Goal: Information Seeking & Learning: Compare options

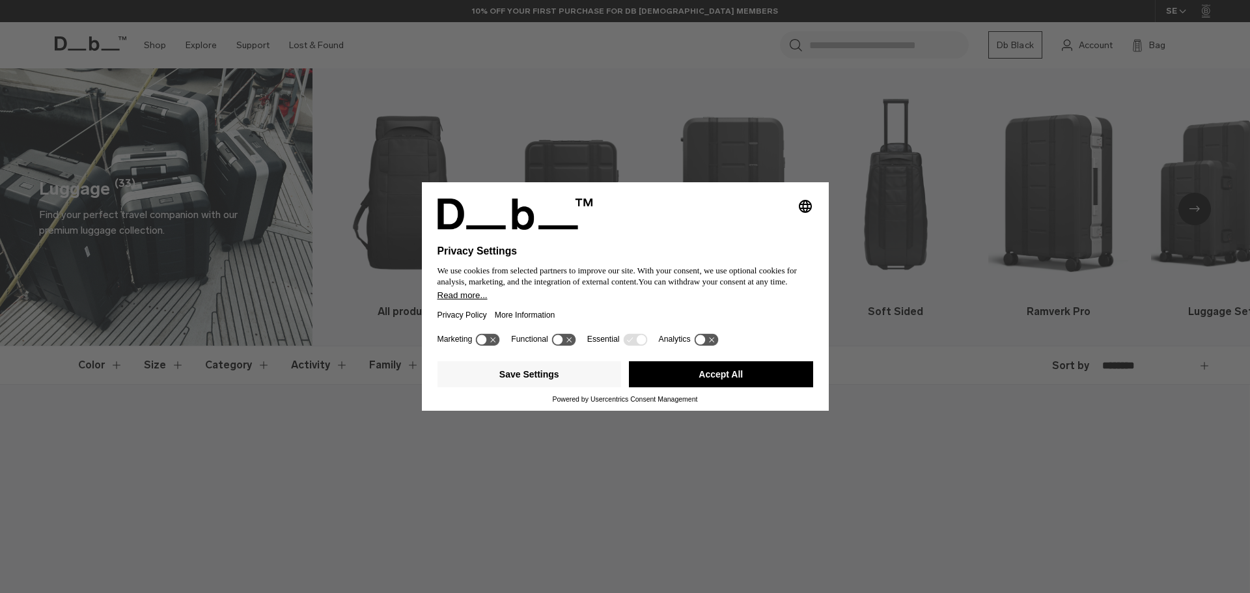
click at [722, 374] on button "Accept All" at bounding box center [721, 374] width 184 height 26
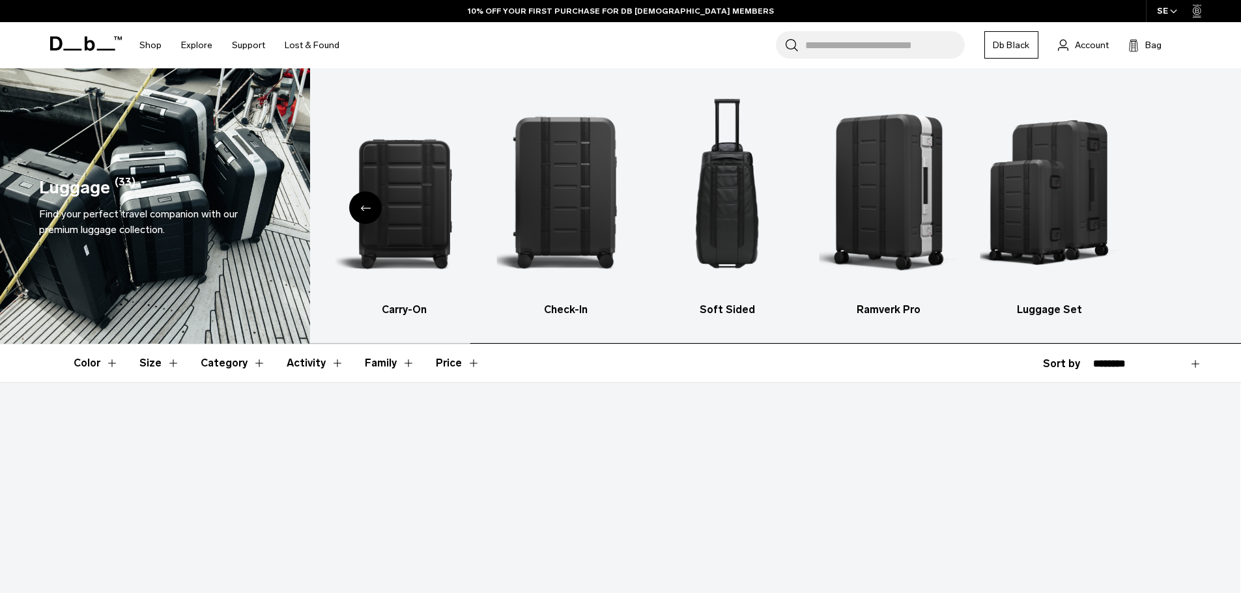
click at [789, 225] on ul "All products Carry-On Check-In Soft Sided Ramverk Pro Luggage Set" at bounding box center [626, 203] width 905 height 230
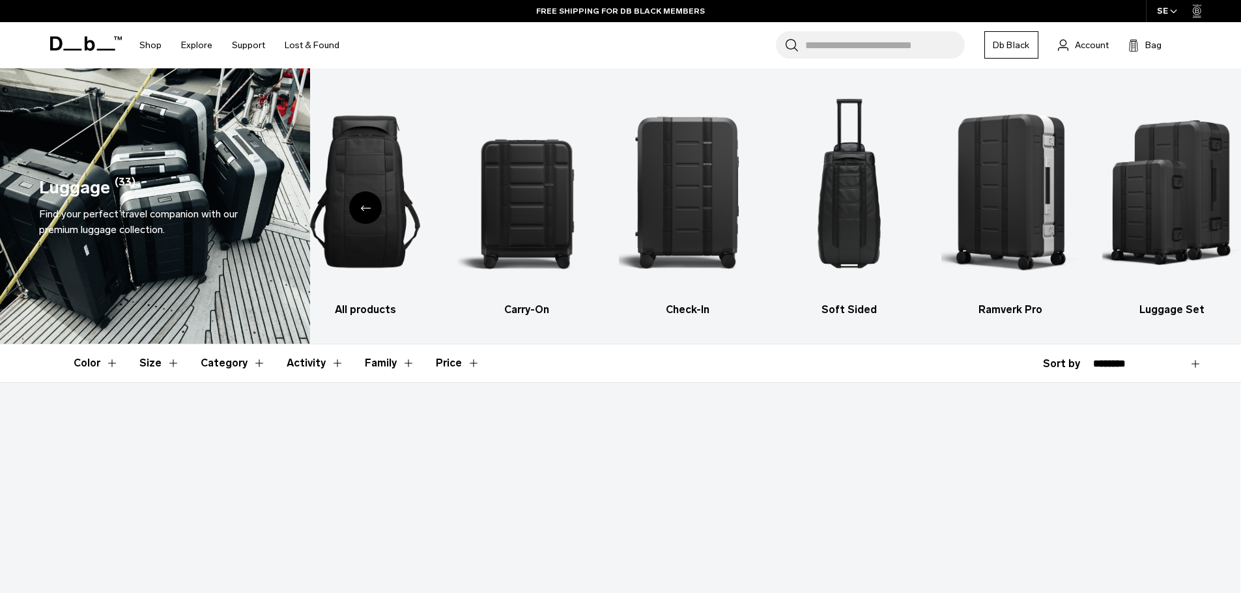
click at [255, 358] on button "Category" at bounding box center [233, 364] width 65 height 38
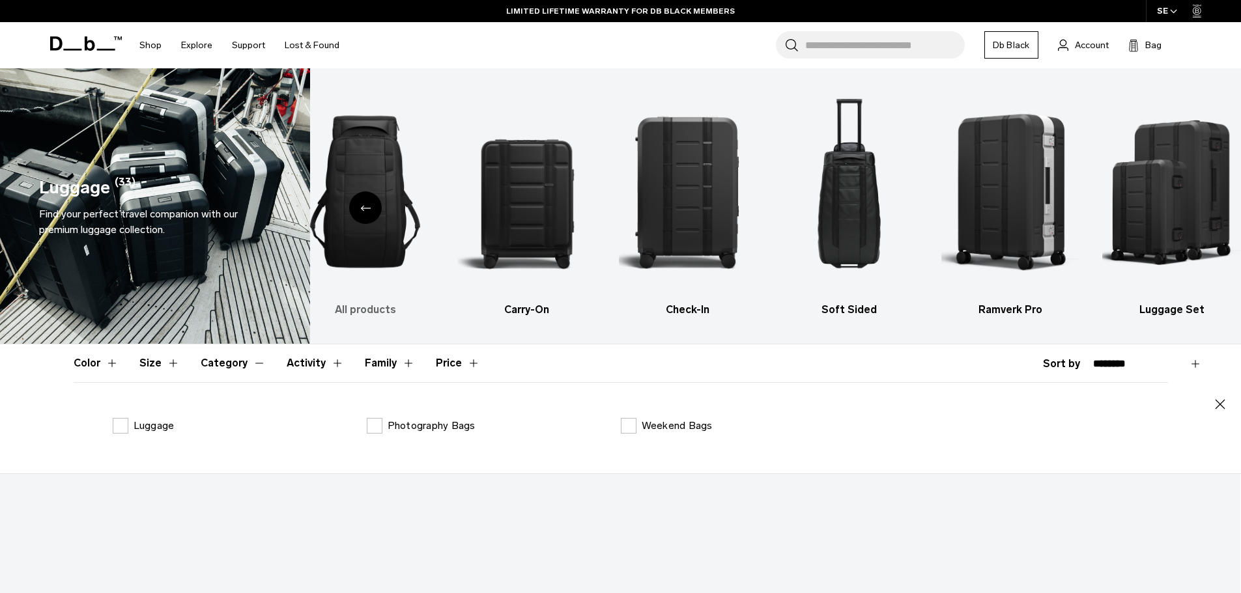
click at [376, 310] on h3 "All products" at bounding box center [365, 310] width 139 height 16
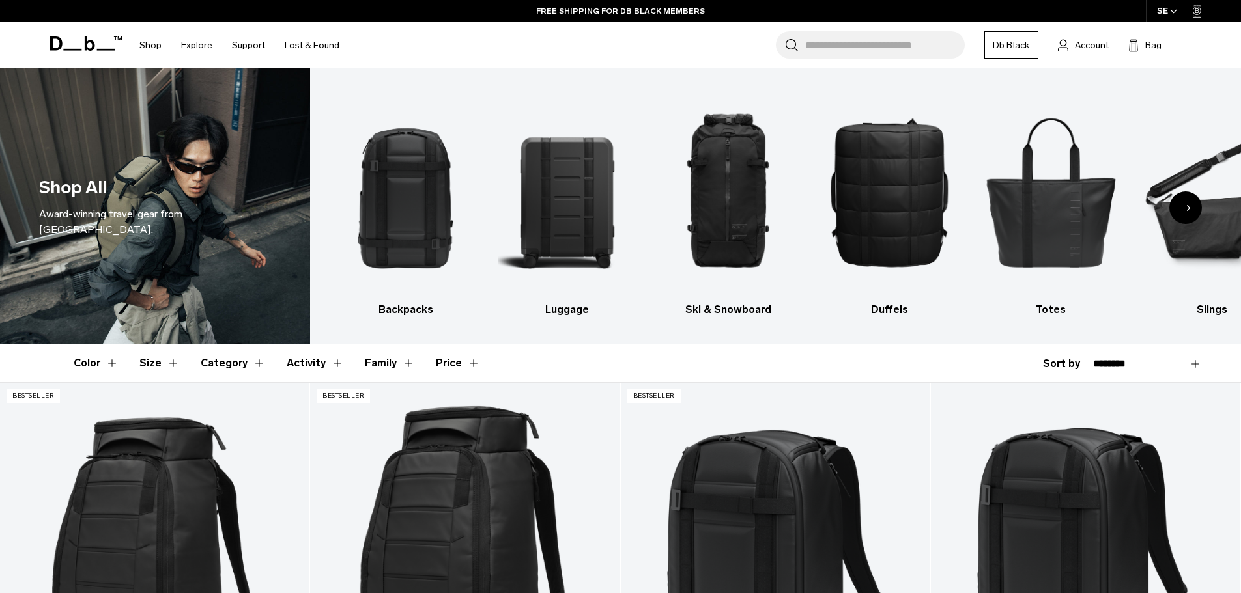
click at [1184, 204] on div "Next slide" at bounding box center [1185, 207] width 33 height 33
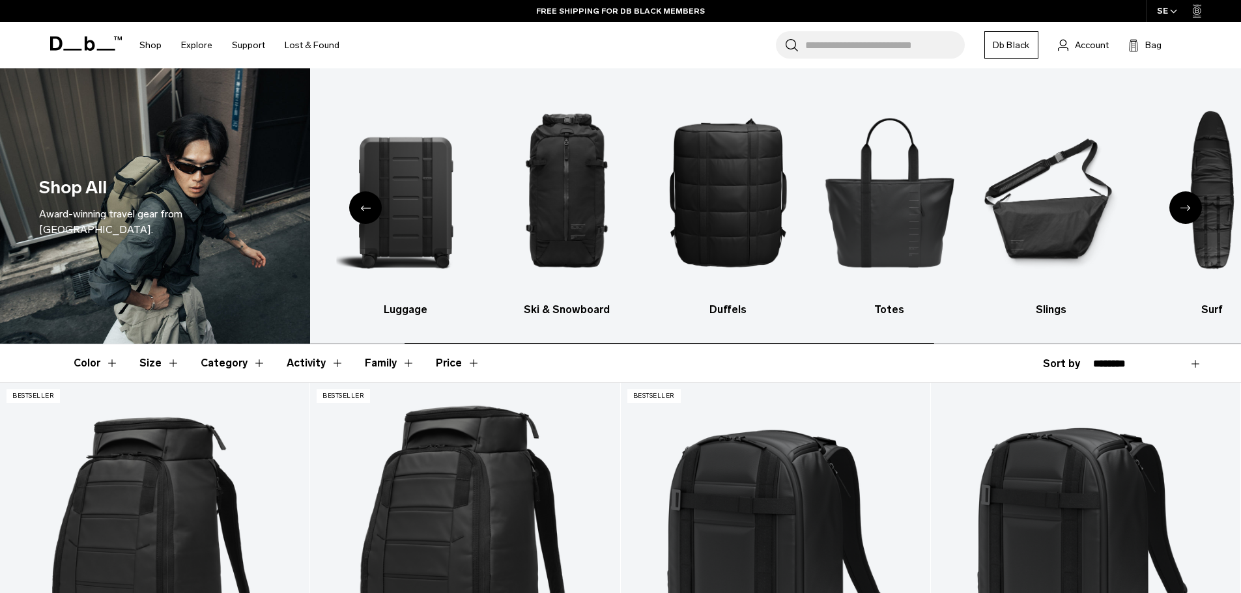
click at [1184, 204] on div "Next slide" at bounding box center [1185, 207] width 33 height 33
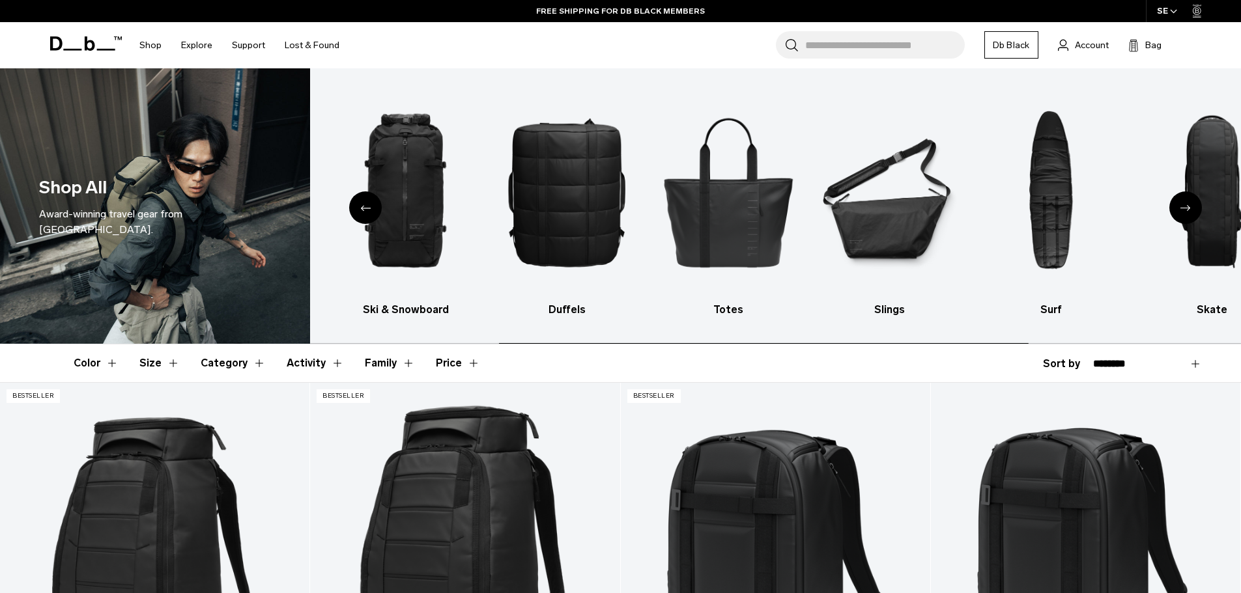
click at [1184, 204] on div "Next slide" at bounding box center [1185, 207] width 33 height 33
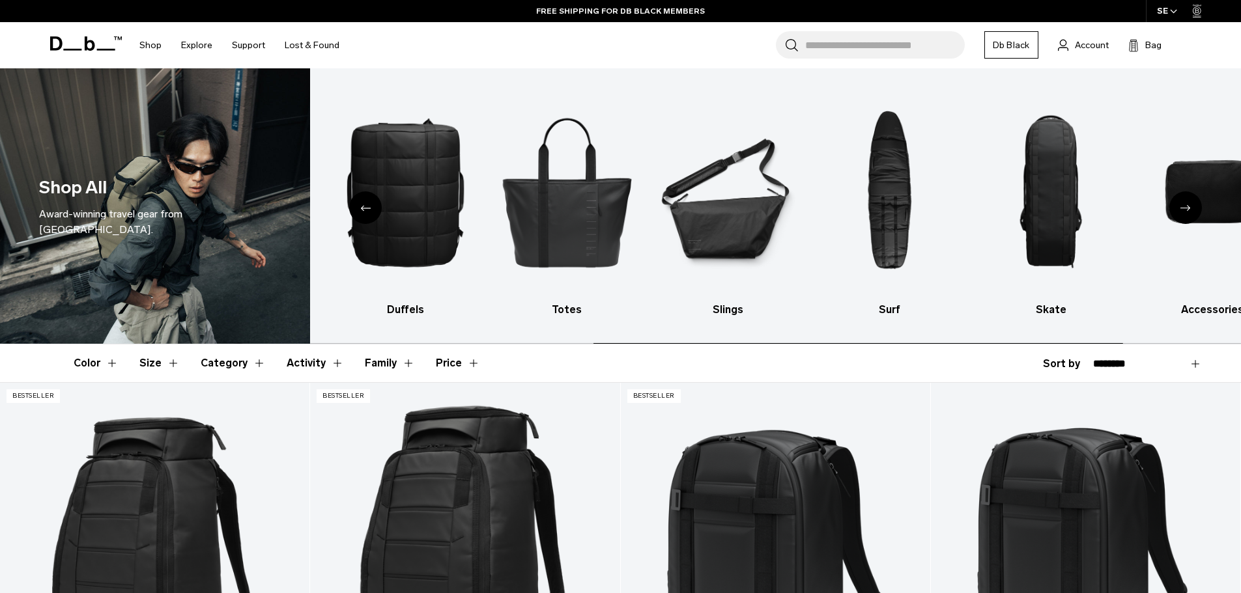
click at [1184, 204] on div "Next slide" at bounding box center [1185, 207] width 33 height 33
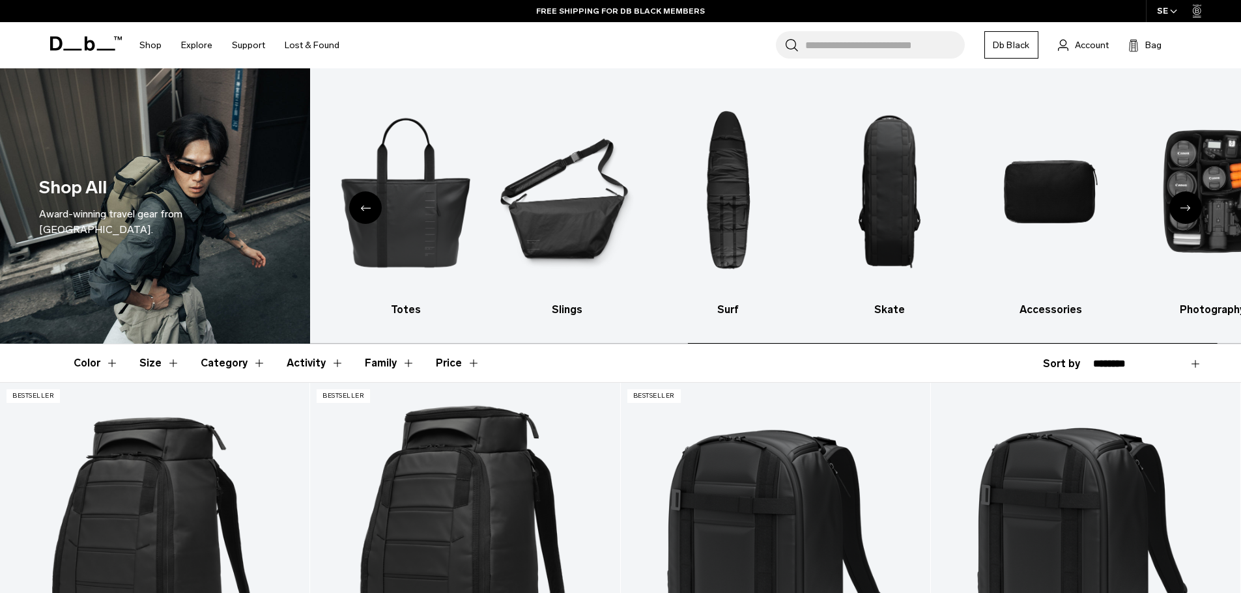
click at [1184, 204] on div "Next slide" at bounding box center [1185, 207] width 33 height 33
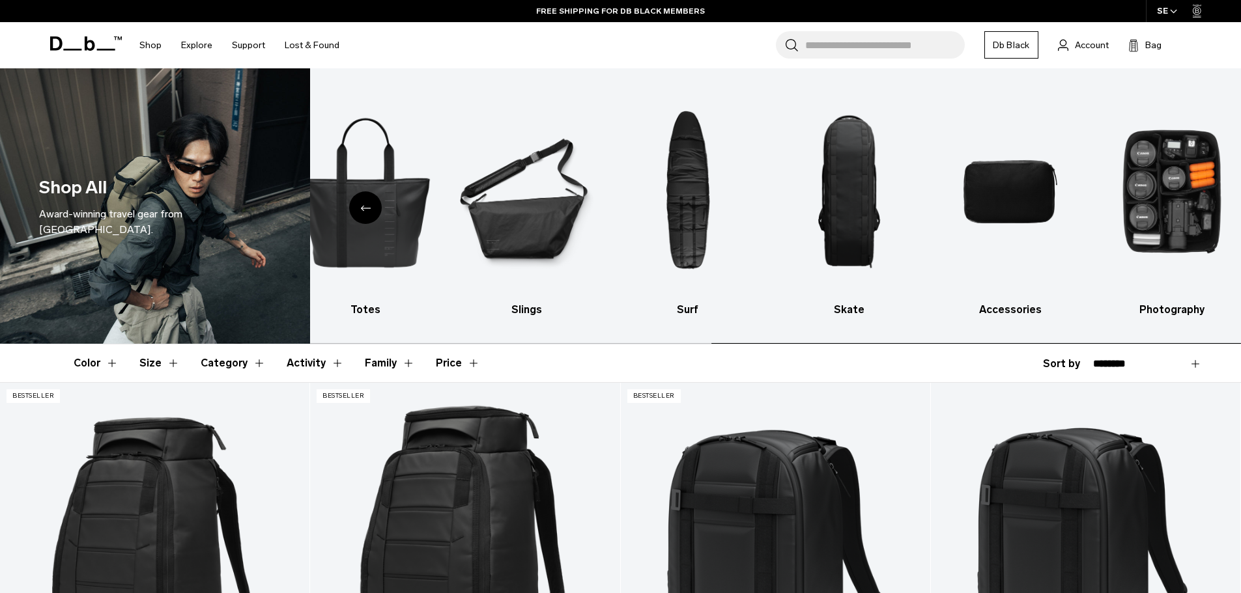
click at [1184, 204] on img "10 / 10" at bounding box center [1171, 192] width 139 height 208
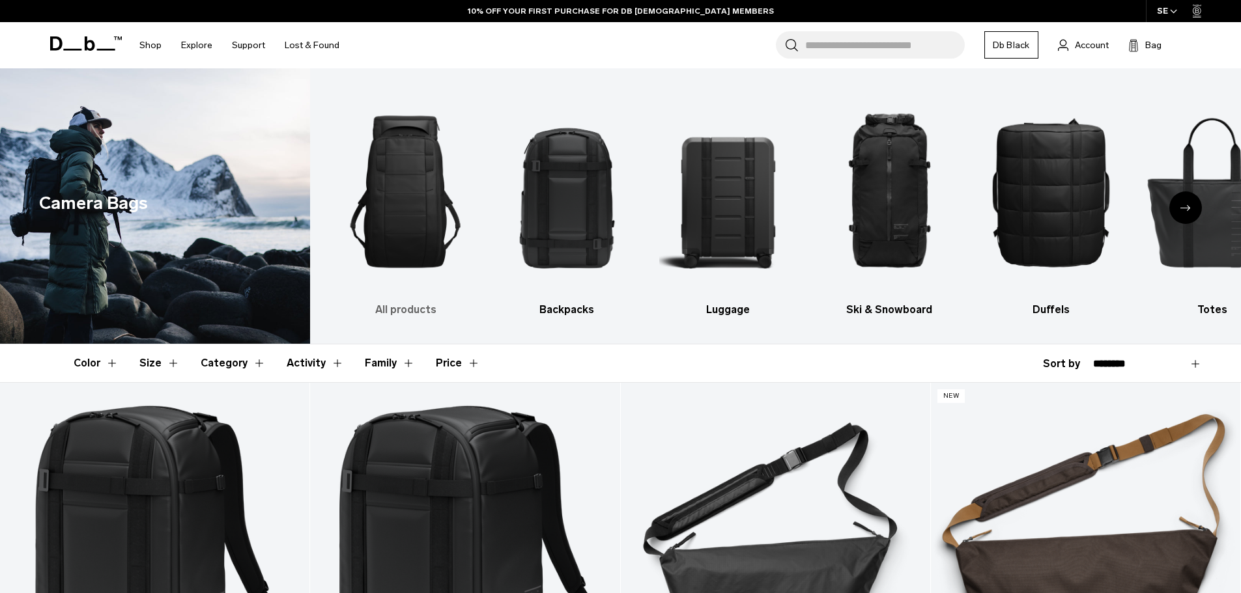
click at [406, 307] on h3 "All products" at bounding box center [405, 310] width 139 height 16
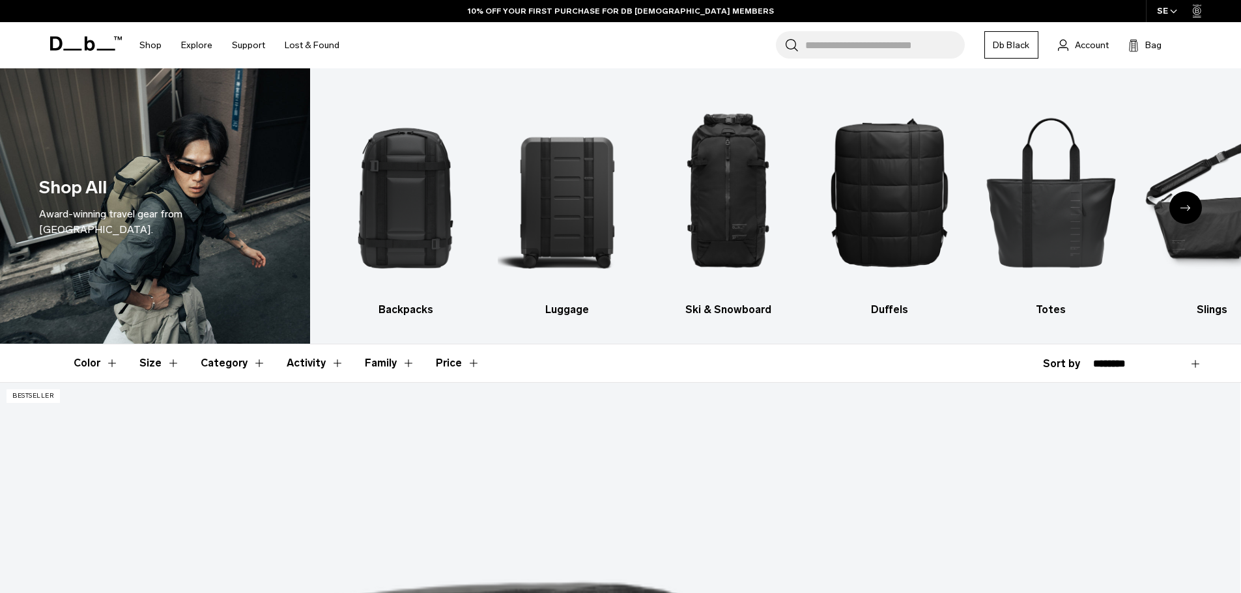
click at [419, 247] on img "1 / 10" at bounding box center [405, 192] width 139 height 208
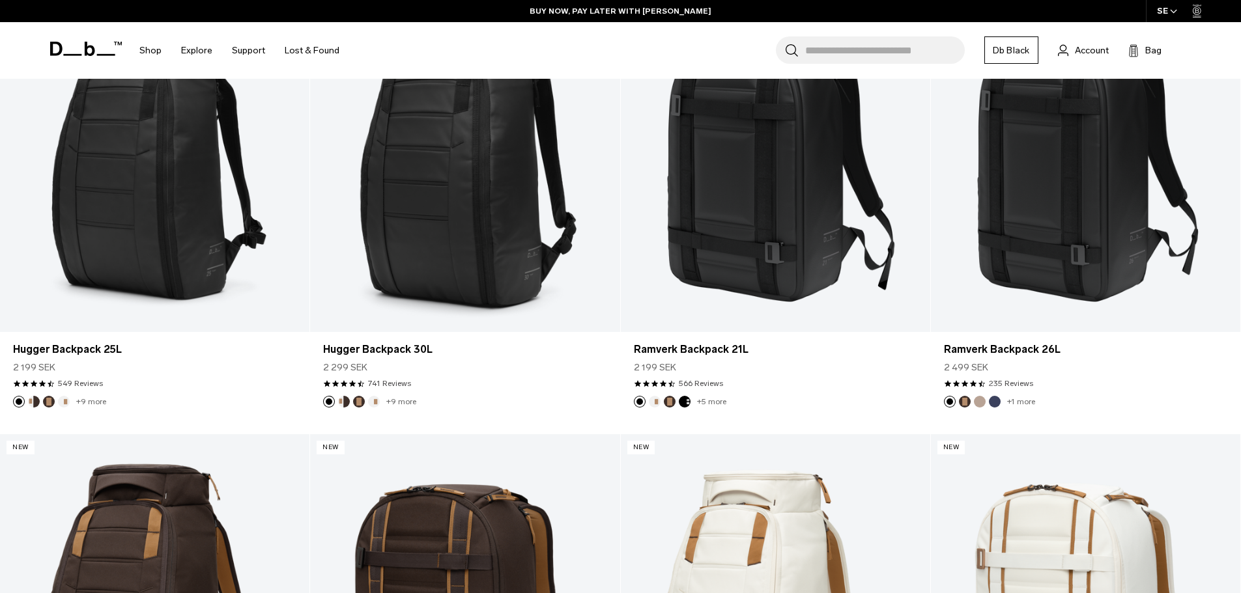
scroll to position [402, 0]
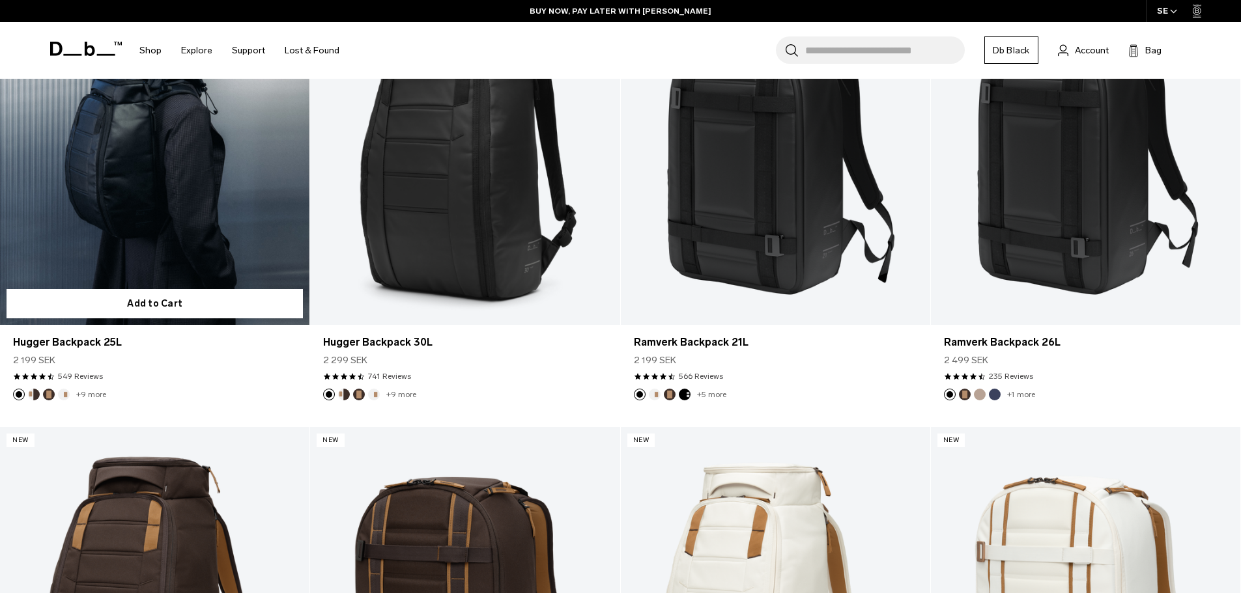
click at [131, 175] on link "Hugger Backpack 25L" at bounding box center [154, 153] width 309 height 344
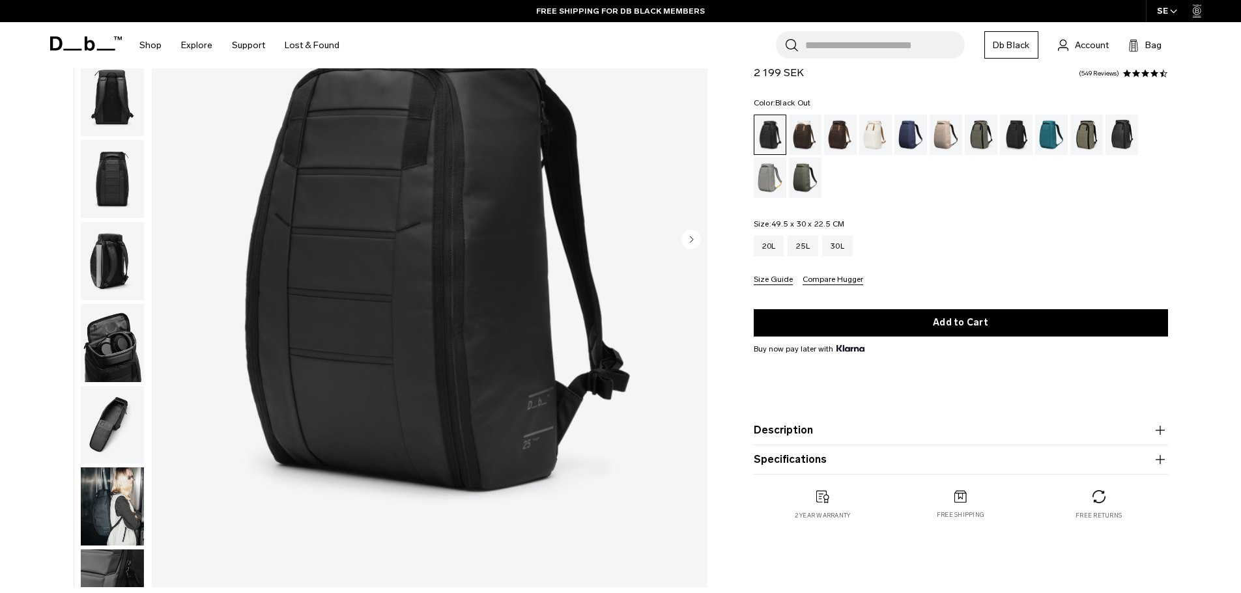
scroll to position [195, 0]
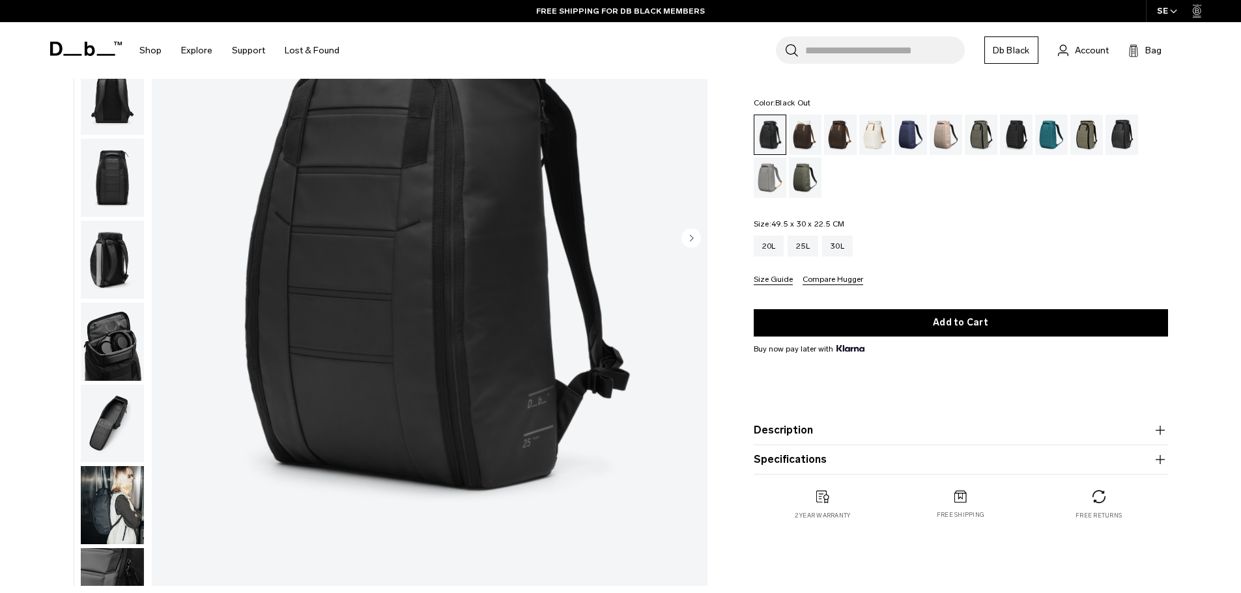
click at [695, 235] on circle "Next slide" at bounding box center [691, 238] width 20 height 20
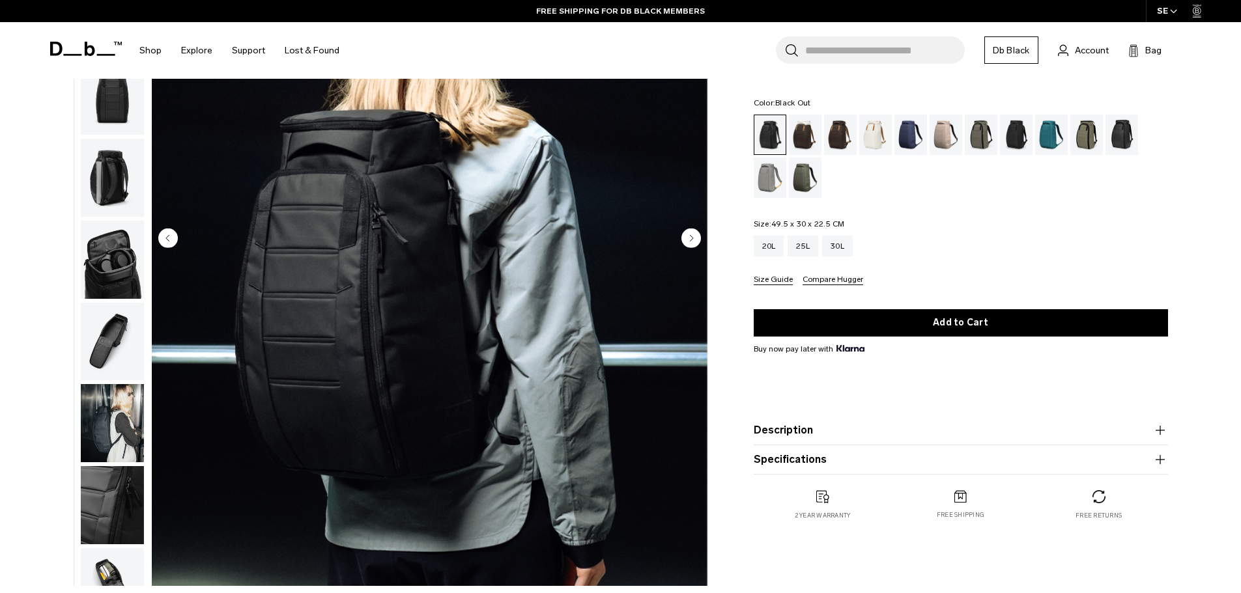
click at [695, 235] on circle "Next slide" at bounding box center [691, 238] width 20 height 20
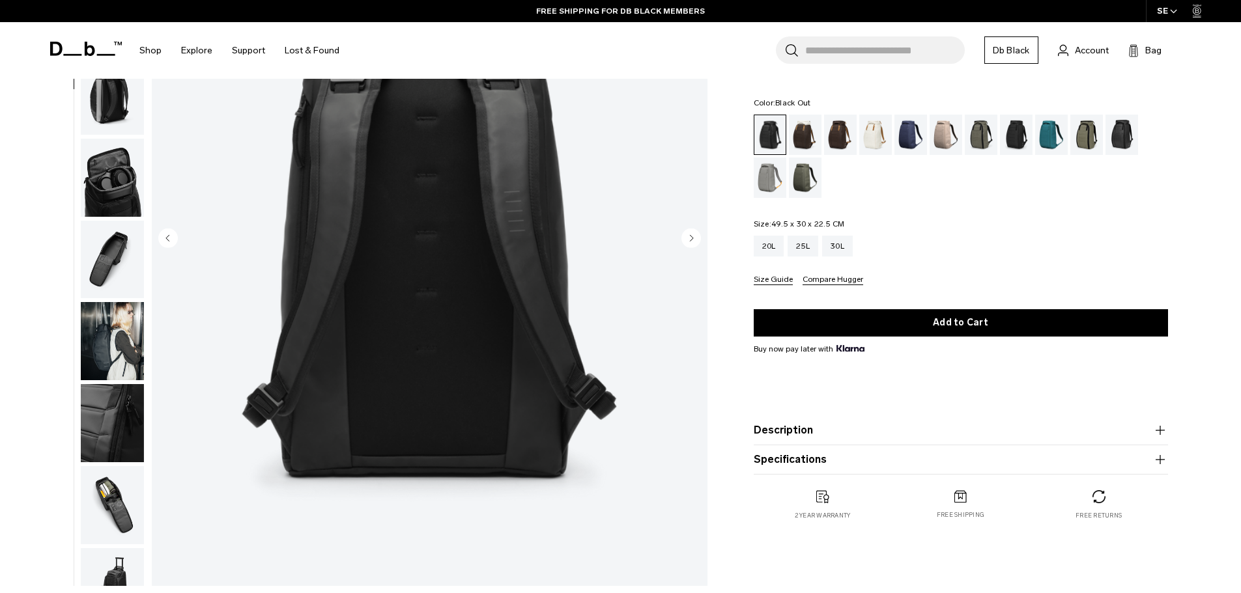
click at [695, 235] on circle "Next slide" at bounding box center [691, 238] width 20 height 20
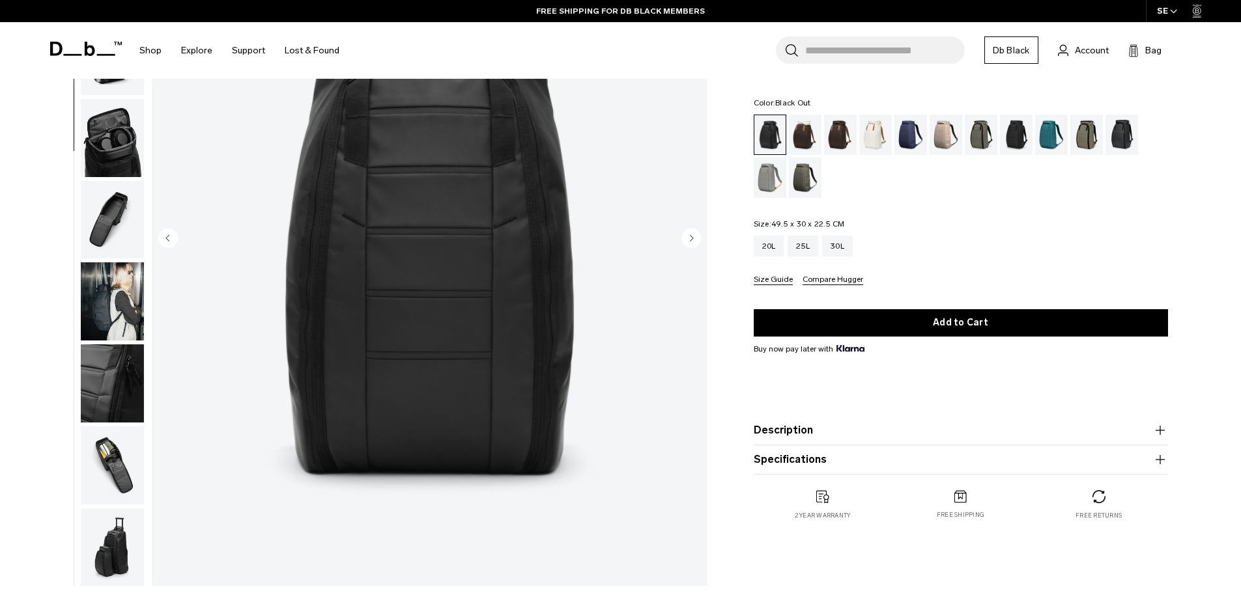
scroll to position [205, 0]
click at [695, 235] on circle "Next slide" at bounding box center [691, 238] width 20 height 20
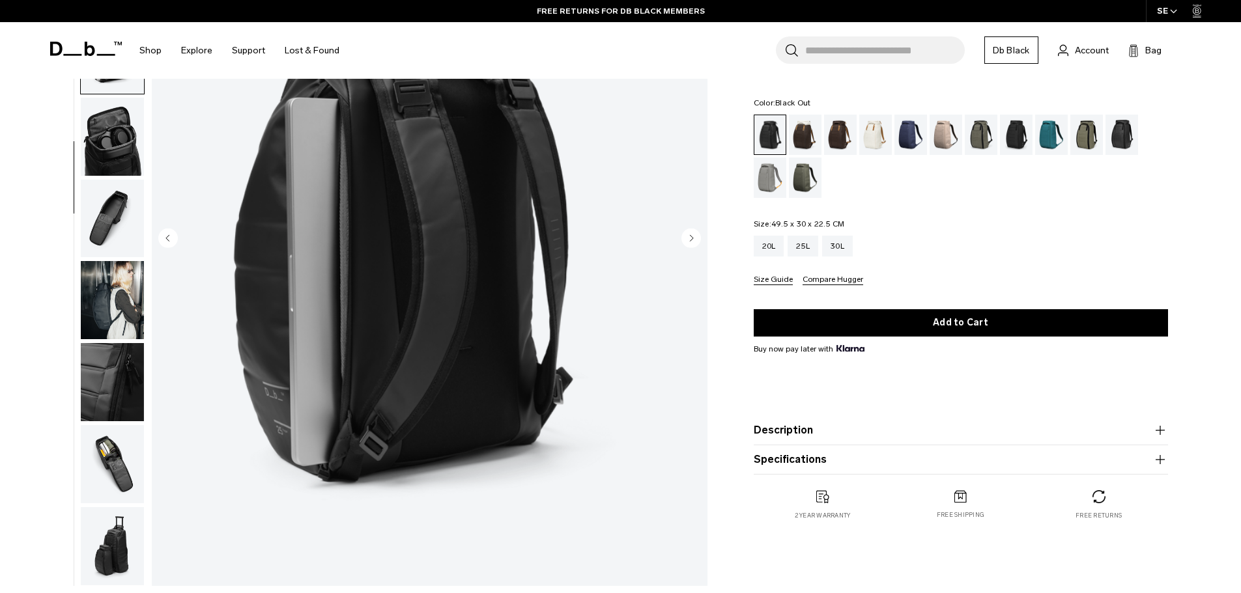
click at [689, 238] on circle "Next slide" at bounding box center [691, 238] width 20 height 20
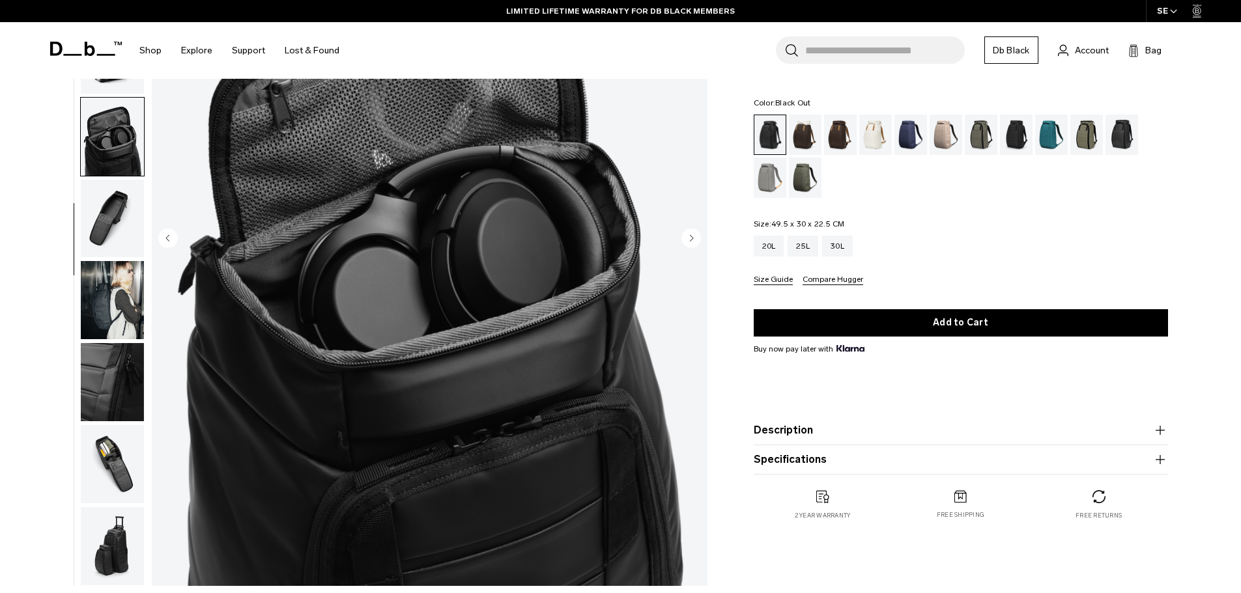
click at [689, 238] on circle "Next slide" at bounding box center [691, 238] width 20 height 20
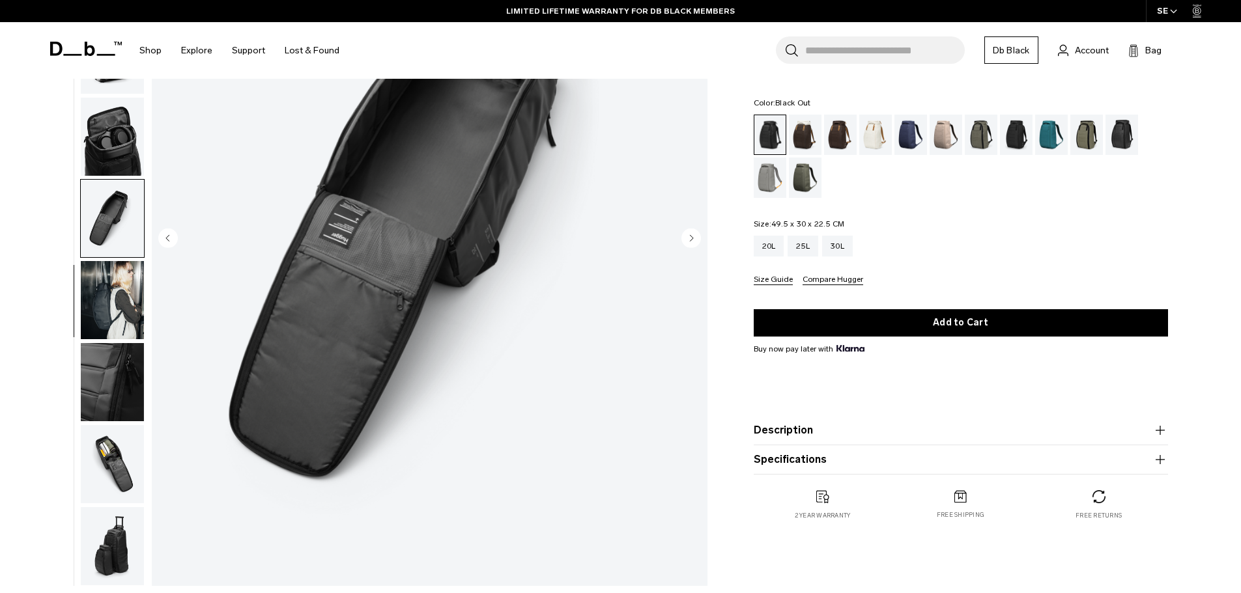
click at [691, 238] on icon "Next slide" at bounding box center [691, 238] width 3 height 6
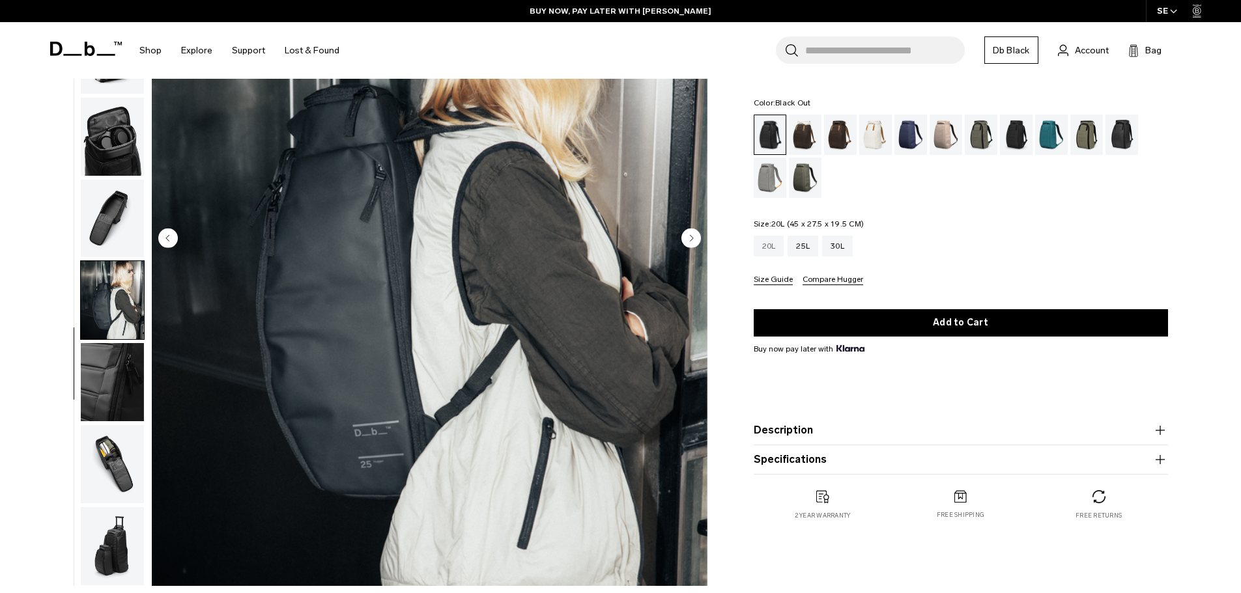
click at [767, 242] on div "20L" at bounding box center [769, 246] width 31 height 21
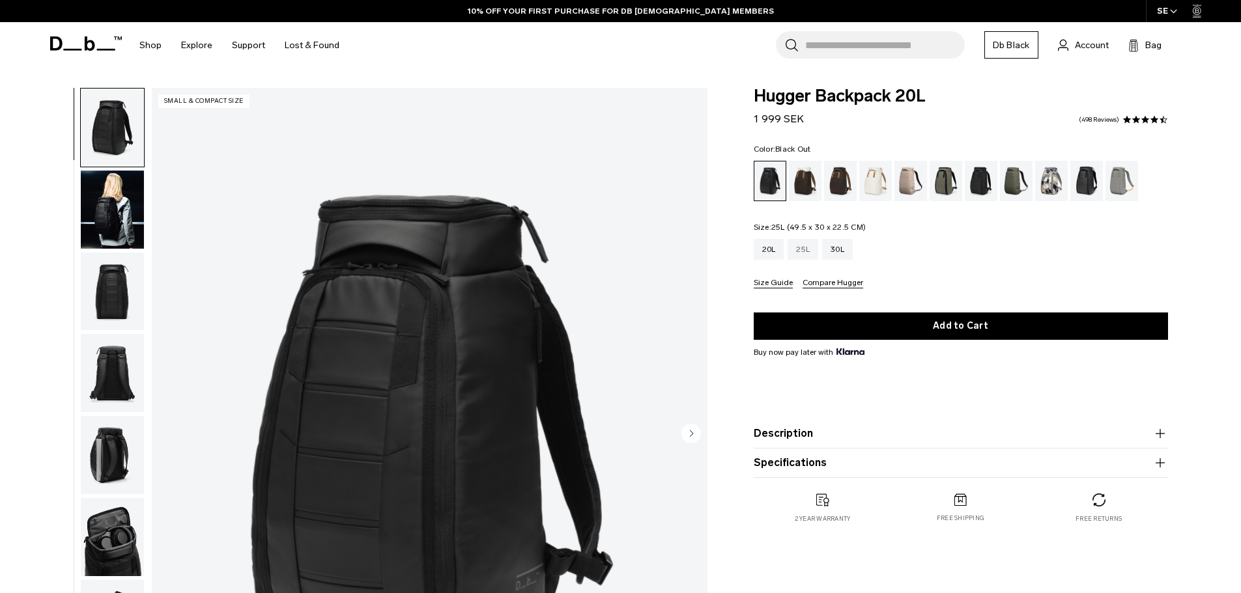
click at [804, 246] on div "25L" at bounding box center [802, 249] width 31 height 21
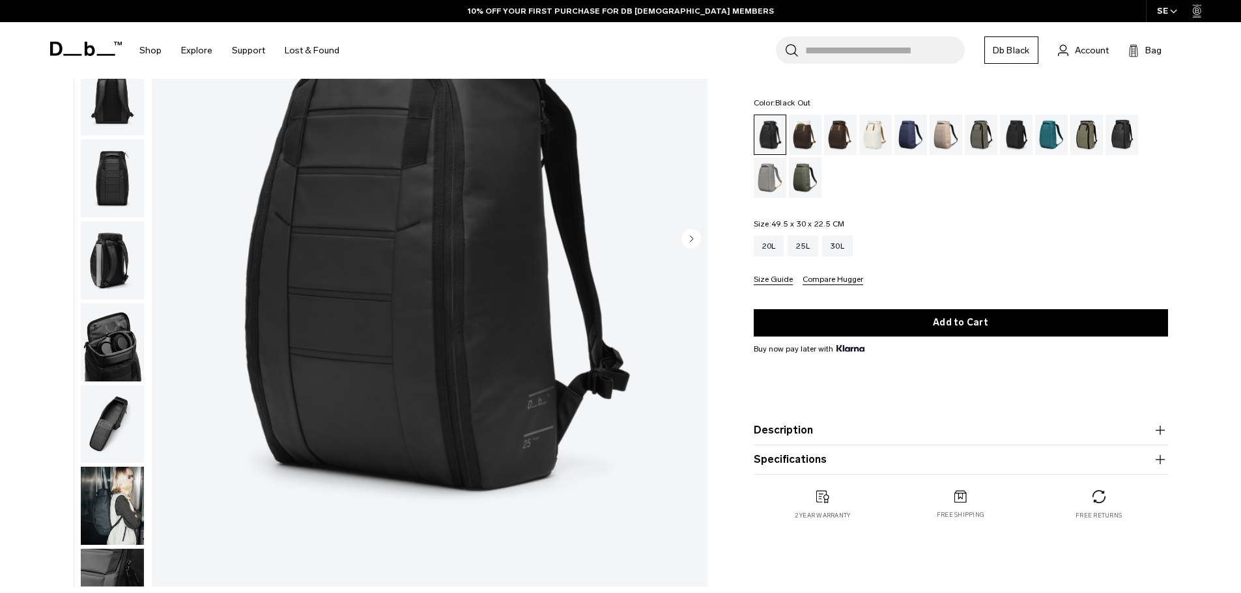
scroll to position [195, 0]
click at [766, 243] on div "20L" at bounding box center [769, 246] width 31 height 21
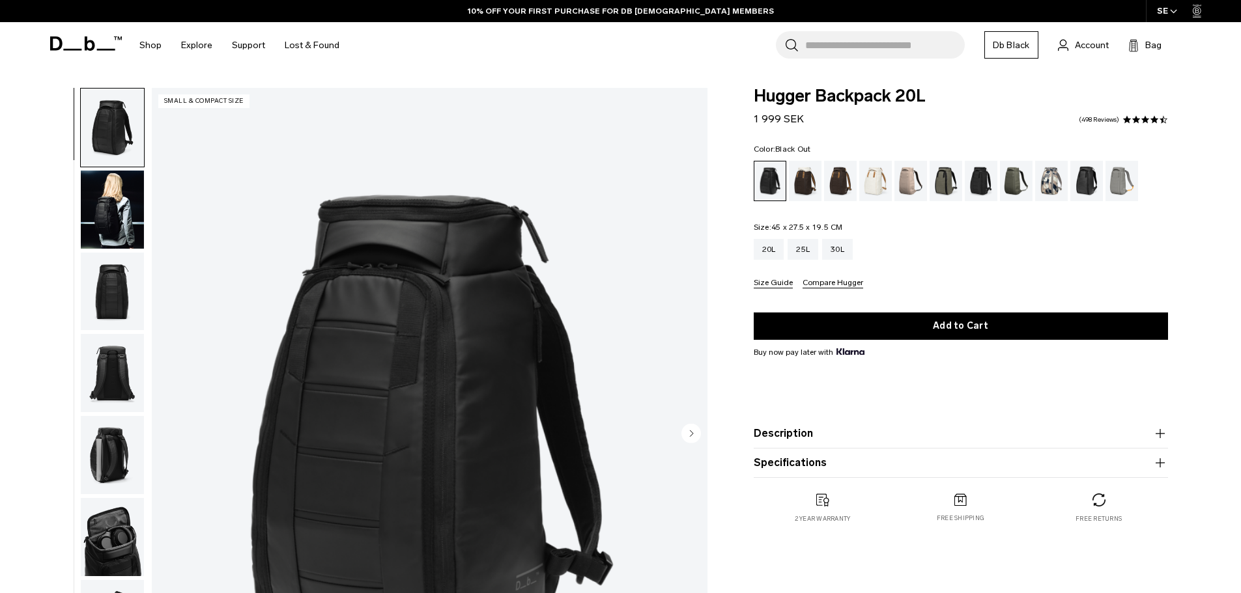
click at [693, 434] on circle "Next slide" at bounding box center [691, 433] width 20 height 20
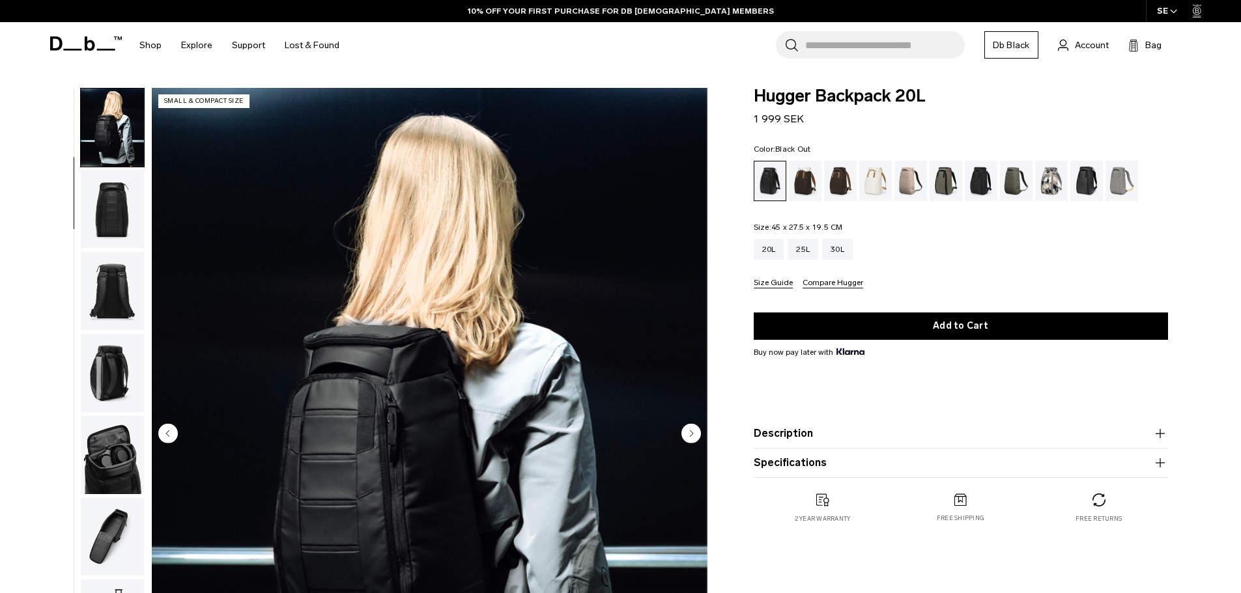
click at [693, 434] on circle "Next slide" at bounding box center [691, 433] width 20 height 20
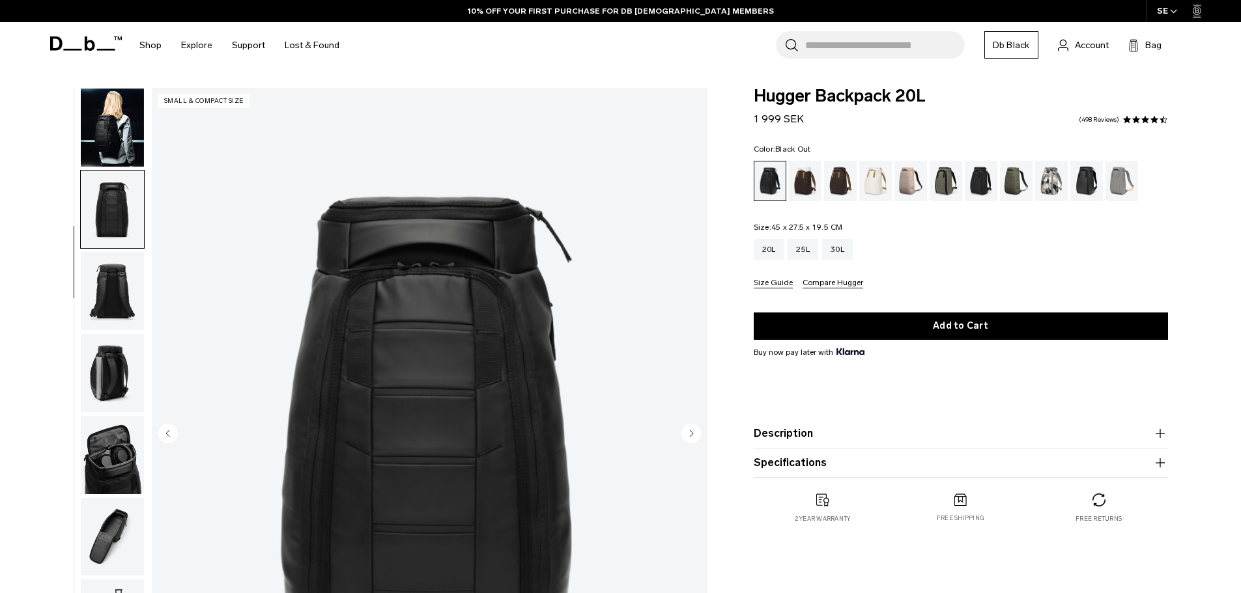
scroll to position [123, 0]
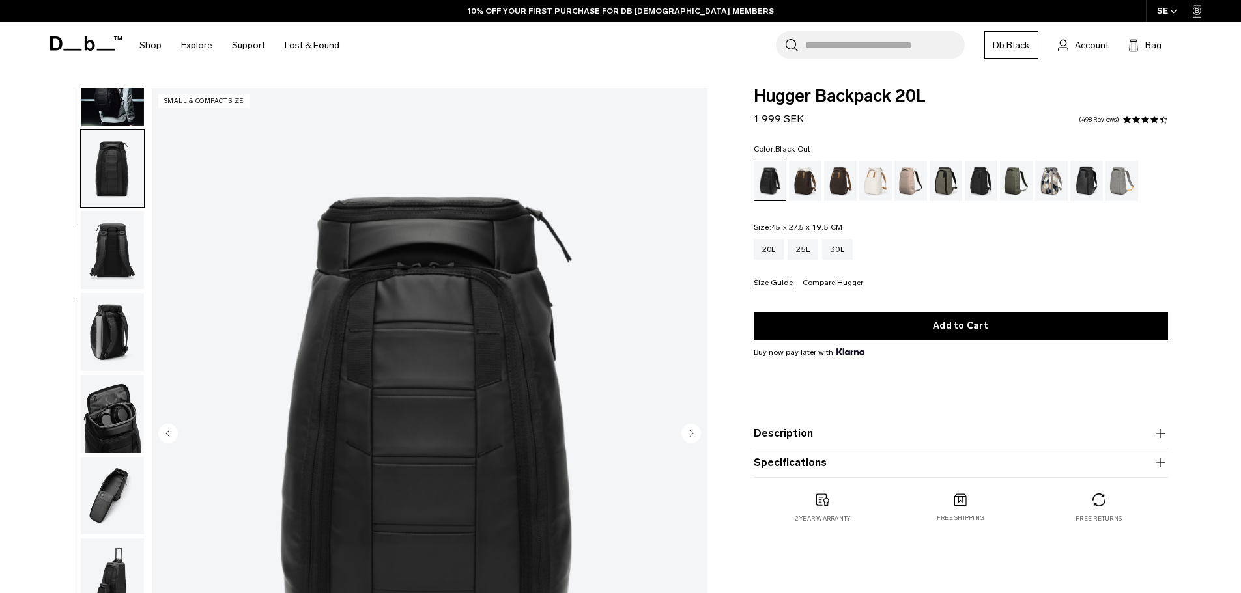
click at [696, 434] on circle "Next slide" at bounding box center [691, 433] width 20 height 20
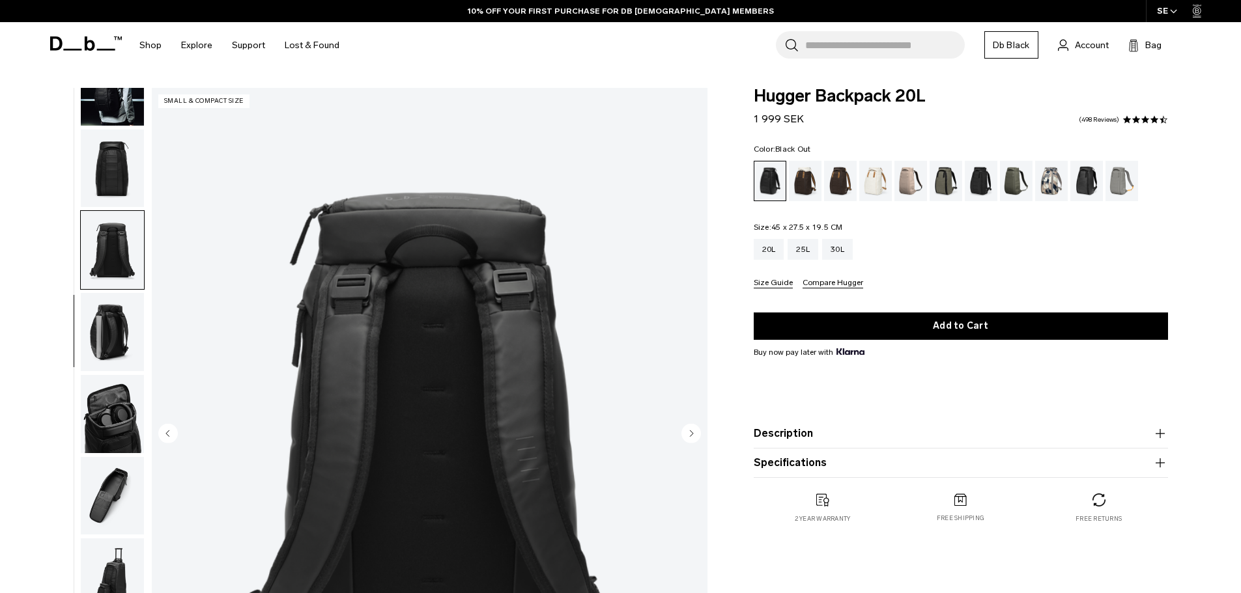
click at [694, 434] on circle "Next slide" at bounding box center [691, 433] width 20 height 20
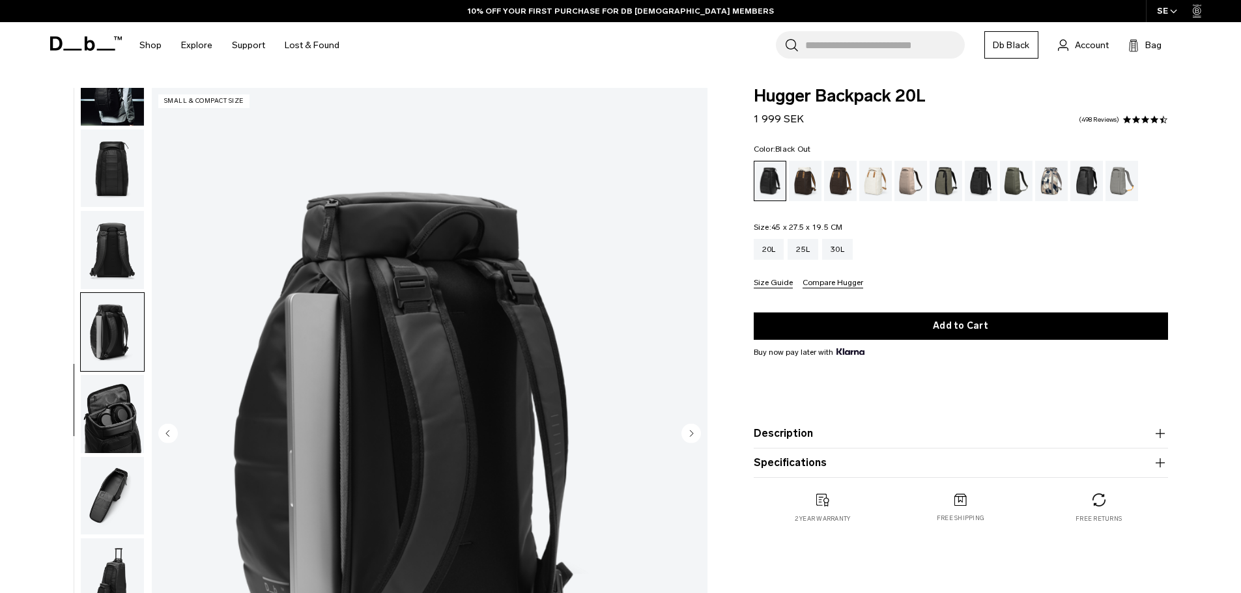
click at [694, 434] on circle "Next slide" at bounding box center [691, 433] width 20 height 20
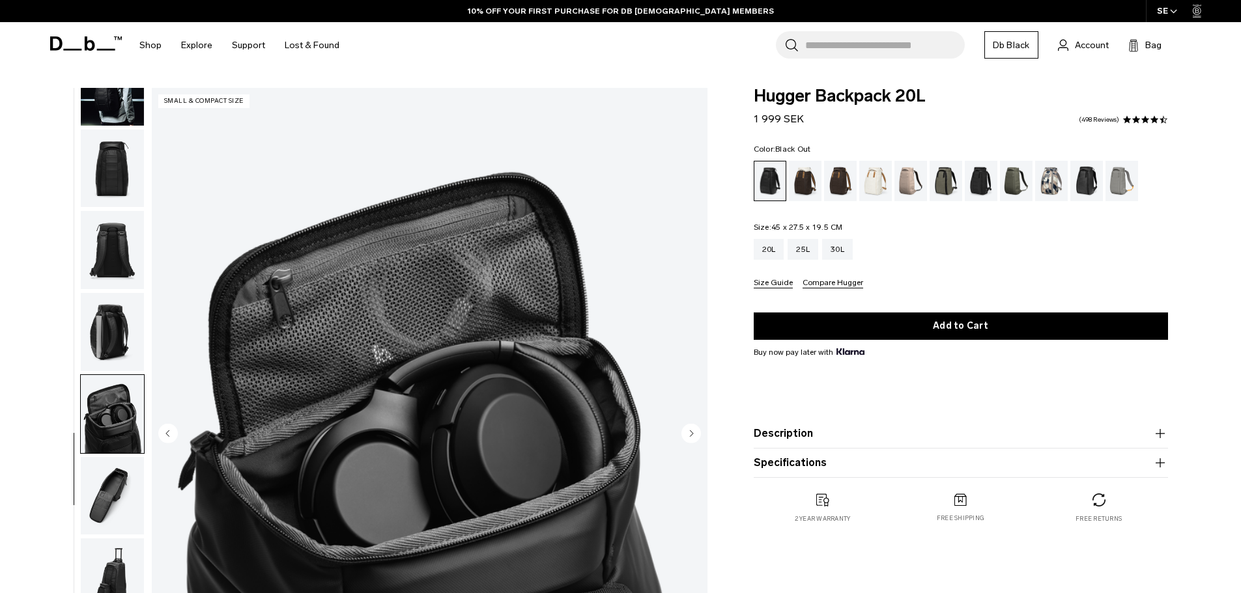
click at [694, 434] on circle "Next slide" at bounding box center [691, 433] width 20 height 20
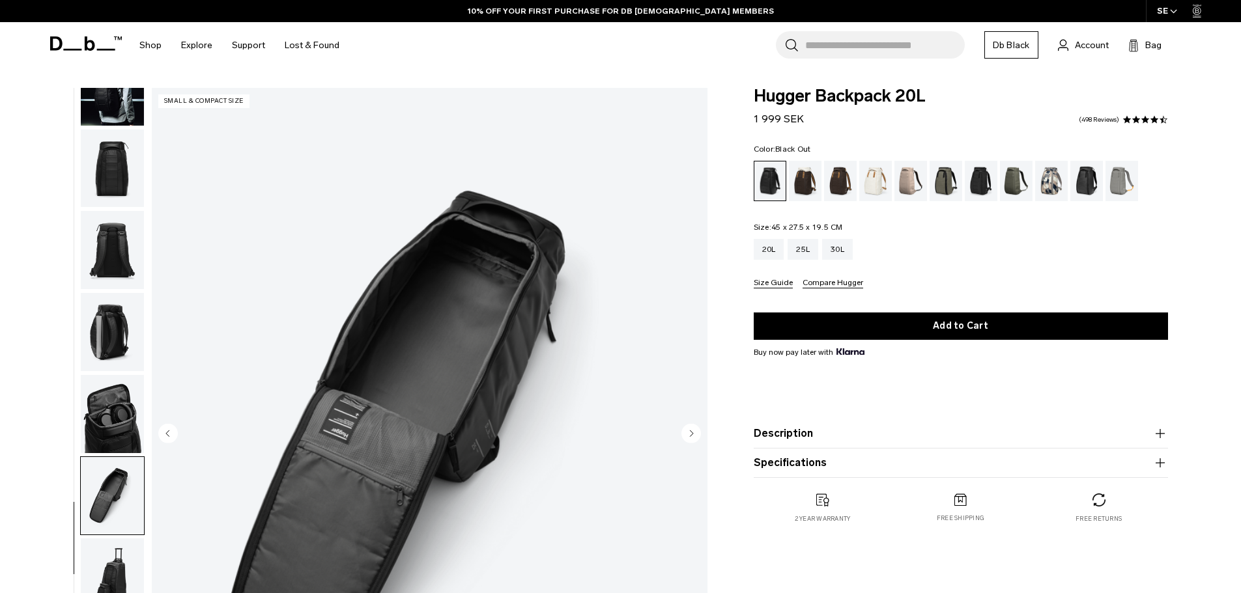
click at [694, 434] on circle "Next slide" at bounding box center [691, 433] width 20 height 20
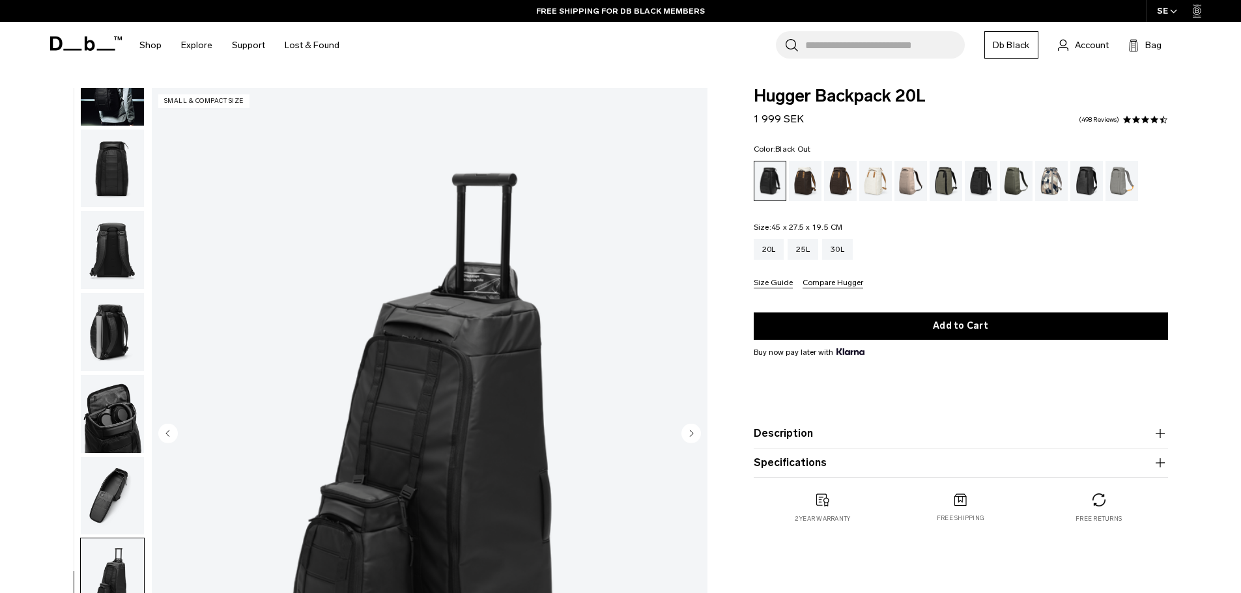
click at [694, 434] on circle "Next slide" at bounding box center [691, 433] width 20 height 20
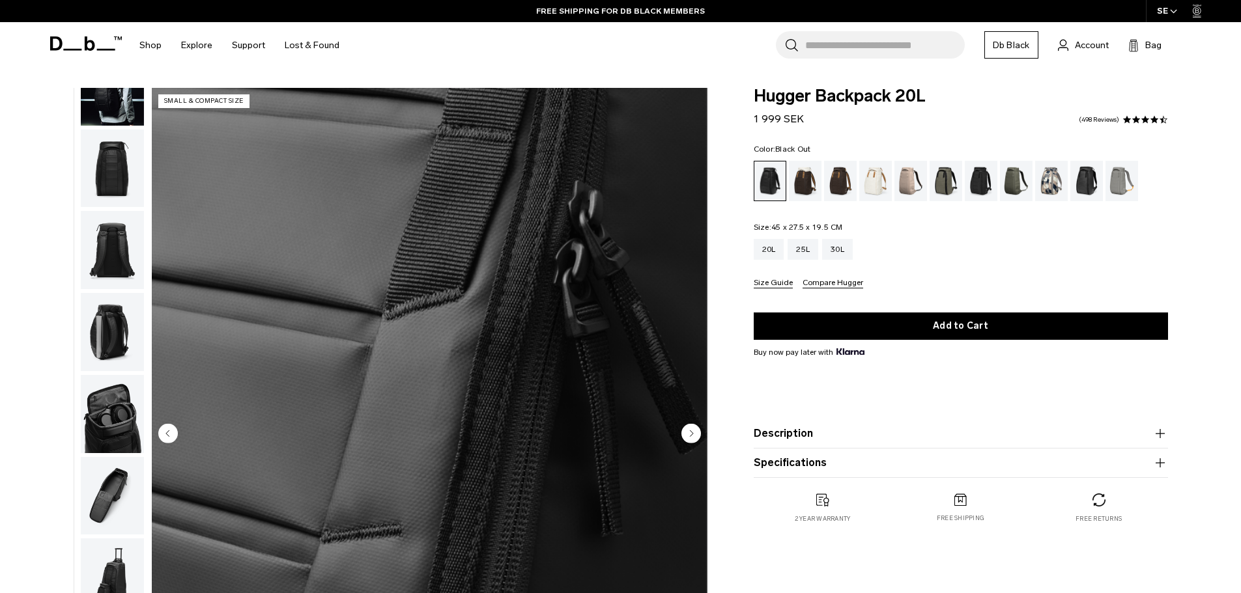
click at [166, 427] on circle "Previous slide" at bounding box center [168, 433] width 20 height 20
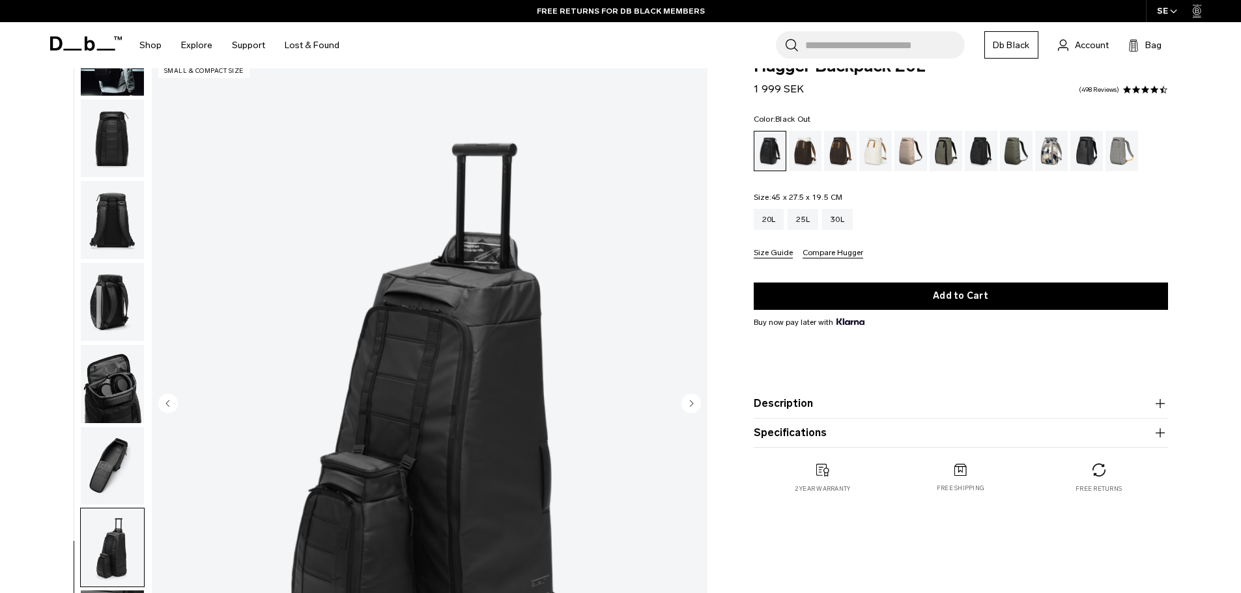
scroll to position [0, 0]
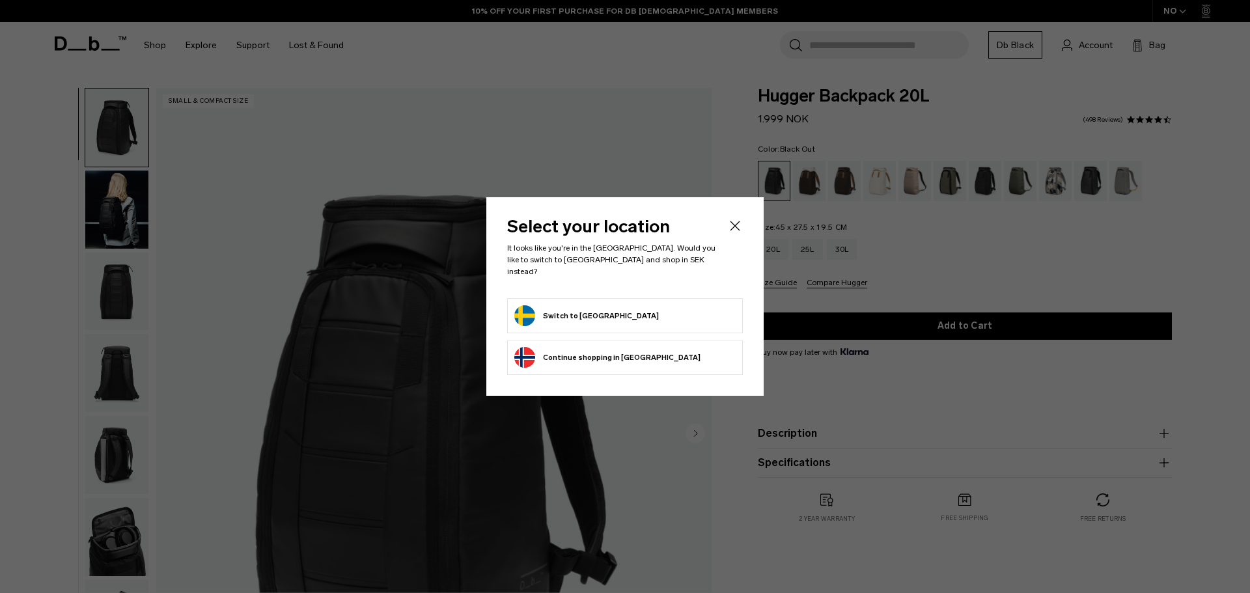
click at [567, 307] on button "Switch to Sweden" at bounding box center [587, 315] width 145 height 21
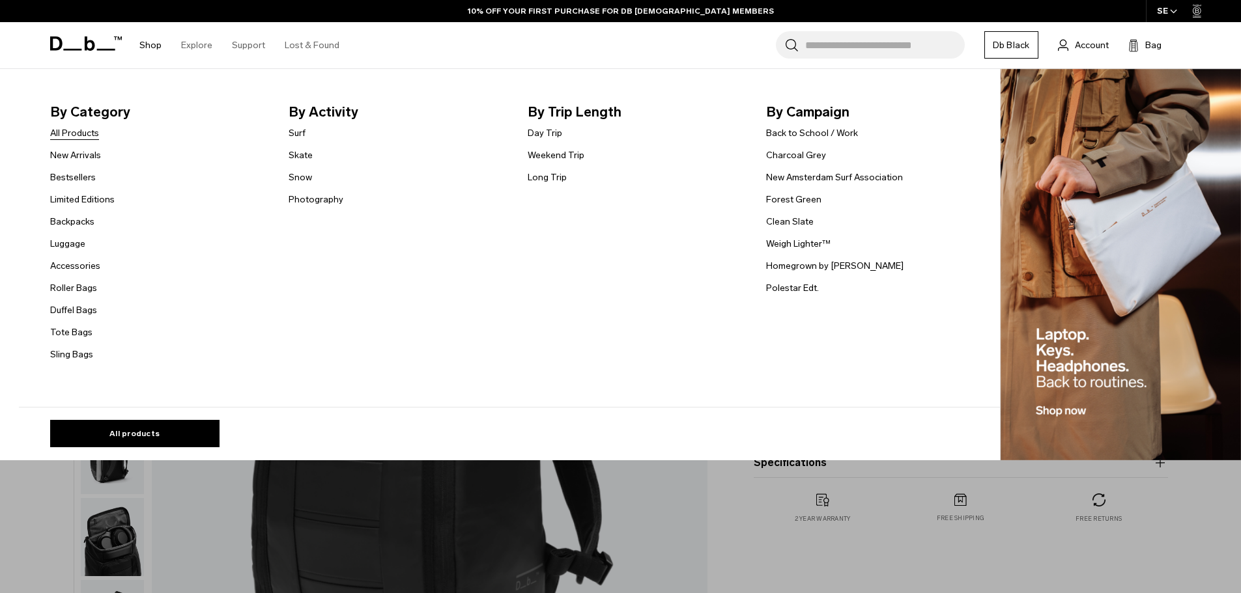
click at [86, 131] on link "All Products" at bounding box center [74, 133] width 49 height 14
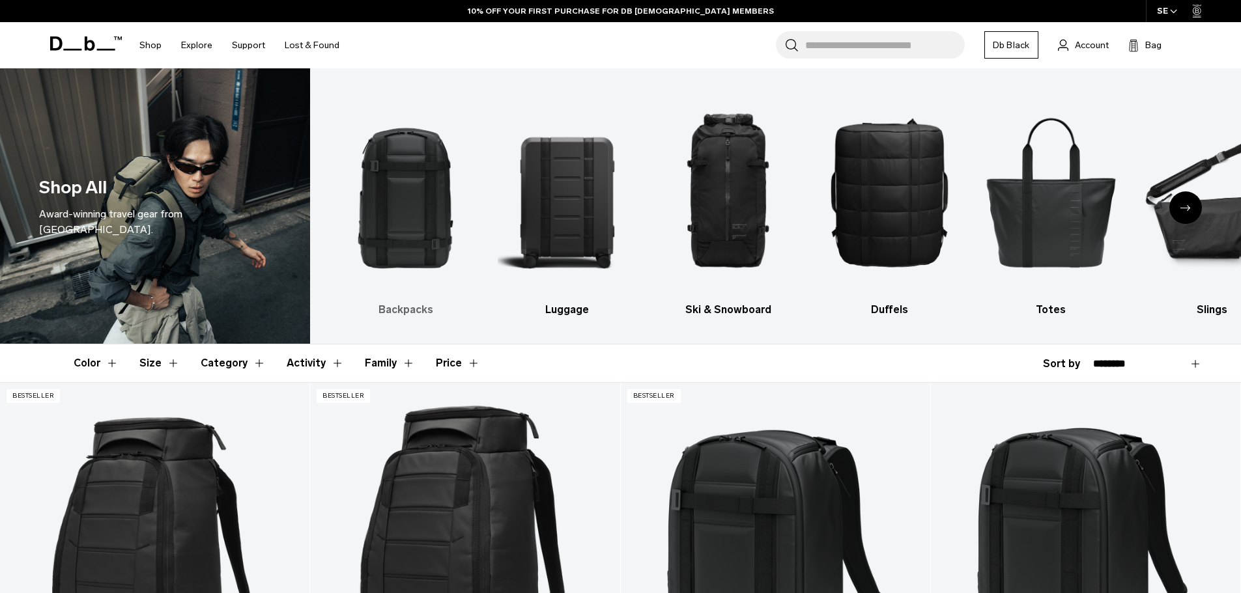
click at [397, 226] on img "1 / 10" at bounding box center [405, 192] width 139 height 208
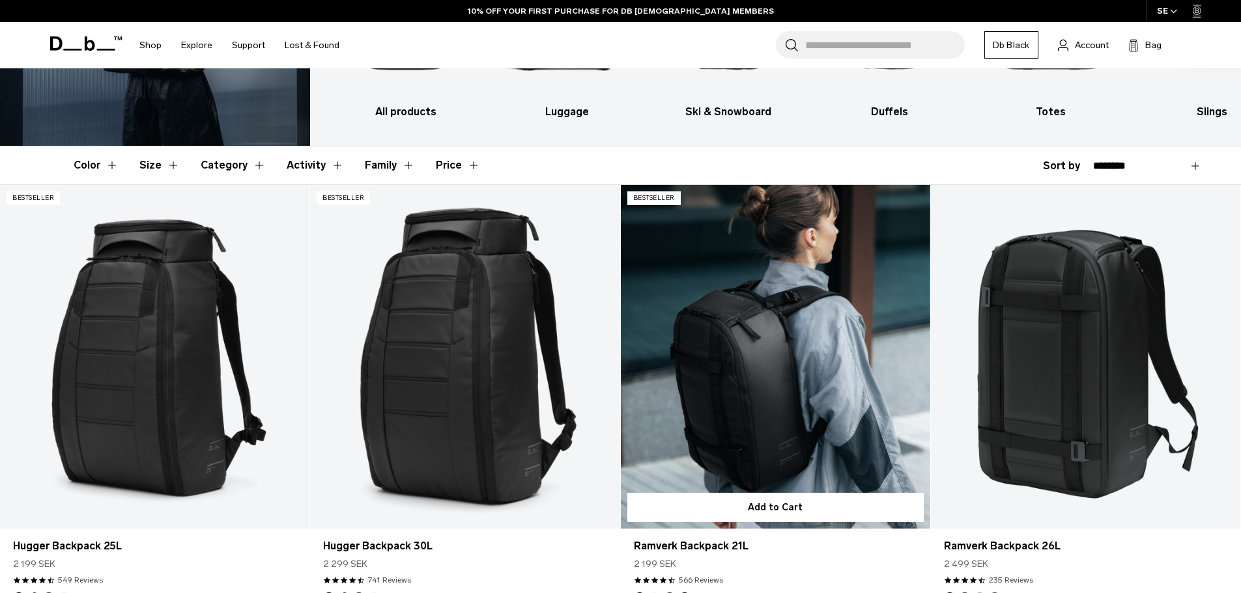
scroll to position [195, 0]
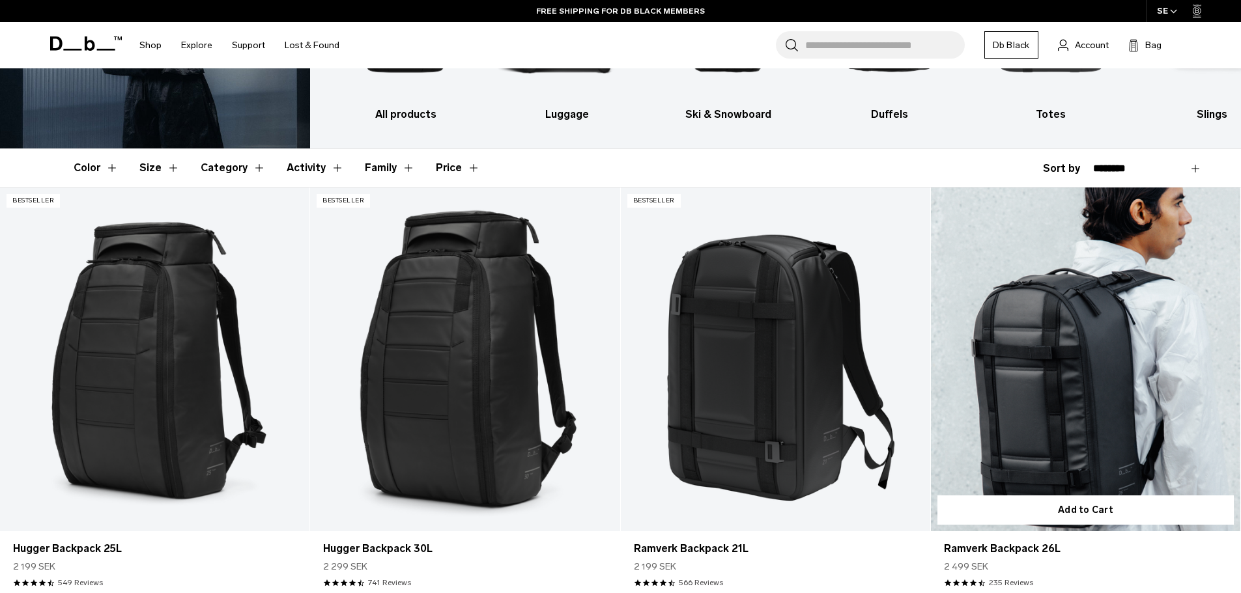
click at [1043, 359] on link "Ramverk Backpack 26L" at bounding box center [1085, 360] width 309 height 344
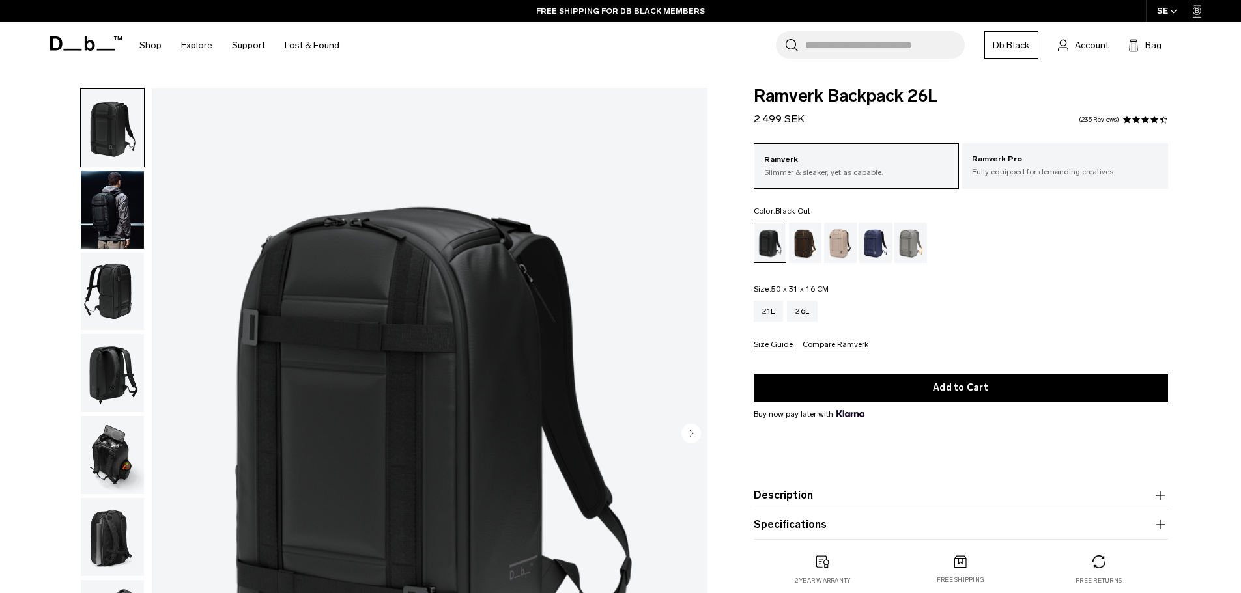
click at [694, 434] on circle "Next slide" at bounding box center [691, 433] width 20 height 20
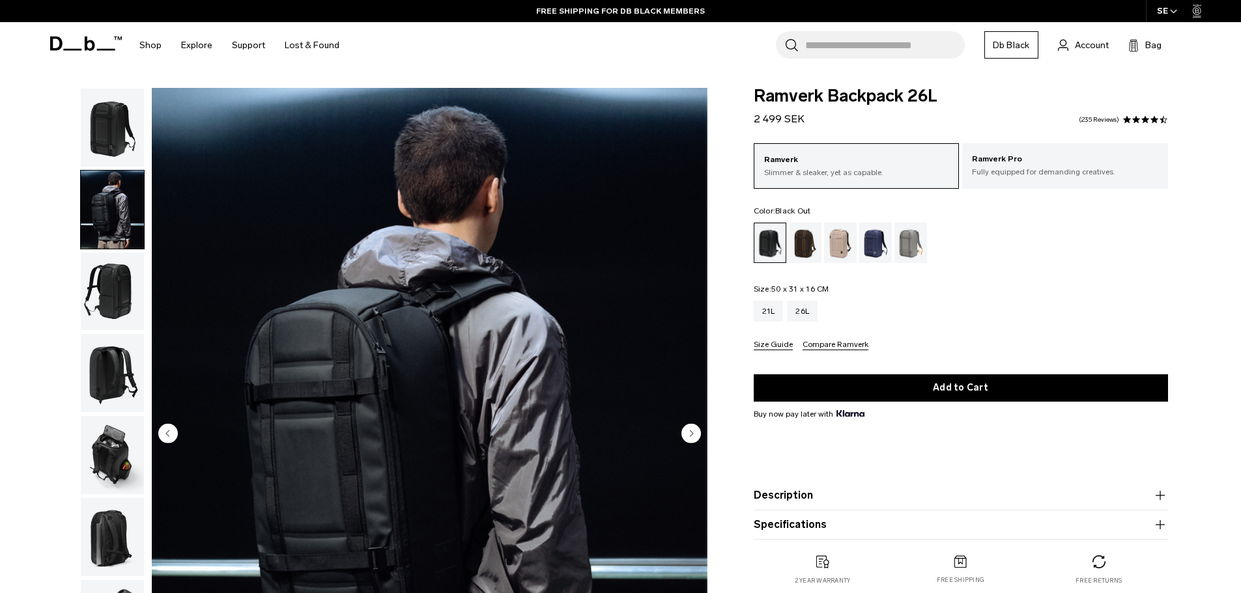
click at [694, 434] on circle "Next slide" at bounding box center [691, 433] width 20 height 20
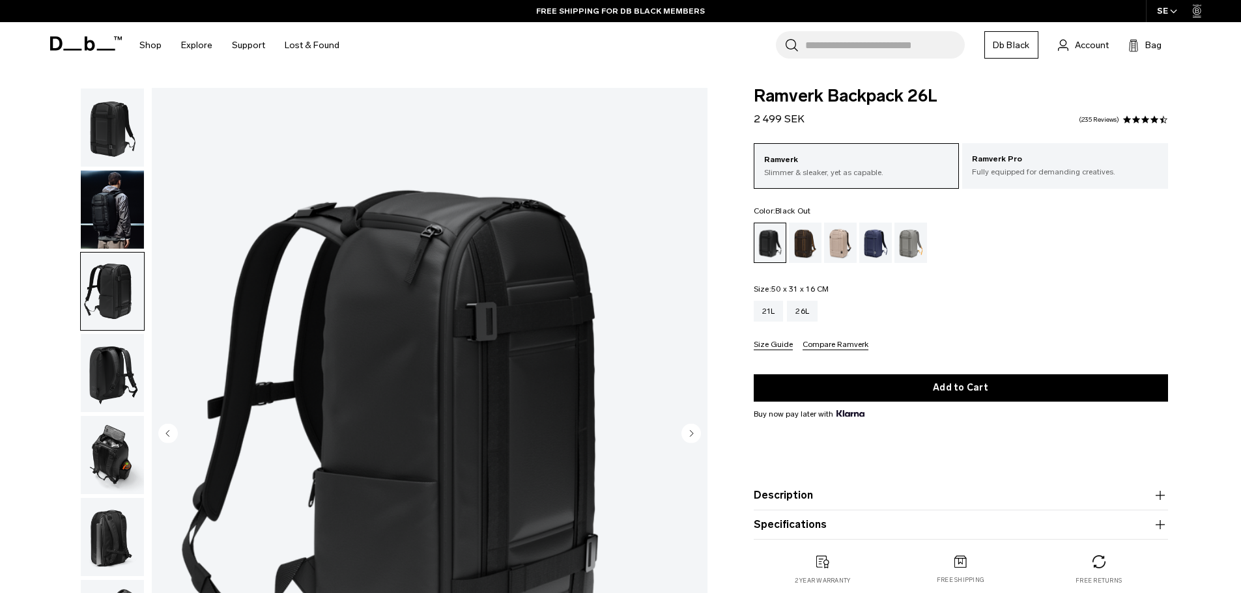
click at [695, 434] on circle "Next slide" at bounding box center [691, 433] width 20 height 20
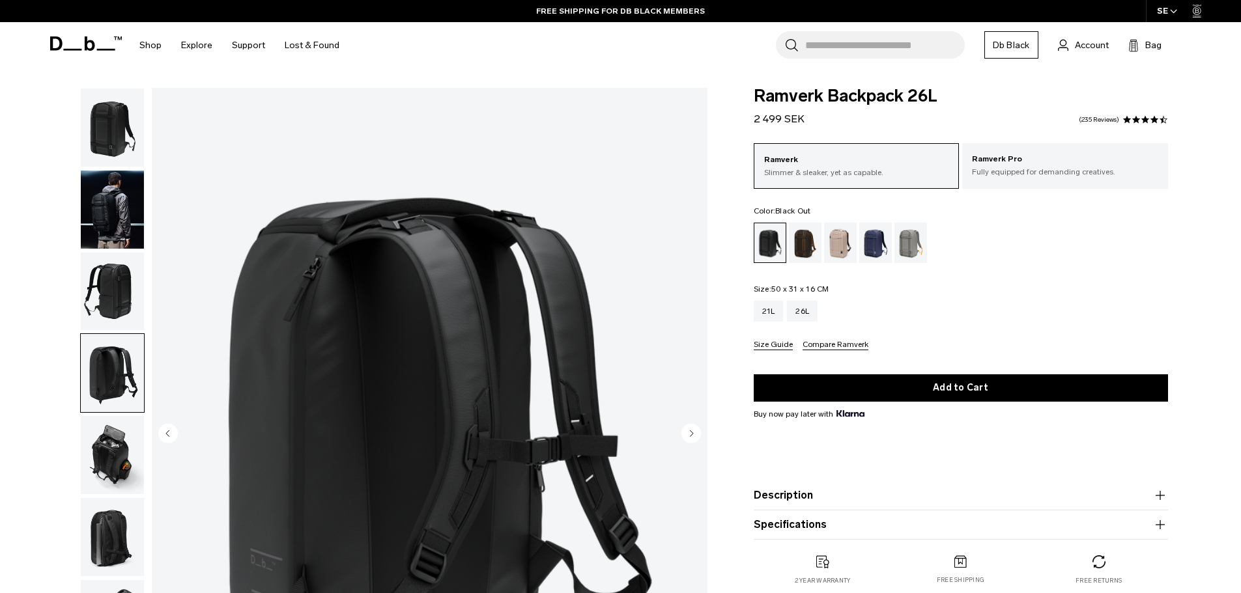
click at [695, 434] on circle "Next slide" at bounding box center [691, 433] width 20 height 20
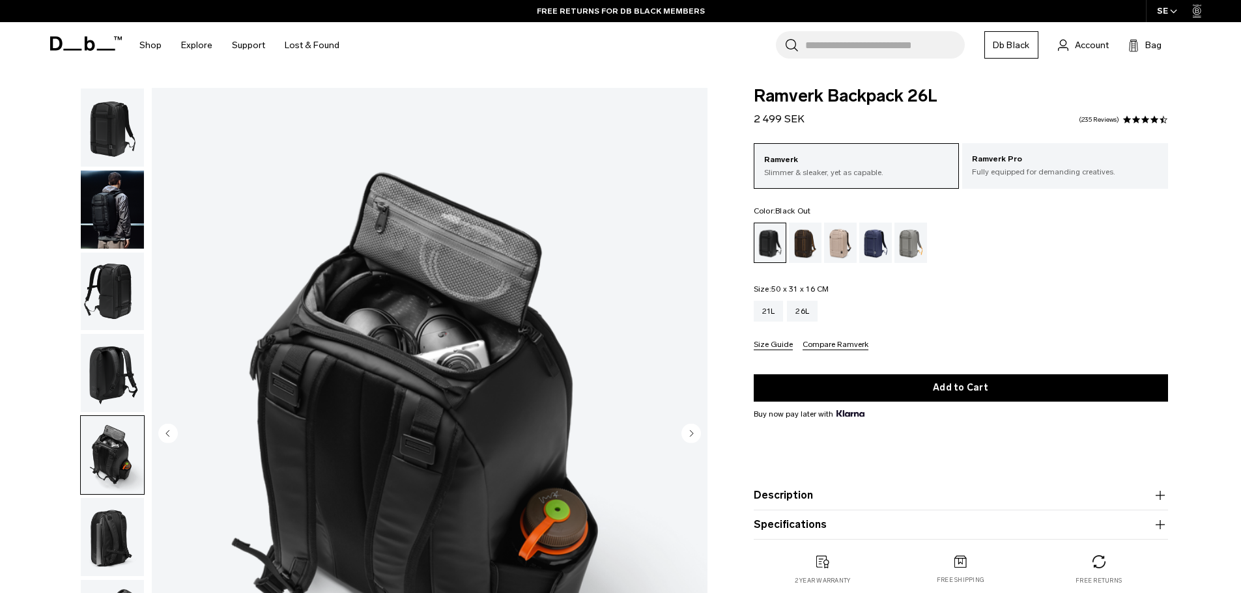
click at [166, 430] on circle "Previous slide" at bounding box center [168, 433] width 20 height 20
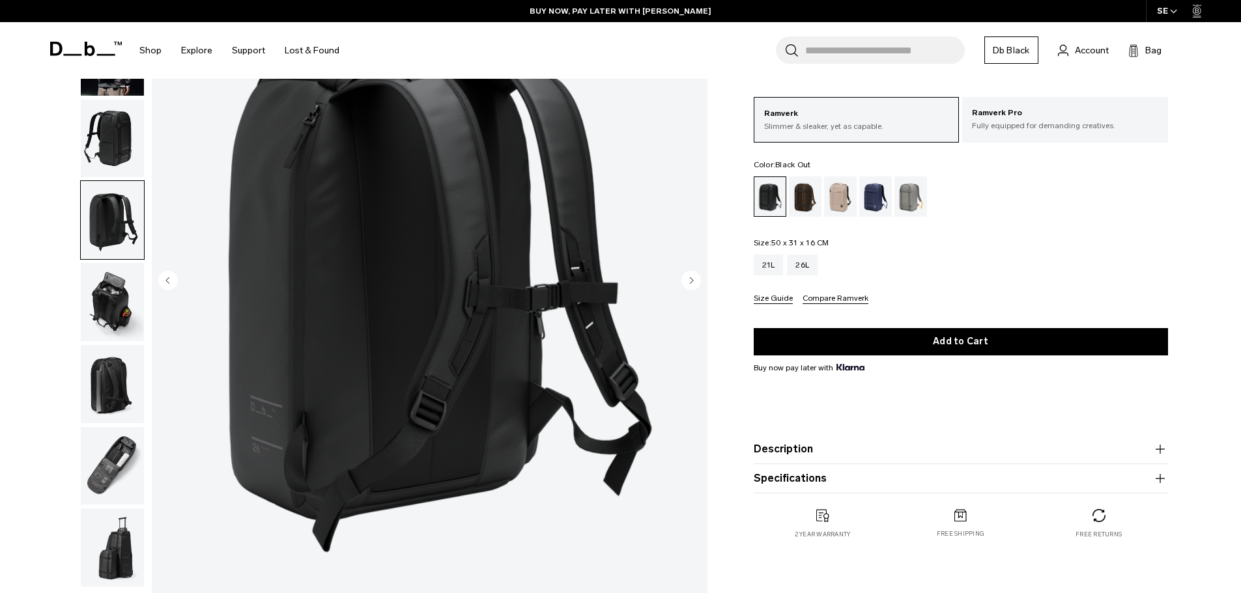
scroll to position [130, 0]
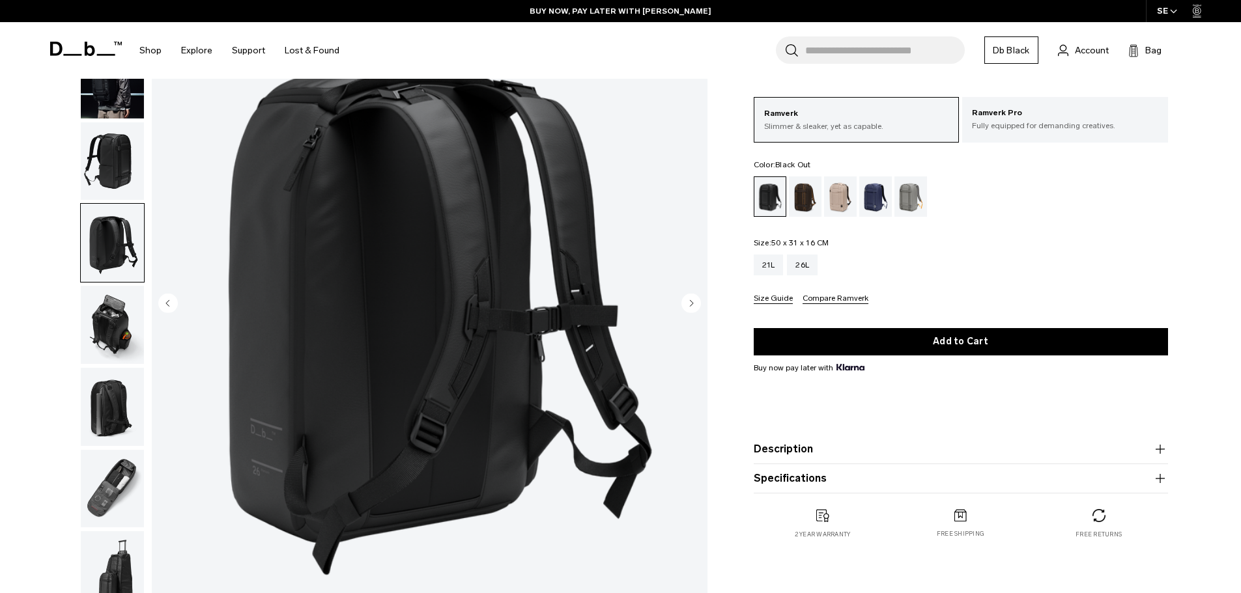
click at [692, 300] on circle "Next slide" at bounding box center [691, 303] width 20 height 20
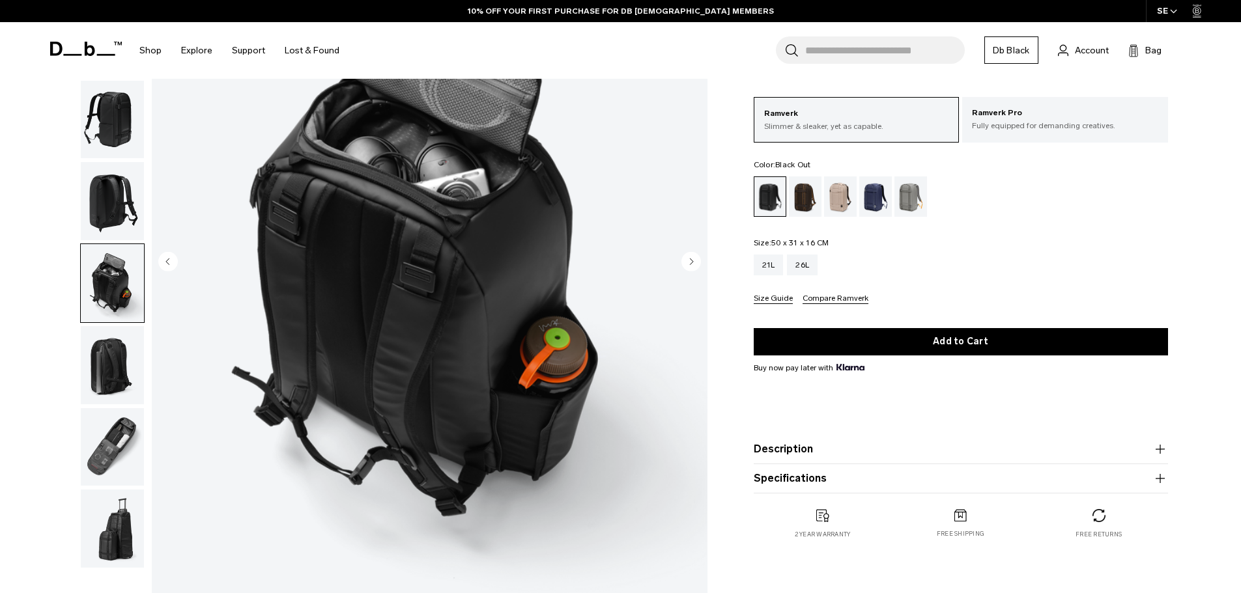
scroll to position [195, 0]
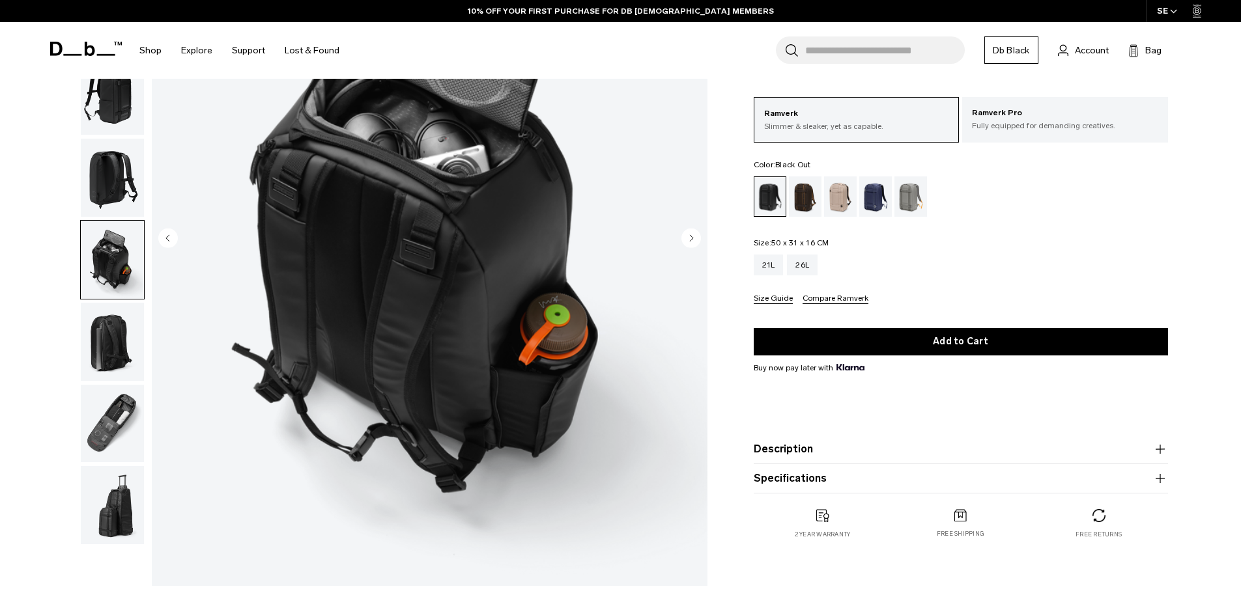
click at [692, 238] on icon "Next slide" at bounding box center [691, 238] width 3 height 6
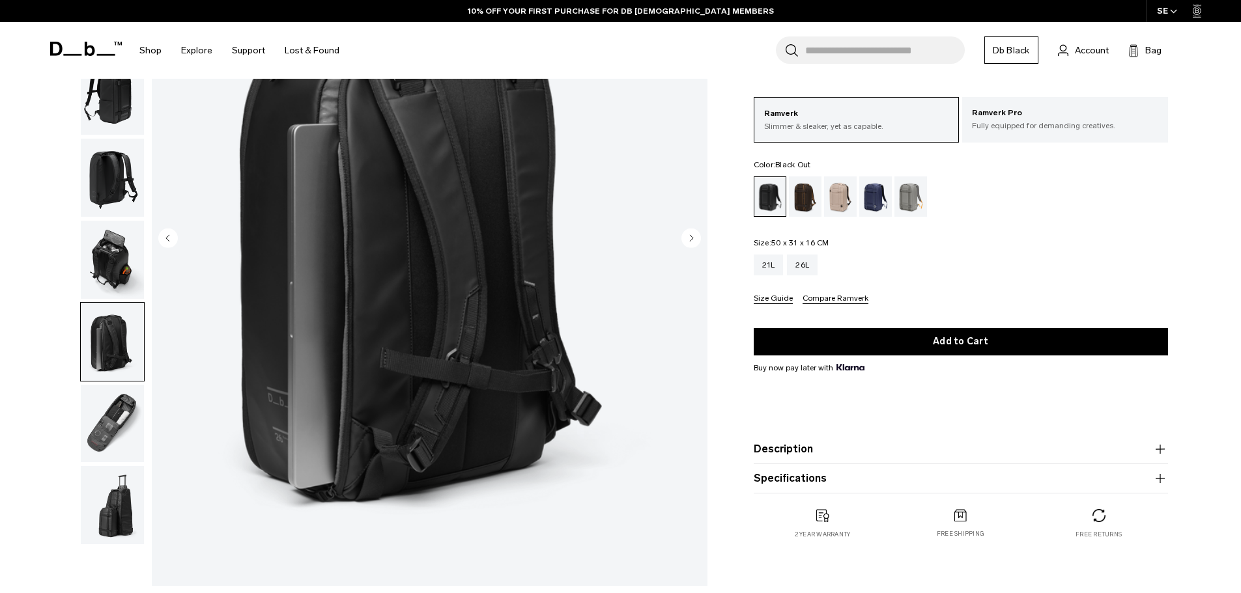
click at [695, 236] on circle "Next slide" at bounding box center [691, 238] width 20 height 20
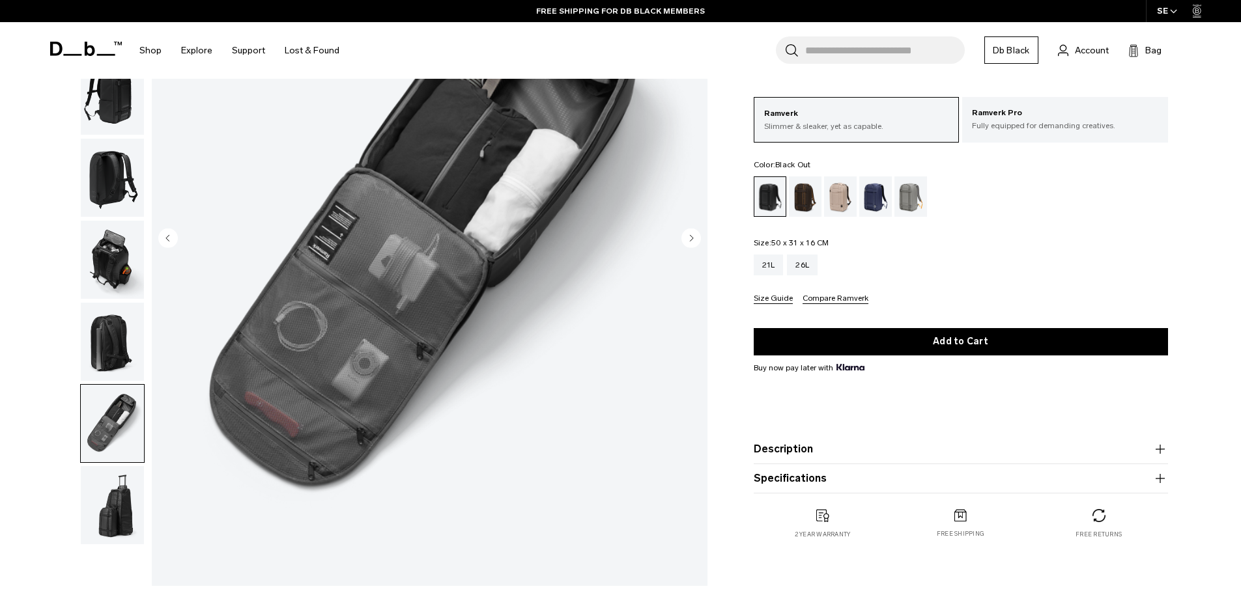
click at [687, 236] on circle "Next slide" at bounding box center [691, 238] width 20 height 20
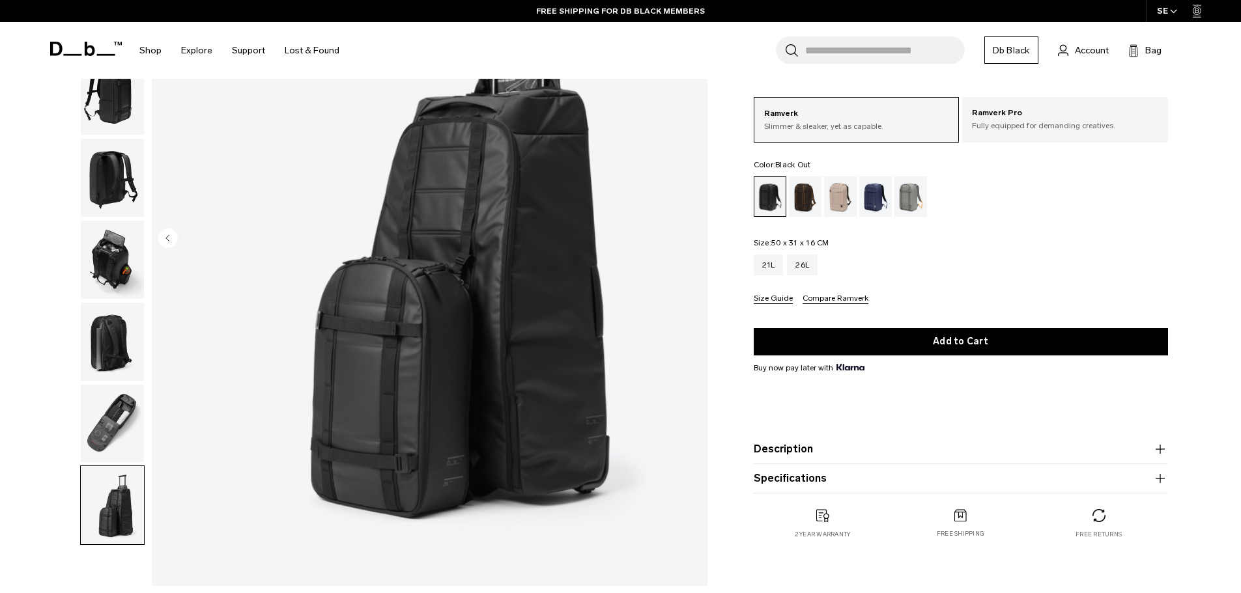
click at [168, 236] on icon "Previous slide" at bounding box center [167, 238] width 3 height 6
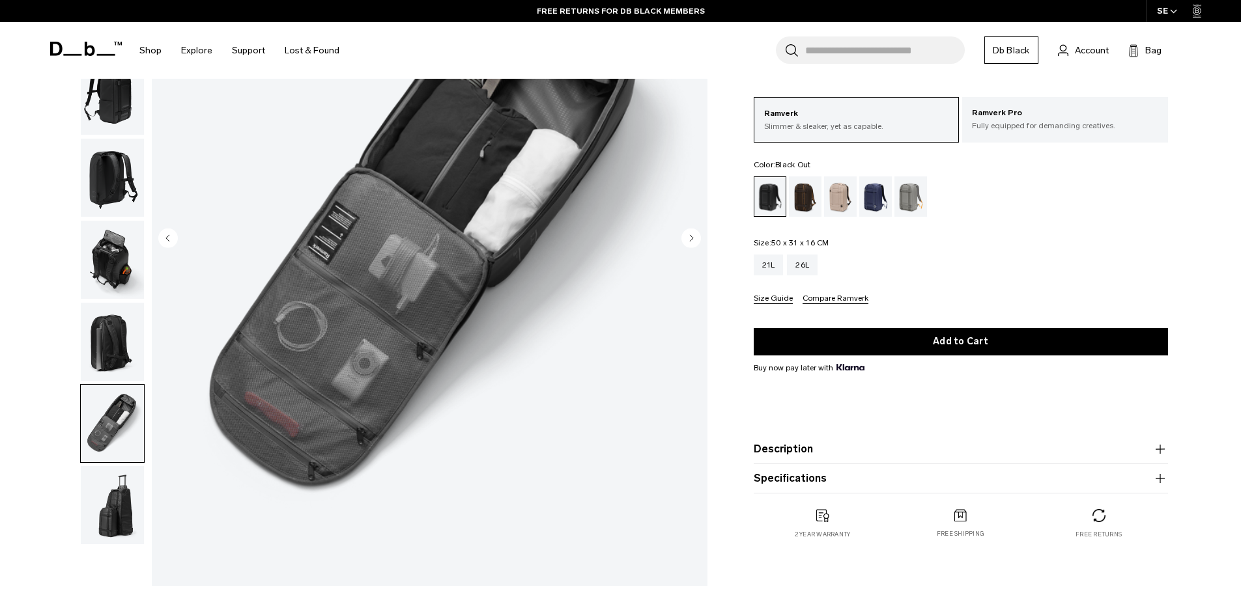
click at [169, 233] on circle "Previous slide" at bounding box center [168, 238] width 20 height 20
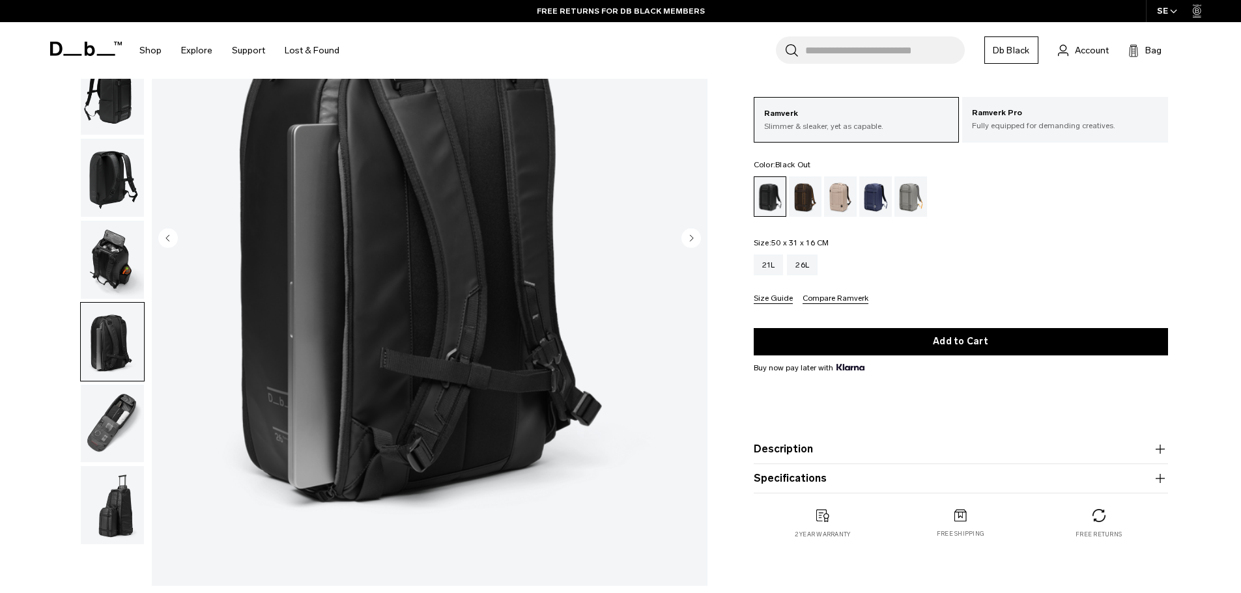
click at [169, 235] on icon "Previous slide" at bounding box center [167, 238] width 3 height 6
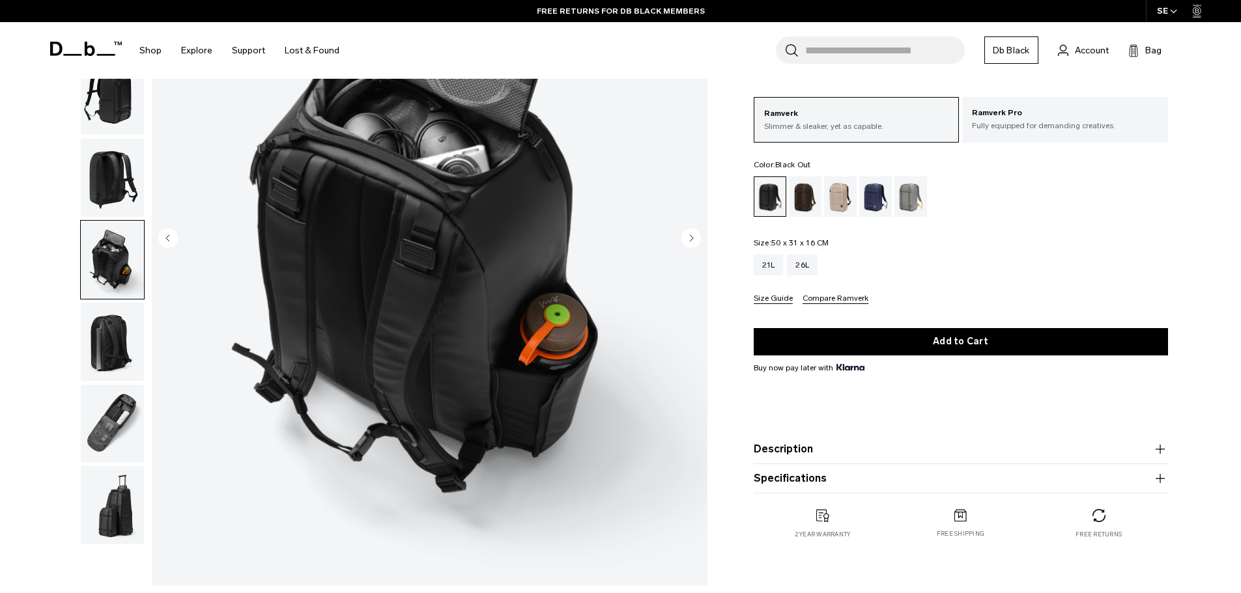
click at [169, 235] on icon "Previous slide" at bounding box center [167, 238] width 3 height 6
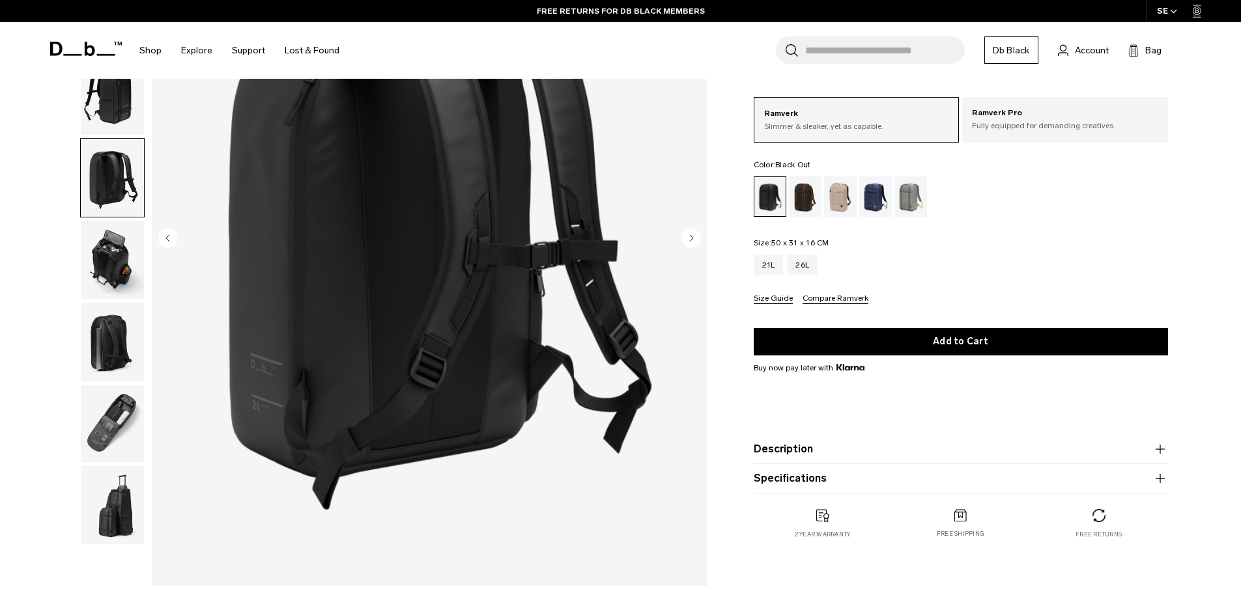
click at [169, 235] on icon "Previous slide" at bounding box center [167, 238] width 3 height 6
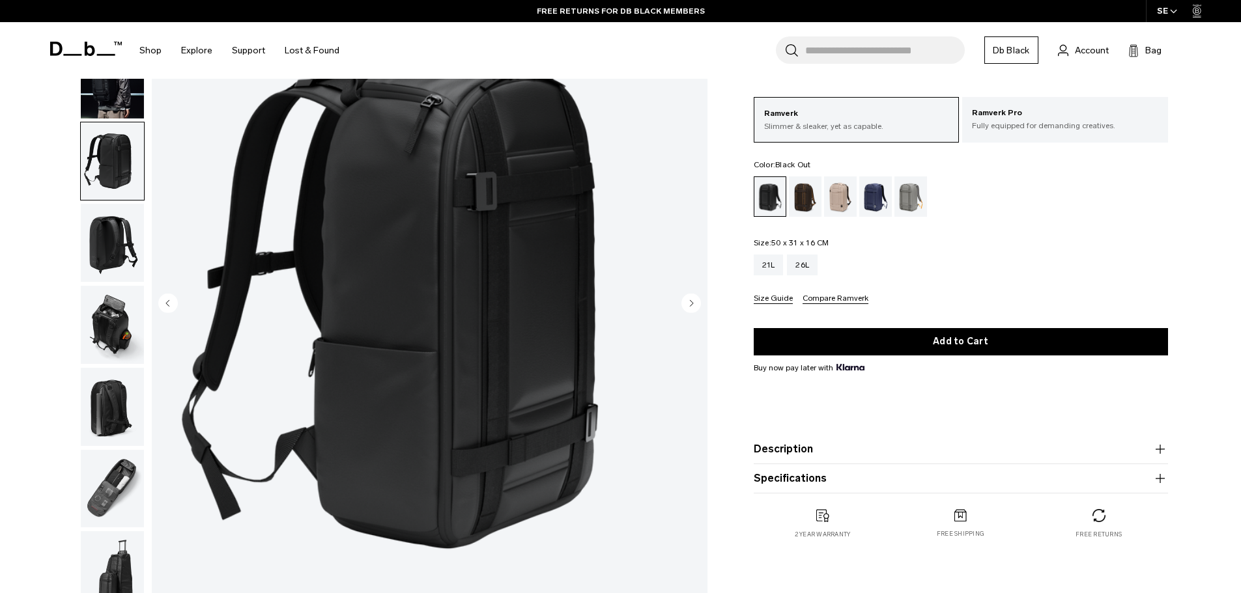
scroll to position [65, 0]
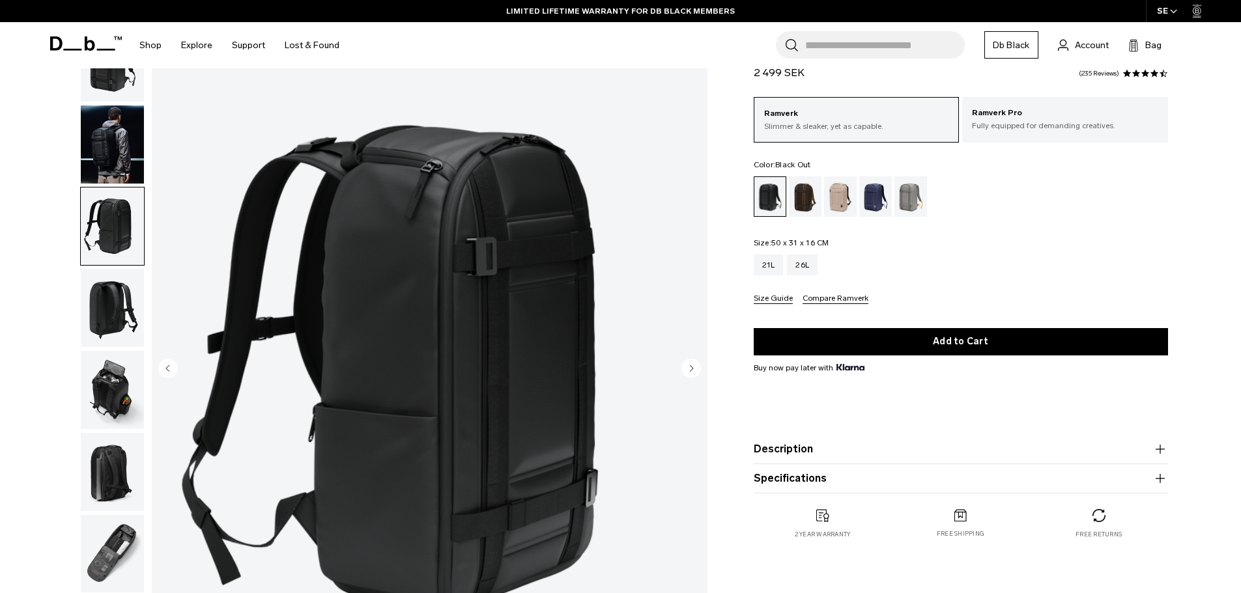
click at [167, 360] on circle "Previous slide" at bounding box center [168, 368] width 20 height 20
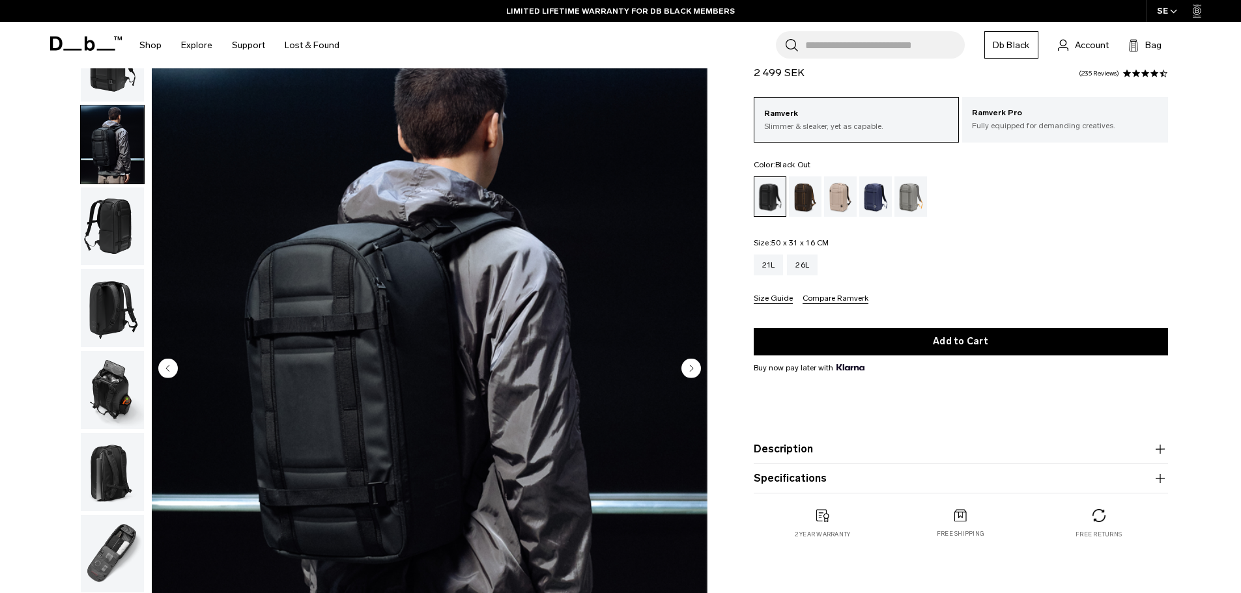
click at [166, 367] on circle "Previous slide" at bounding box center [168, 368] width 20 height 20
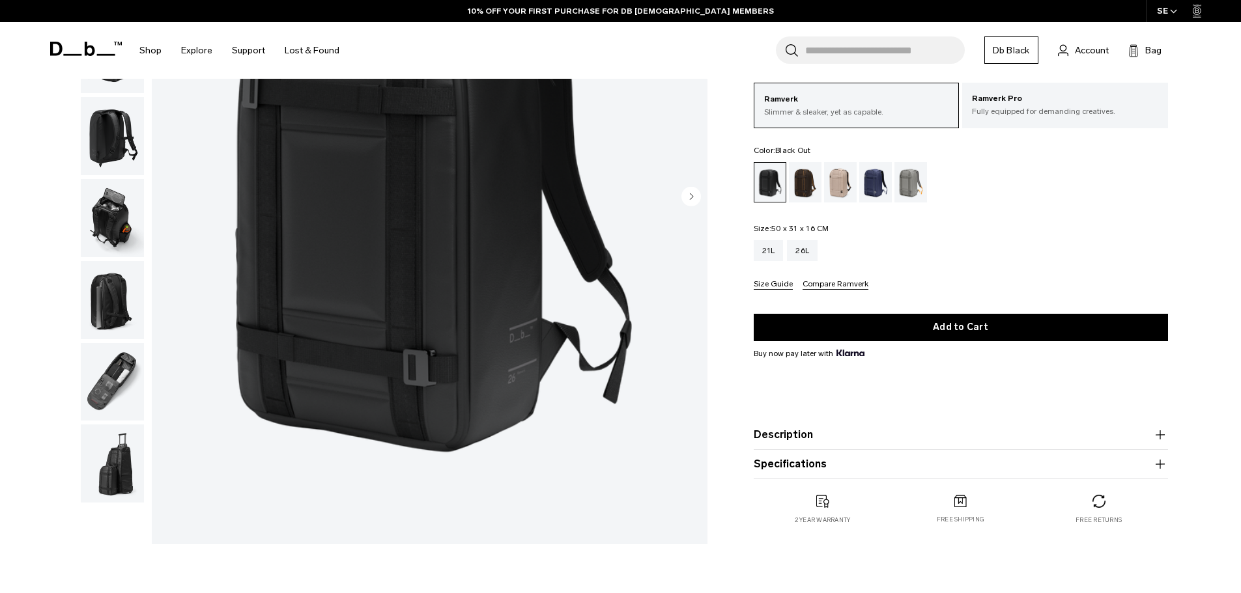
scroll to position [261, 0]
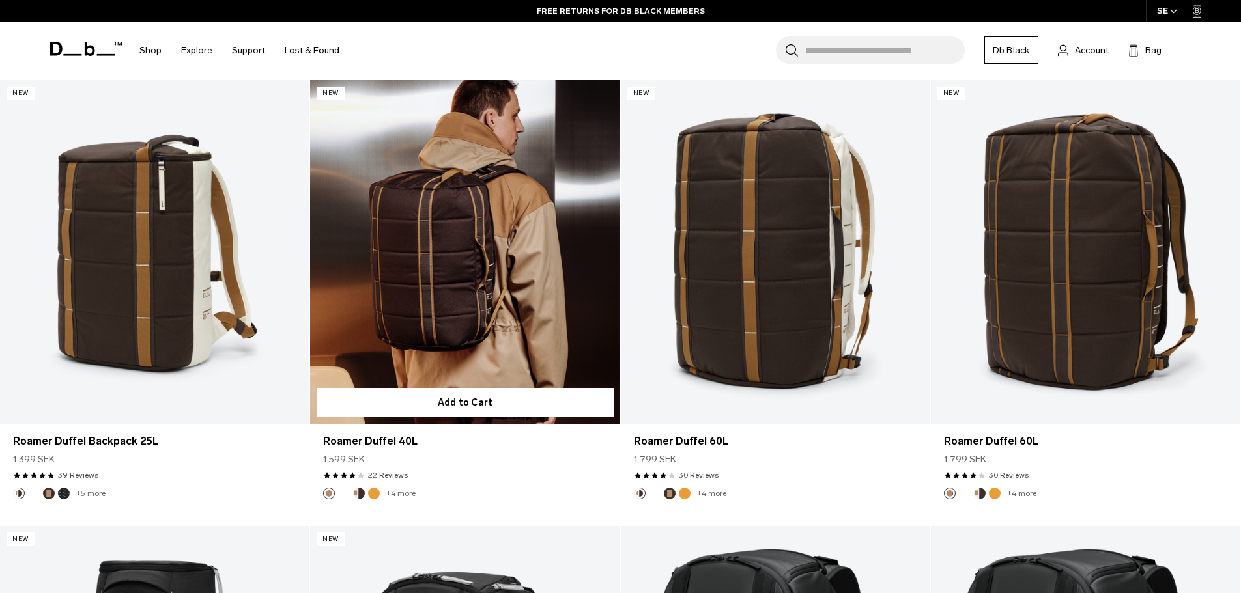
scroll to position [1172, 0]
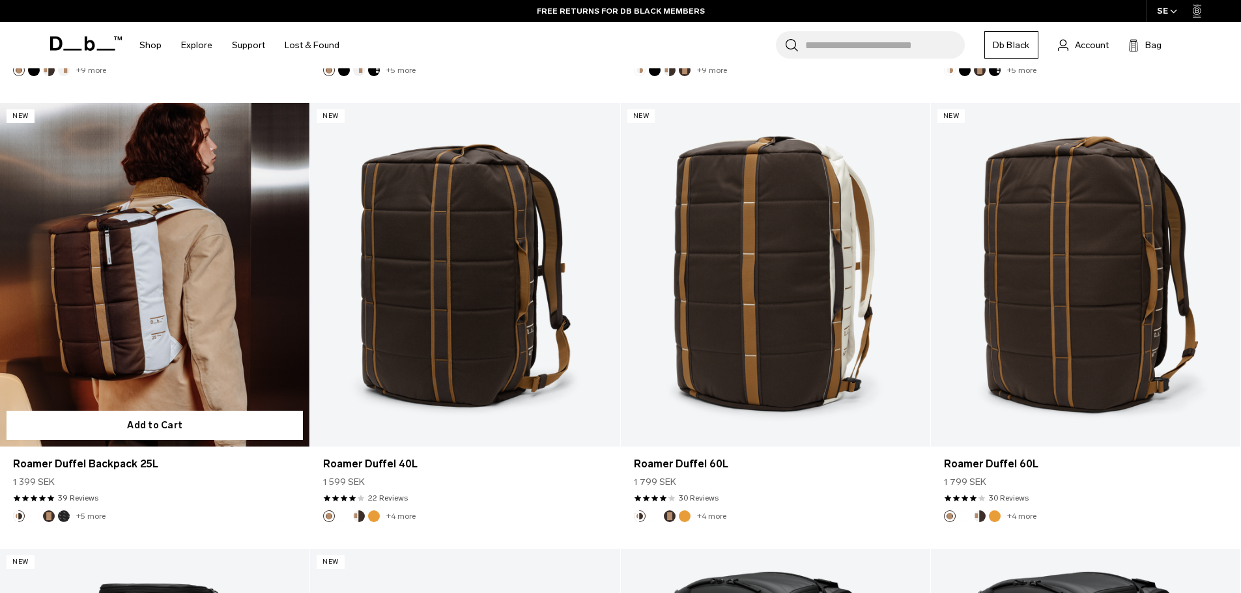
click at [131, 296] on link "Roamer Duffel Backpack 25L" at bounding box center [154, 275] width 309 height 344
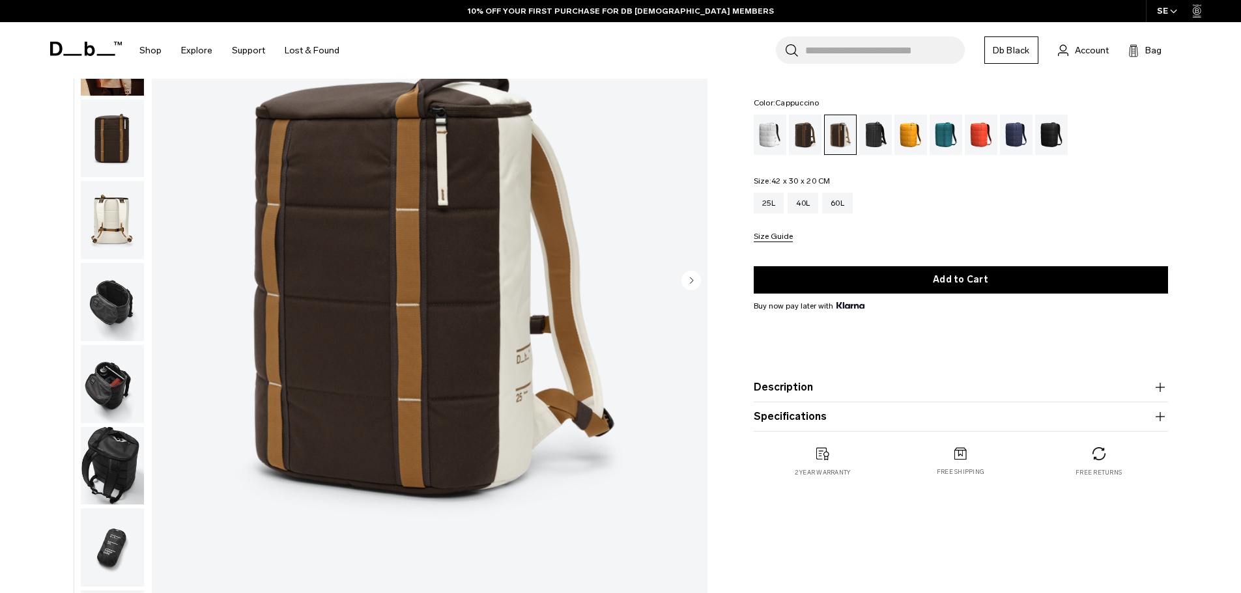
scroll to position [130, 0]
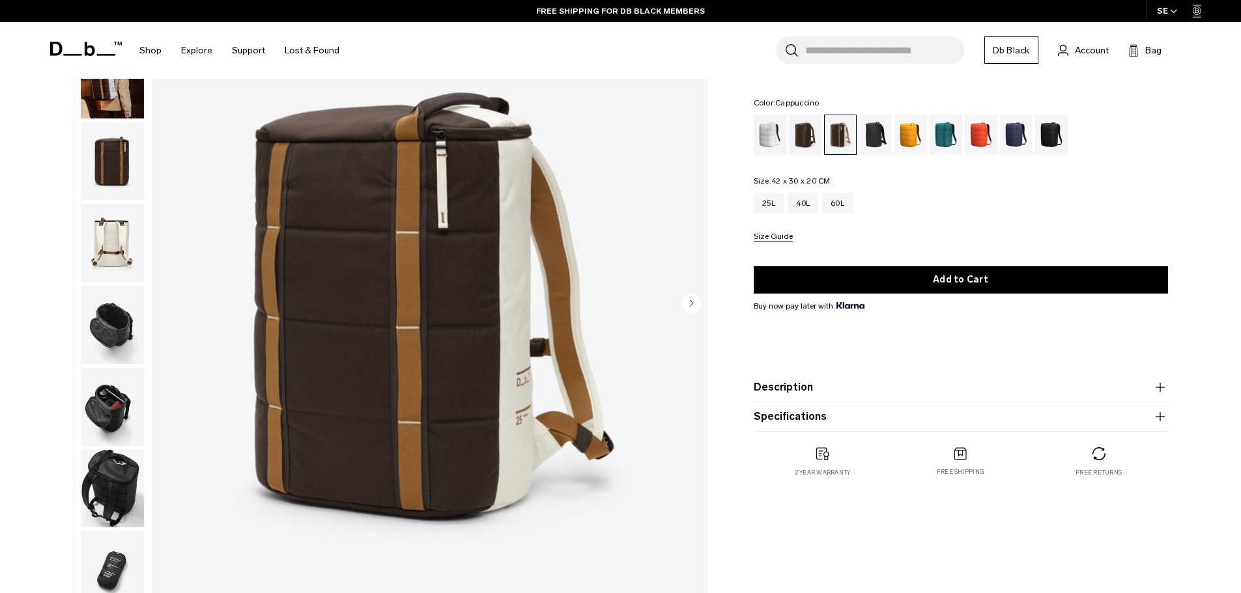
click at [692, 302] on circle "Next slide" at bounding box center [691, 303] width 20 height 20
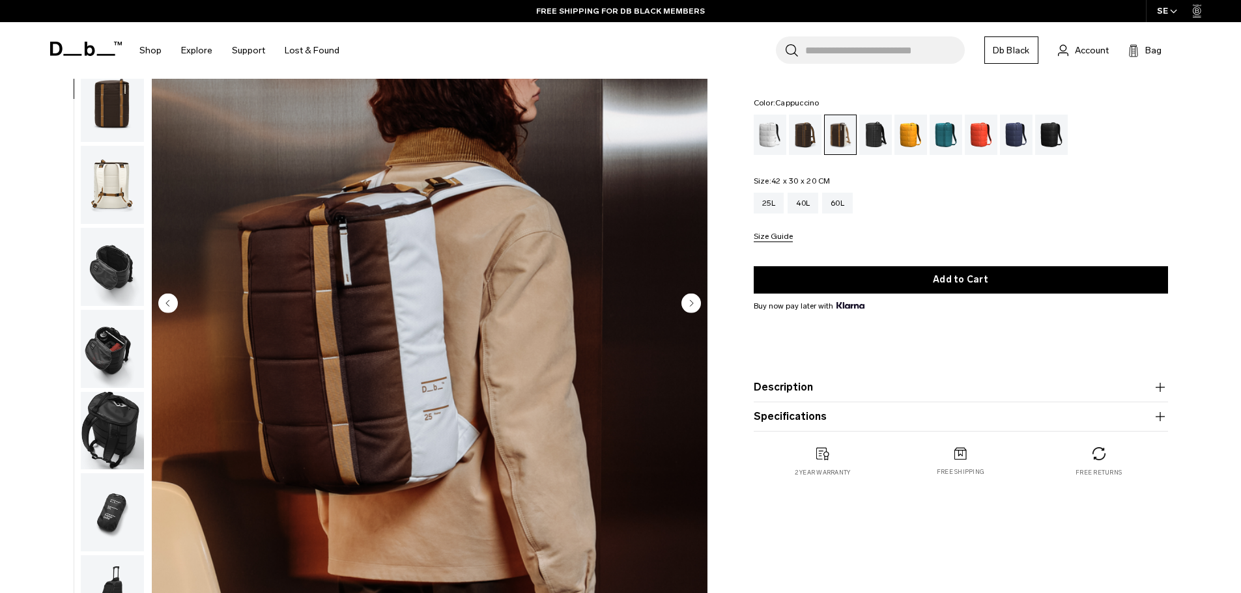
scroll to position [82, 0]
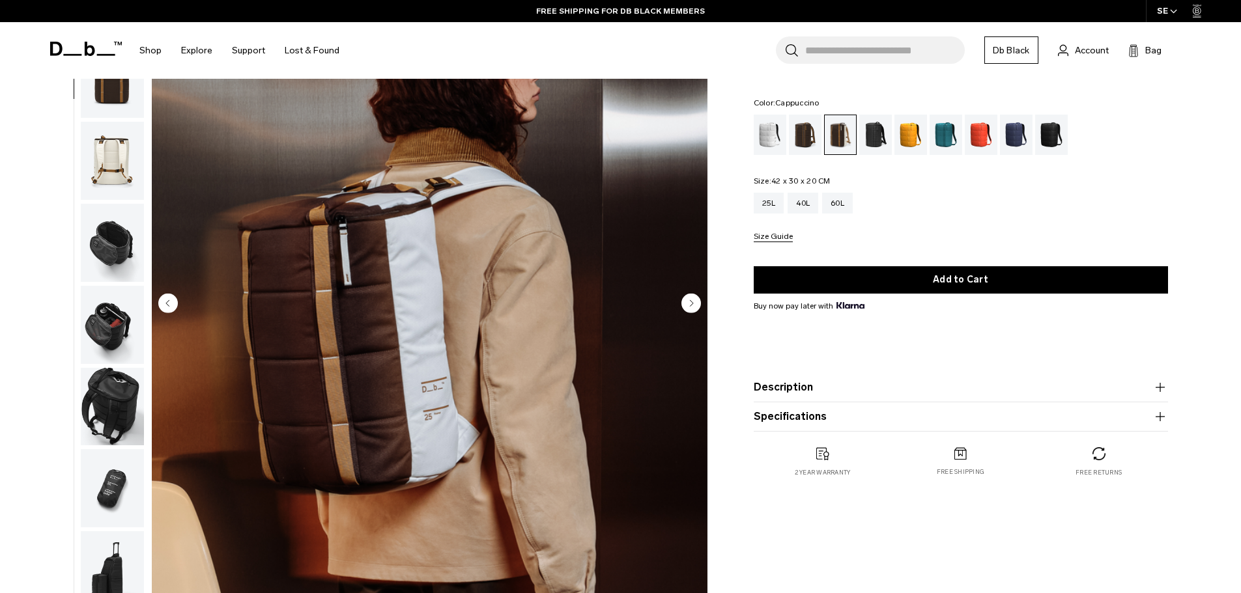
click at [692, 302] on circle "Next slide" at bounding box center [691, 303] width 20 height 20
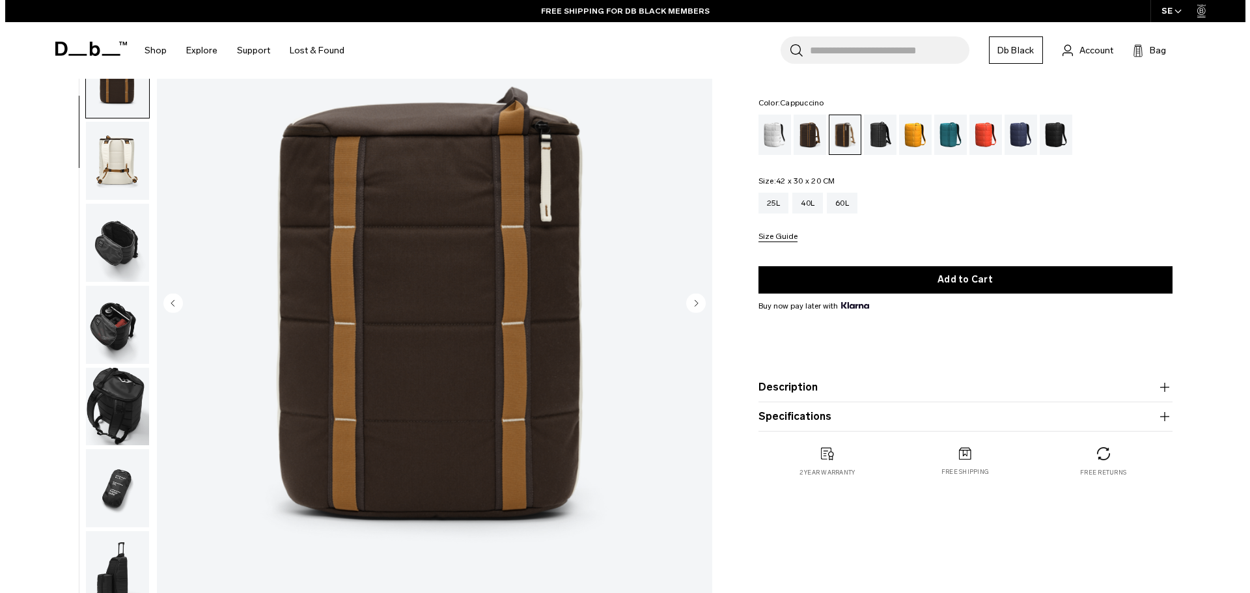
scroll to position [123, 0]
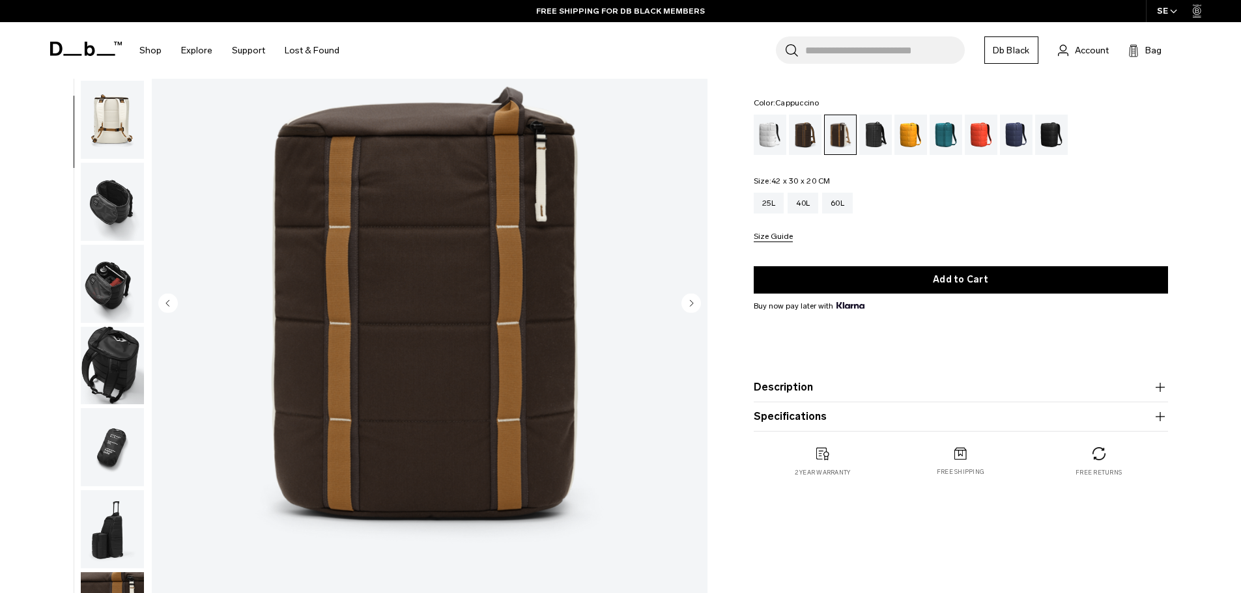
click at [692, 302] on circle "Next slide" at bounding box center [691, 303] width 20 height 20
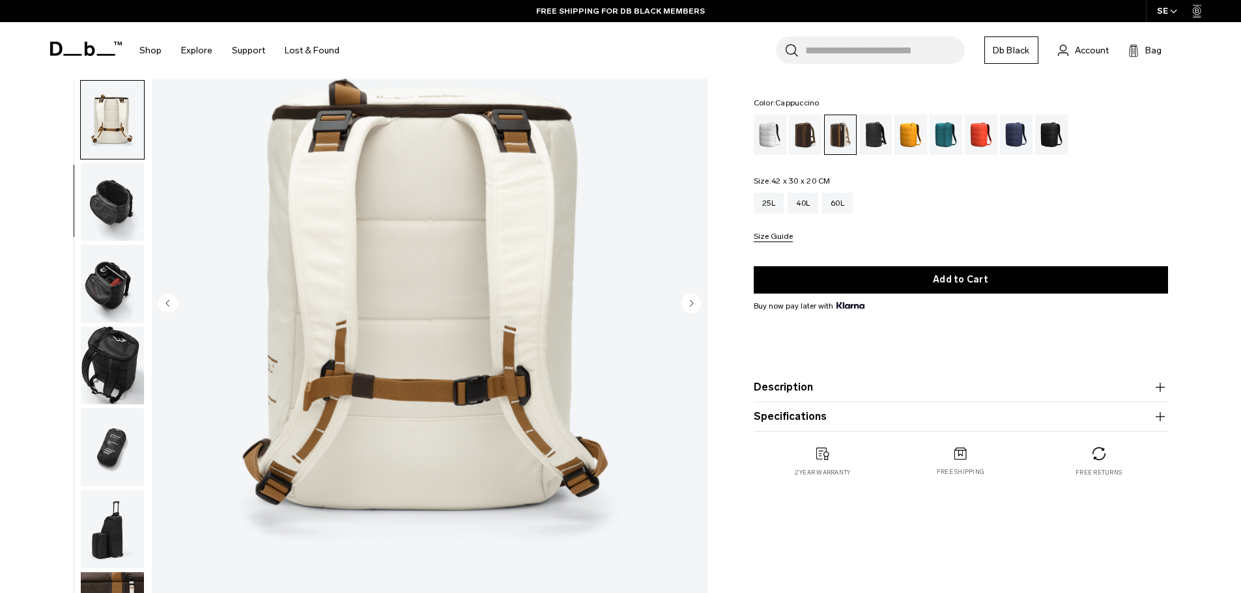
click at [692, 302] on circle "Next slide" at bounding box center [691, 303] width 20 height 20
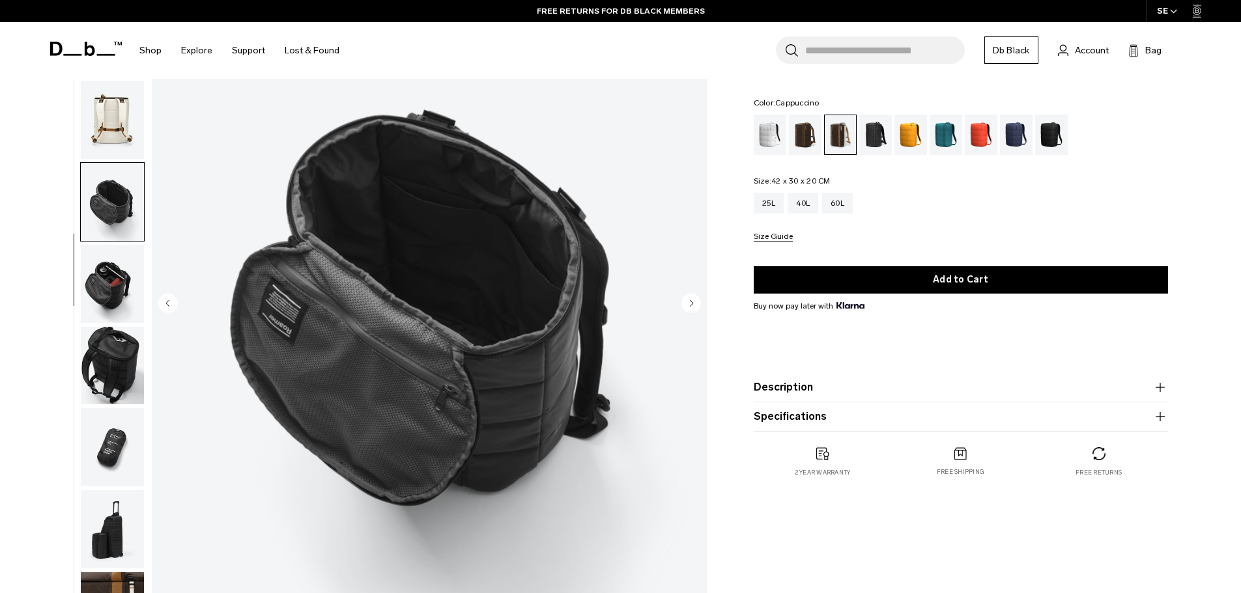
click at [692, 302] on circle "Next slide" at bounding box center [691, 303] width 20 height 20
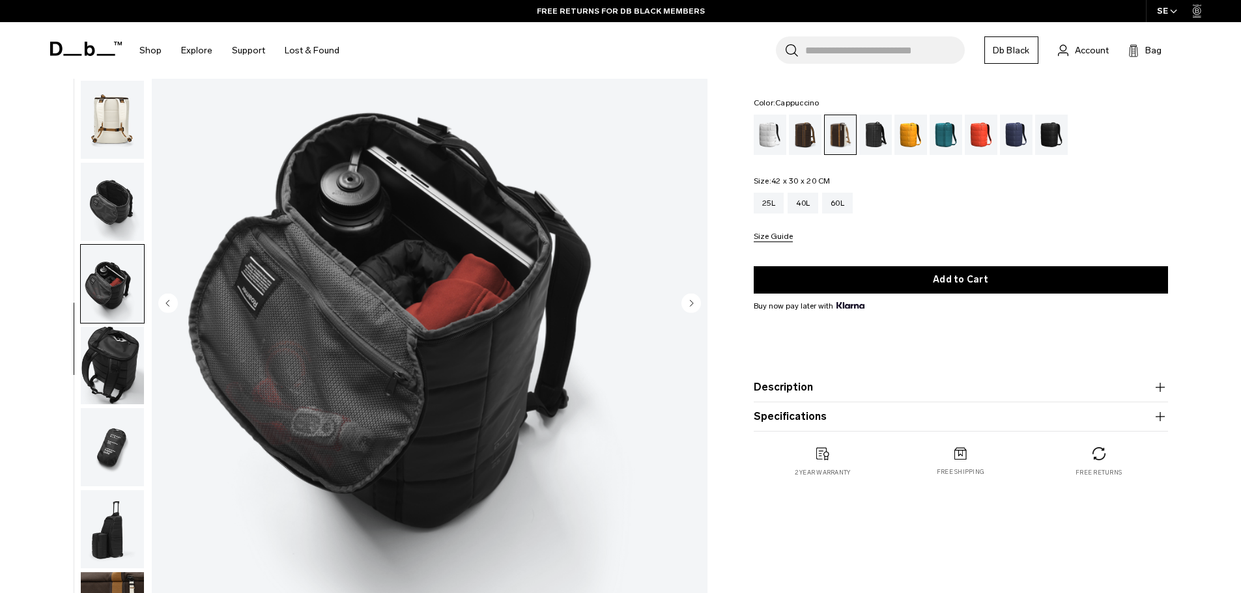
click at [692, 302] on circle "Next slide" at bounding box center [691, 303] width 20 height 20
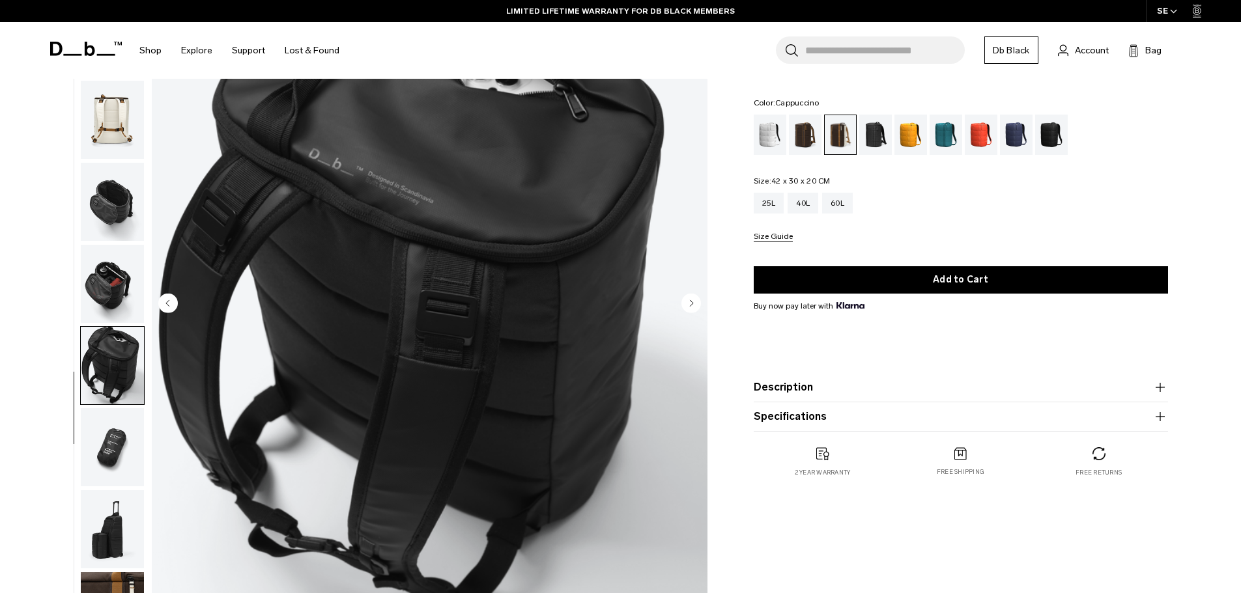
click at [692, 302] on circle "Next slide" at bounding box center [691, 303] width 20 height 20
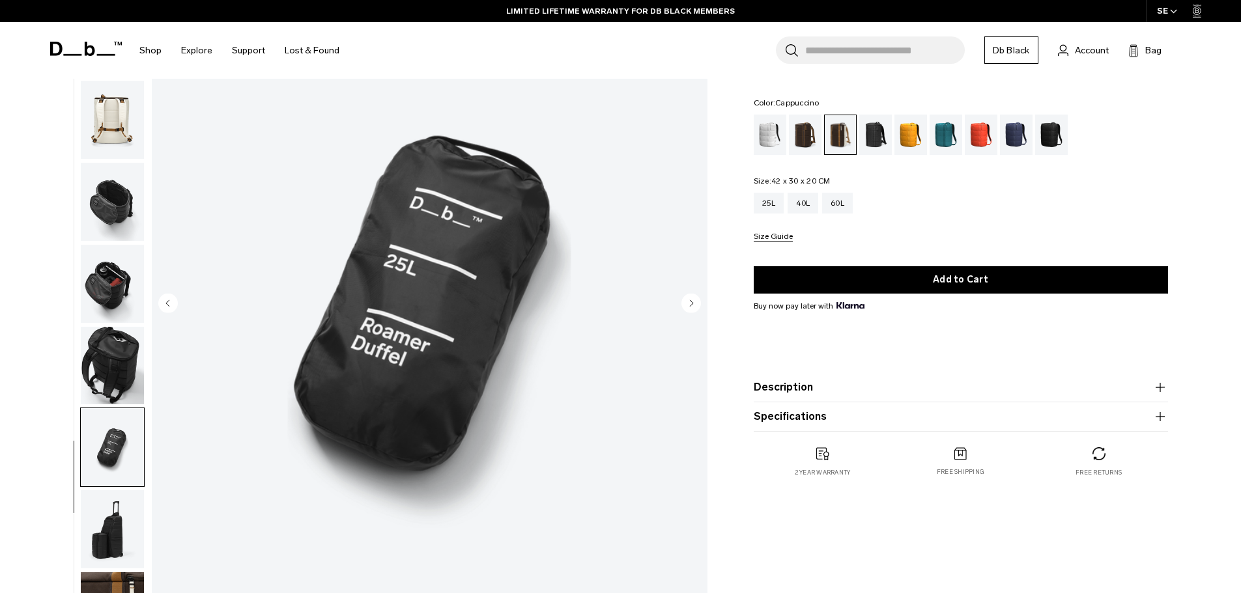
click at [692, 302] on circle "Next slide" at bounding box center [691, 303] width 20 height 20
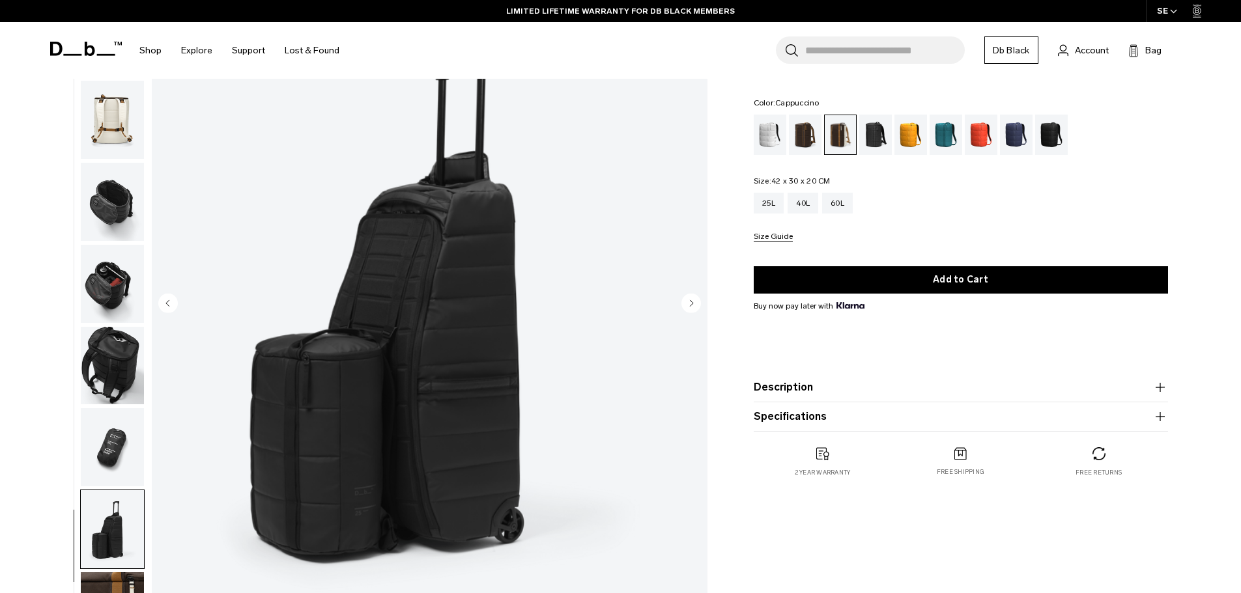
click at [692, 302] on circle "Next slide" at bounding box center [691, 303] width 20 height 20
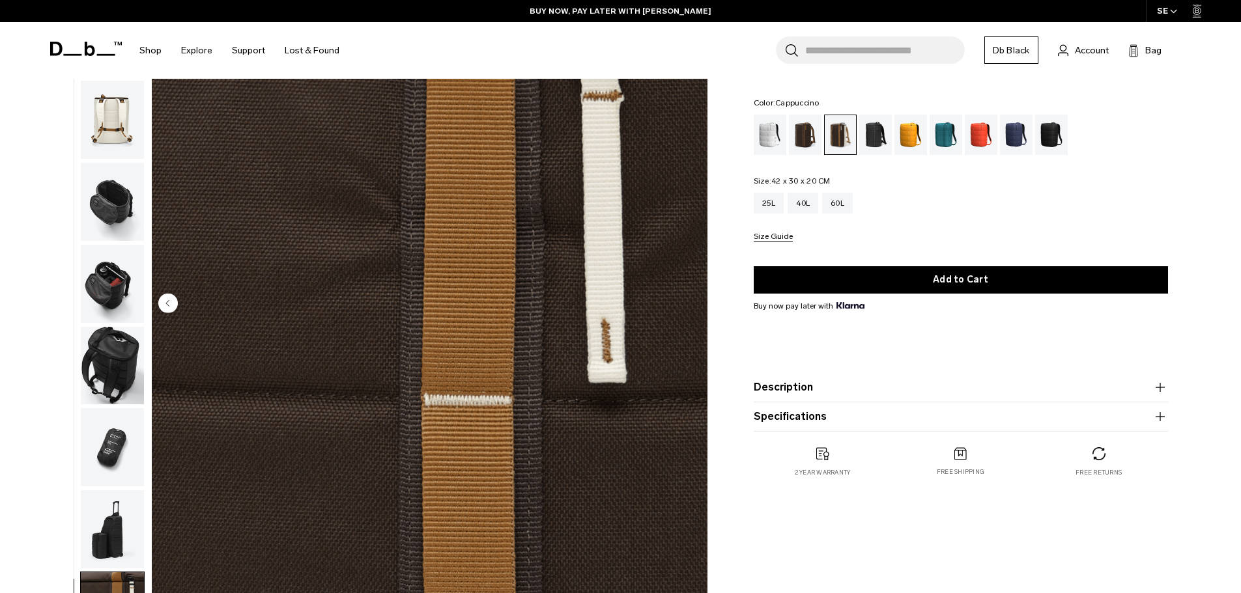
click at [692, 302] on img "10 / 10" at bounding box center [430, 305] width 556 height 694
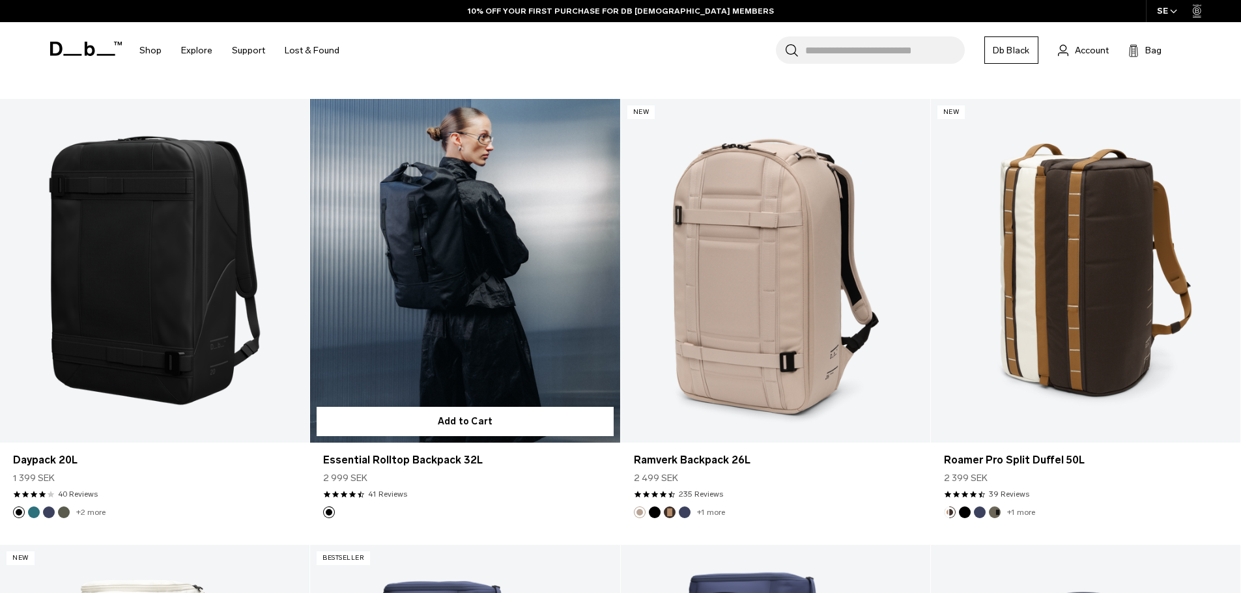
scroll to position [2084, 0]
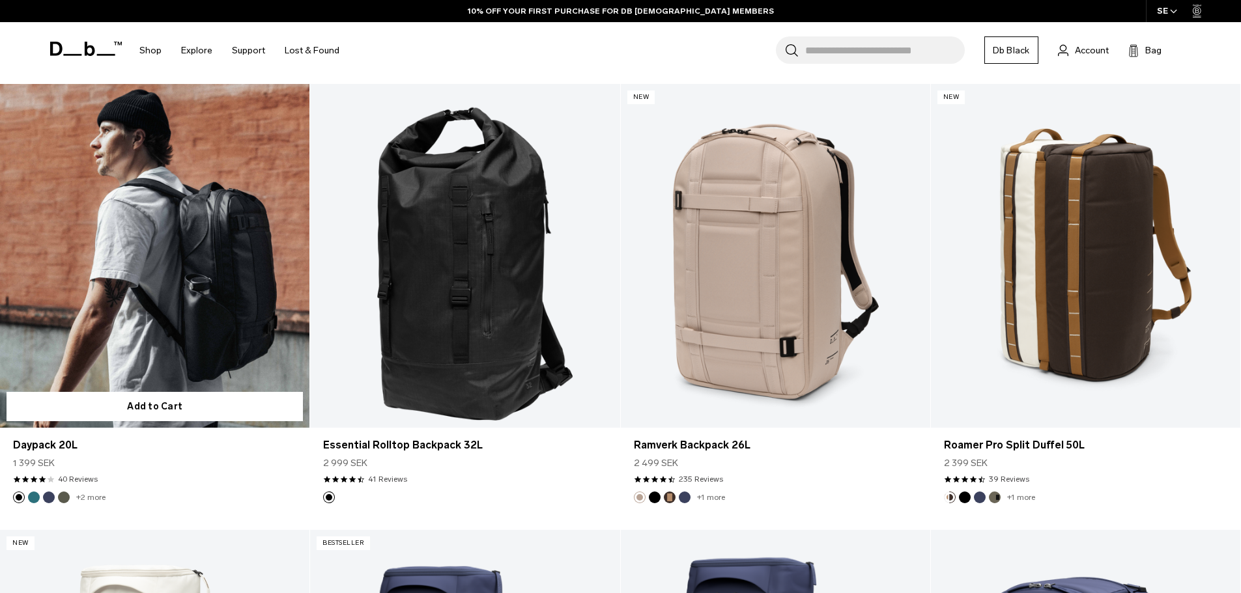
click at [176, 259] on link "Daypack 20L" at bounding box center [154, 256] width 309 height 344
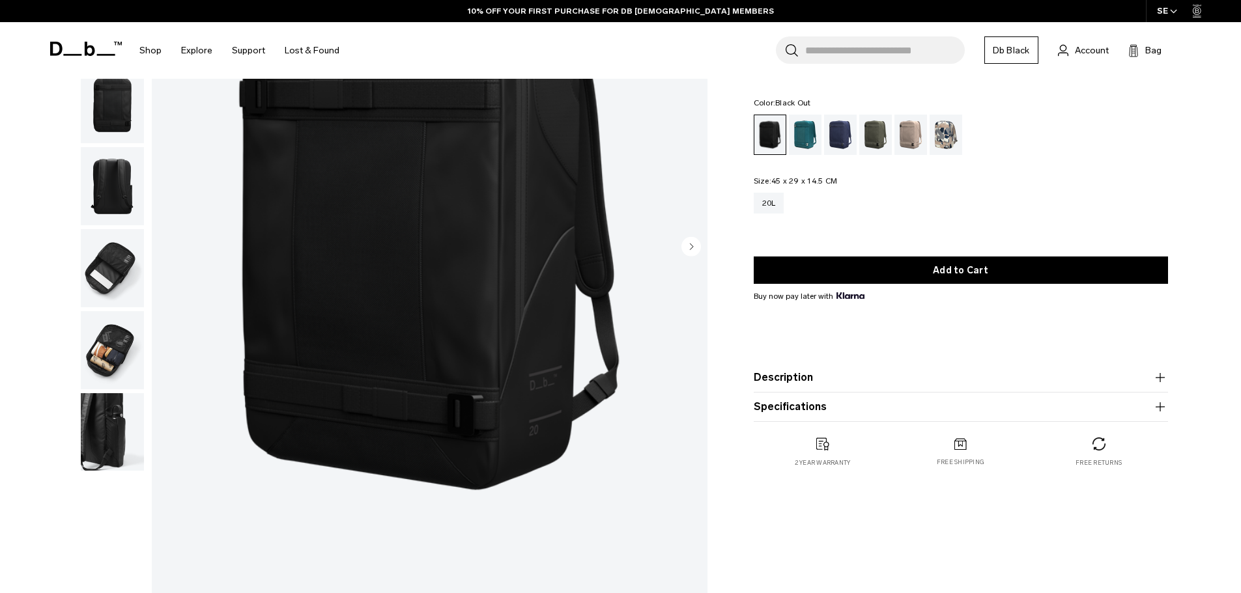
scroll to position [130, 0]
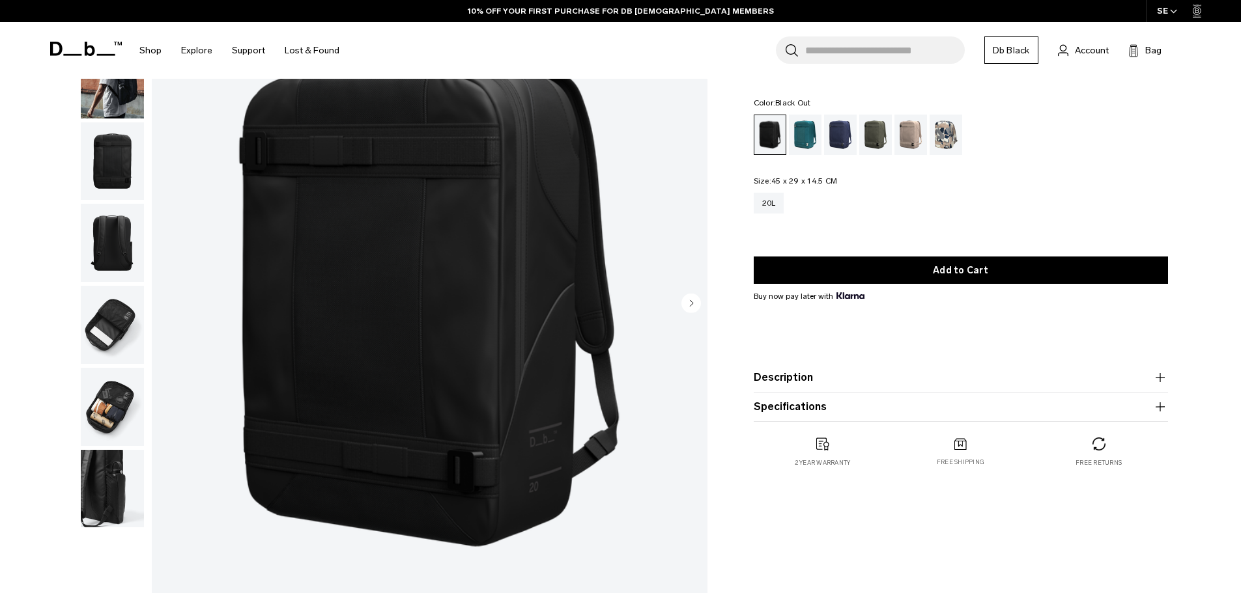
click at [688, 300] on circle "Next slide" at bounding box center [691, 303] width 20 height 20
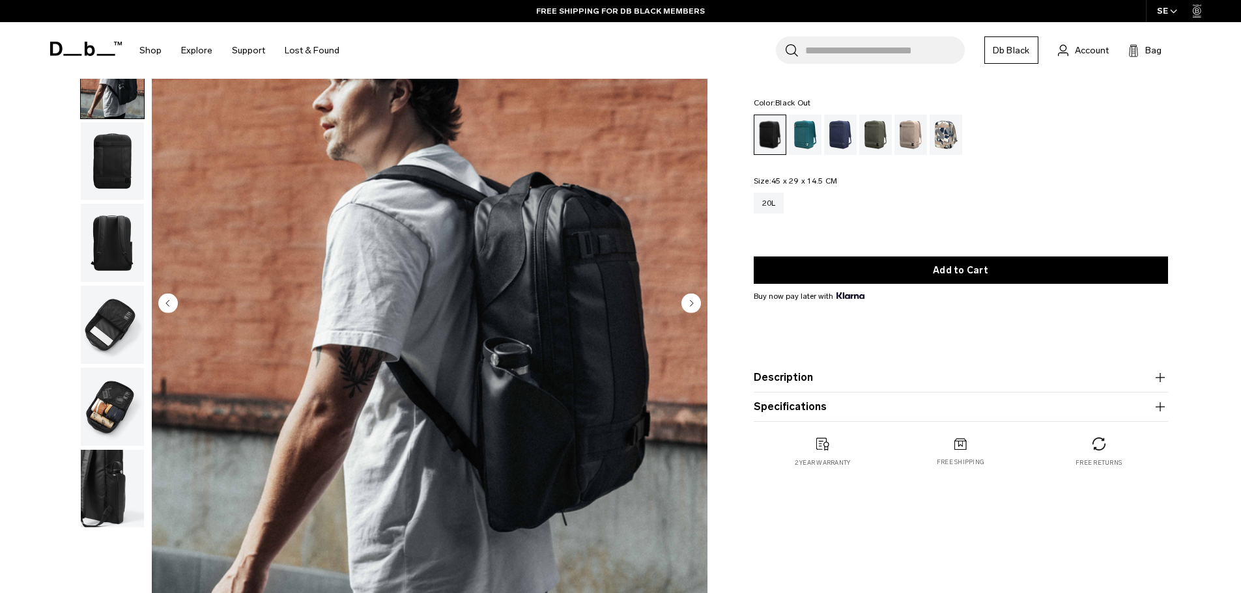
click at [690, 301] on icon "Next slide" at bounding box center [691, 303] width 3 height 6
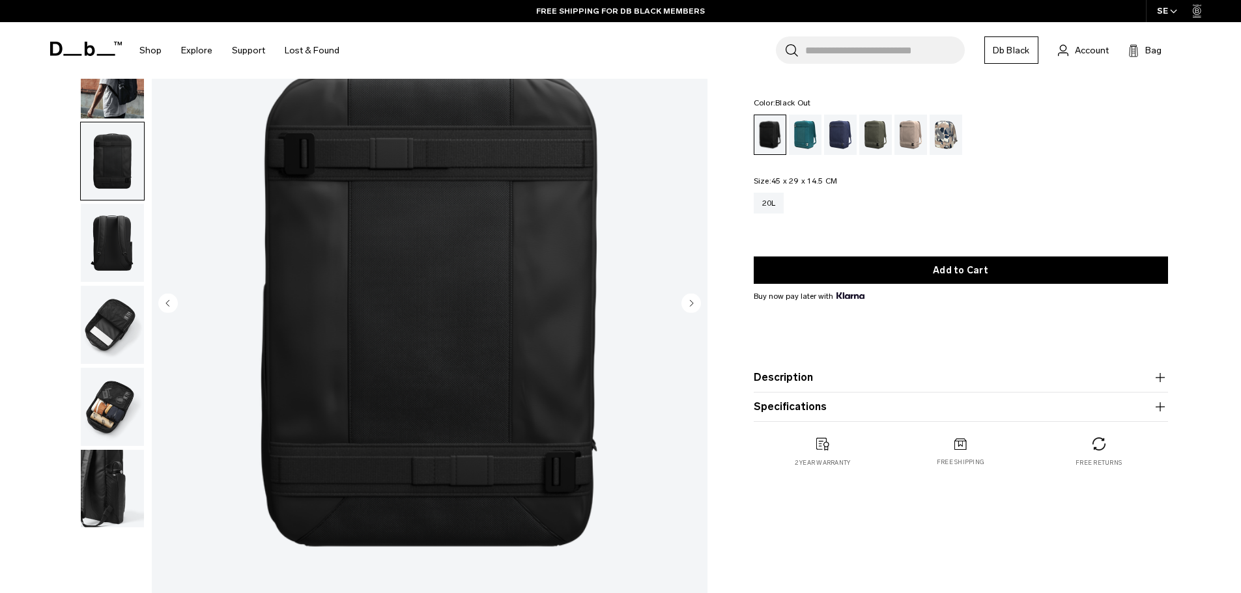
click at [690, 301] on icon "Next slide" at bounding box center [691, 303] width 3 height 6
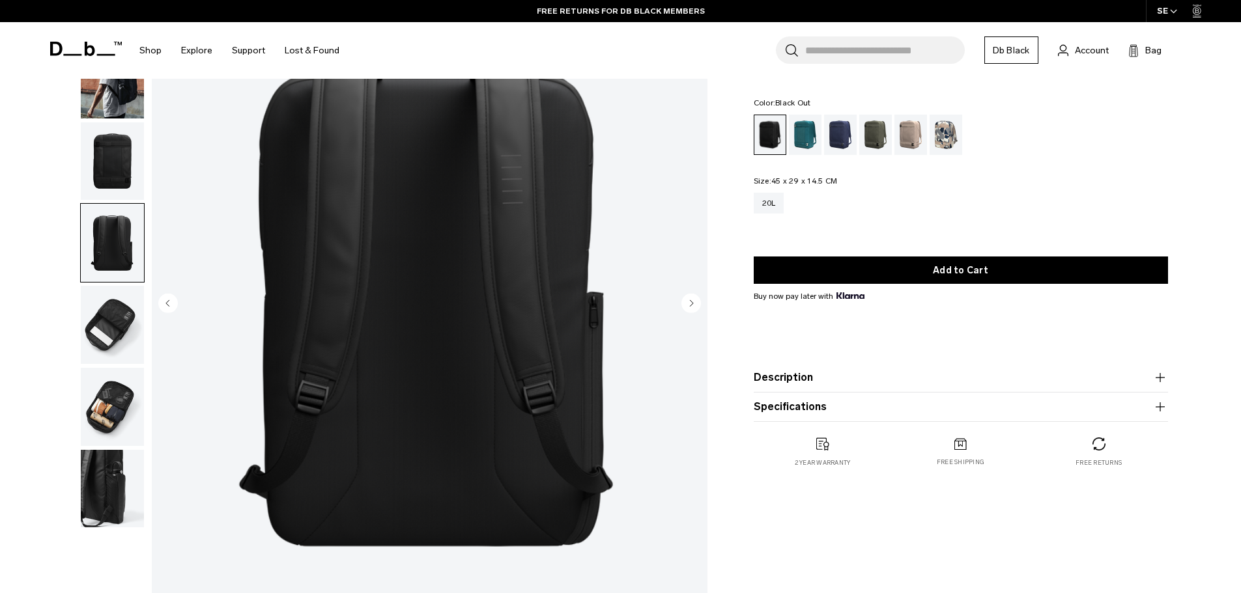
click at [690, 301] on icon "Next slide" at bounding box center [691, 303] width 3 height 6
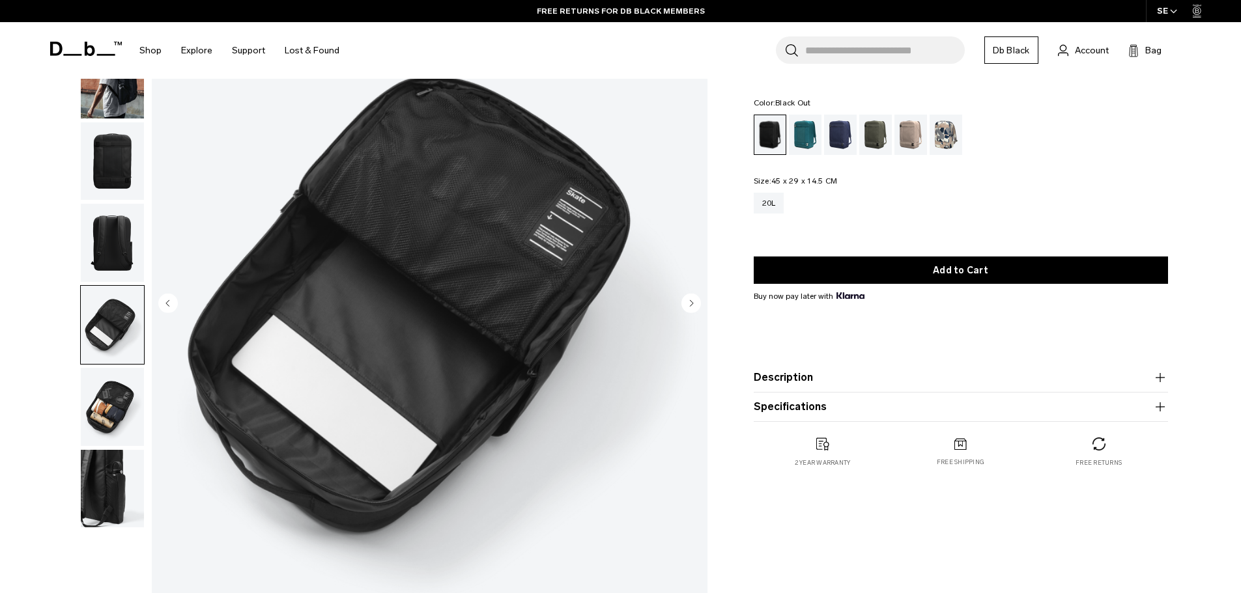
click at [690, 301] on icon "Next slide" at bounding box center [691, 303] width 3 height 6
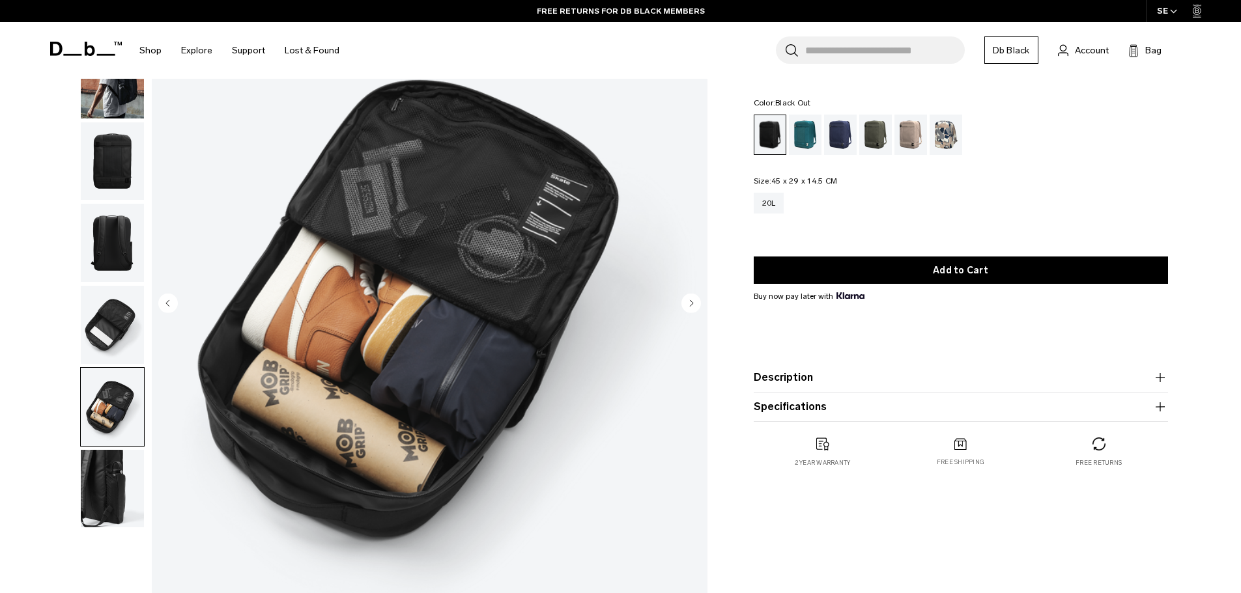
click at [690, 301] on icon "Next slide" at bounding box center [691, 303] width 3 height 6
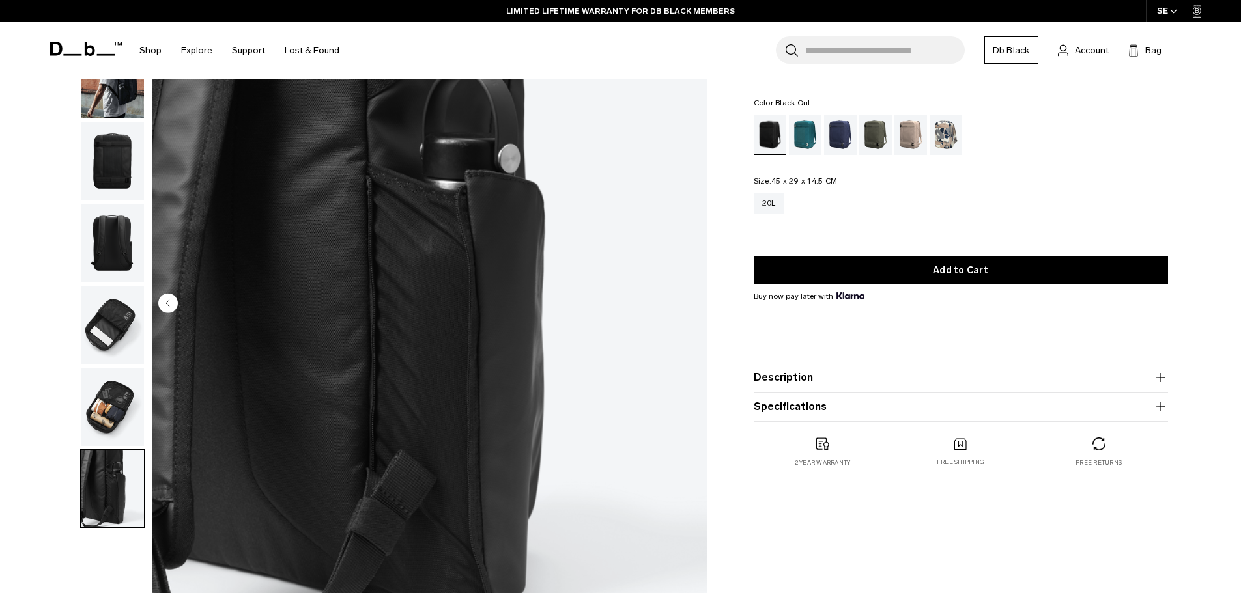
click at [690, 301] on img "7 / 7" at bounding box center [430, 305] width 556 height 694
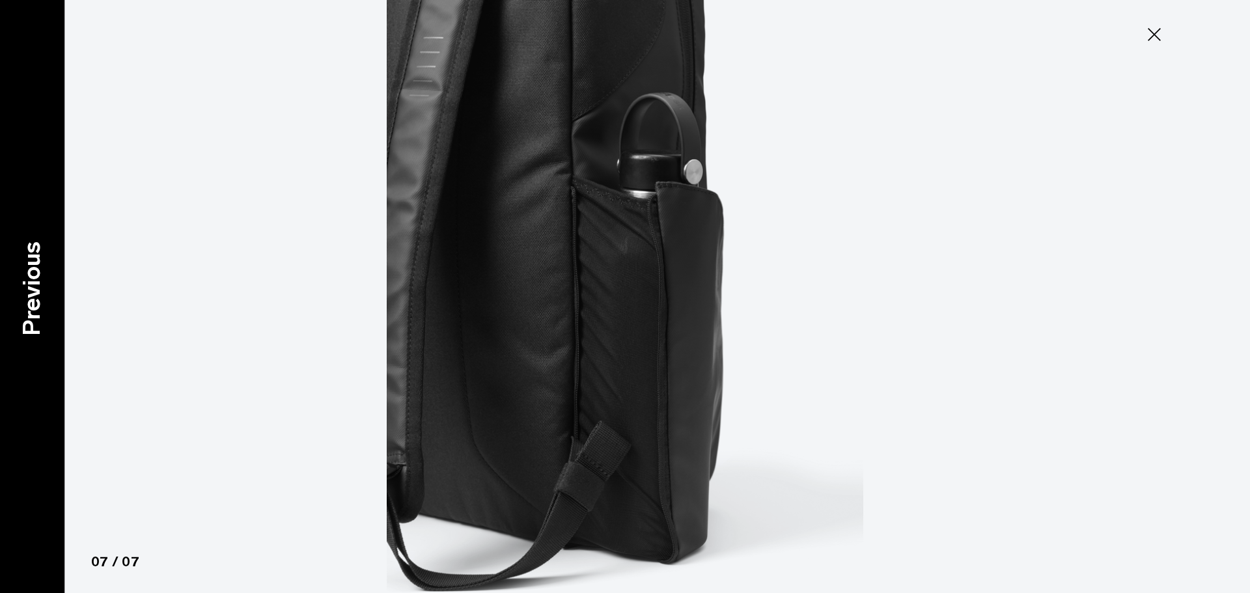
click at [24, 302] on p "Previous" at bounding box center [31, 289] width 35 height 94
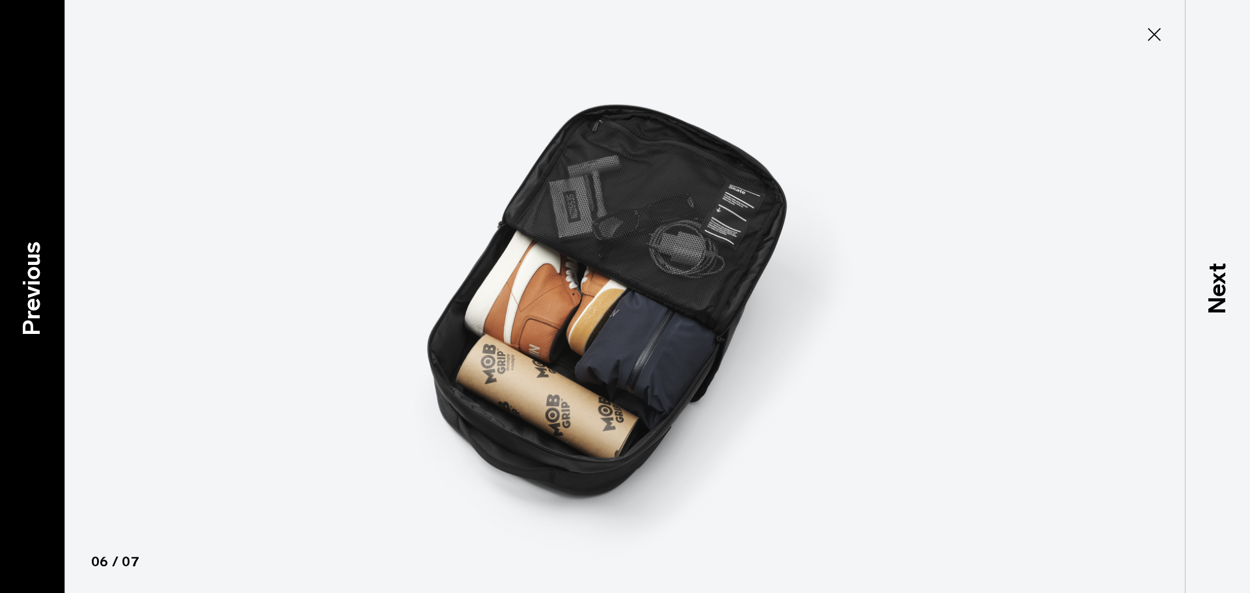
click at [32, 306] on p "Previous" at bounding box center [31, 289] width 35 height 94
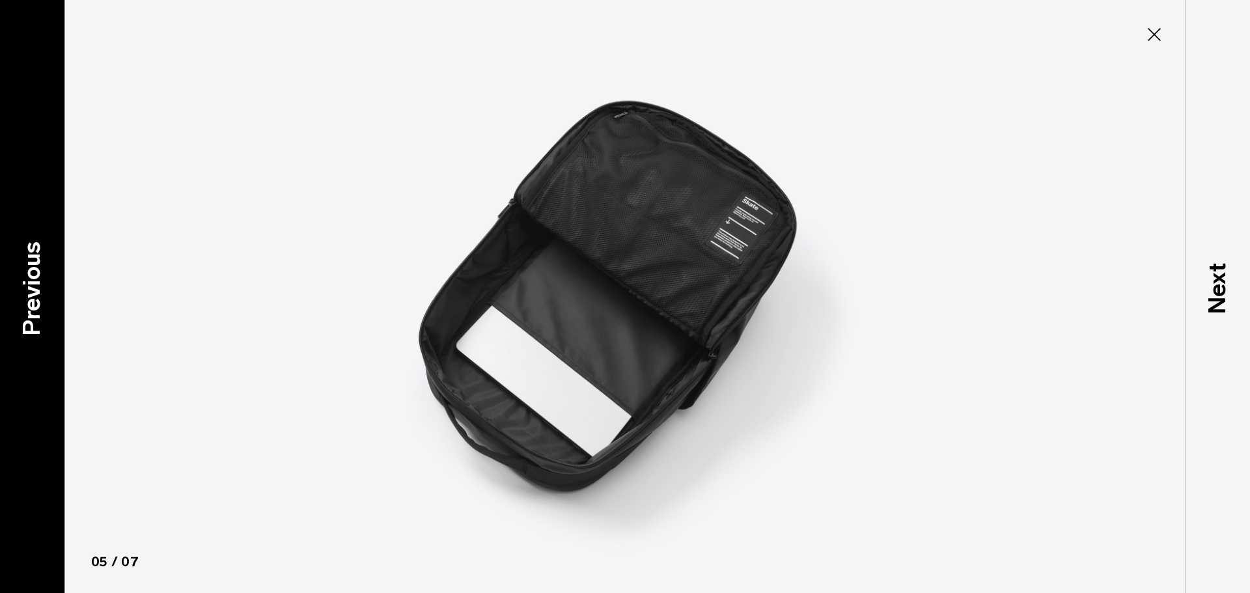
click at [32, 306] on p "Previous" at bounding box center [31, 289] width 35 height 94
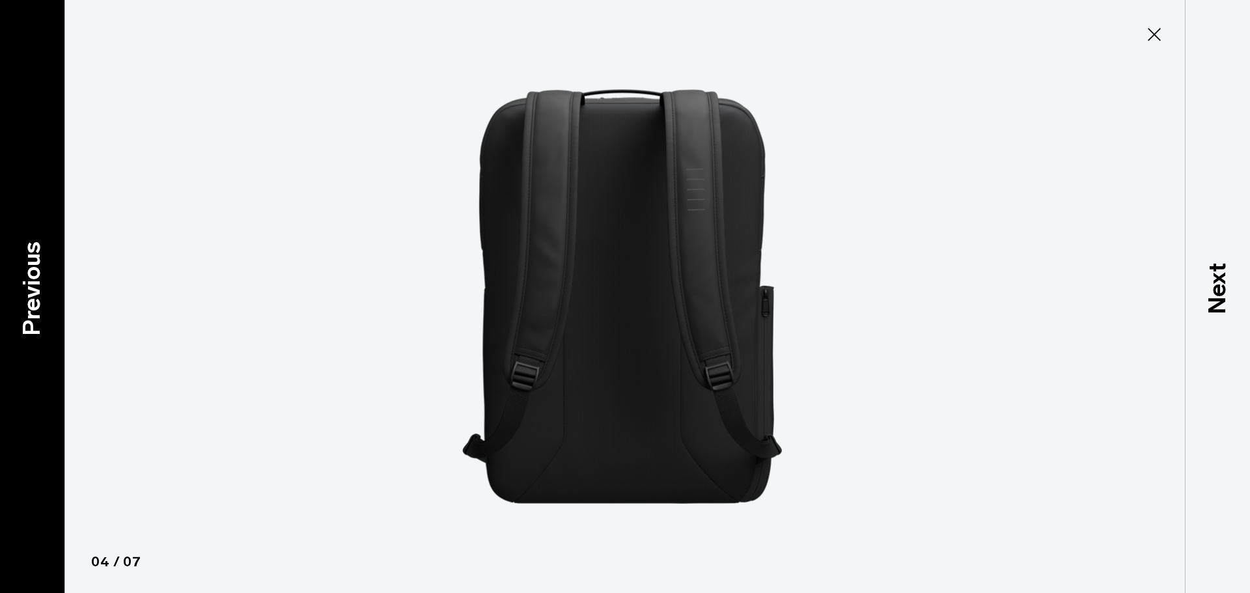
click at [32, 306] on p "Previous" at bounding box center [31, 289] width 35 height 94
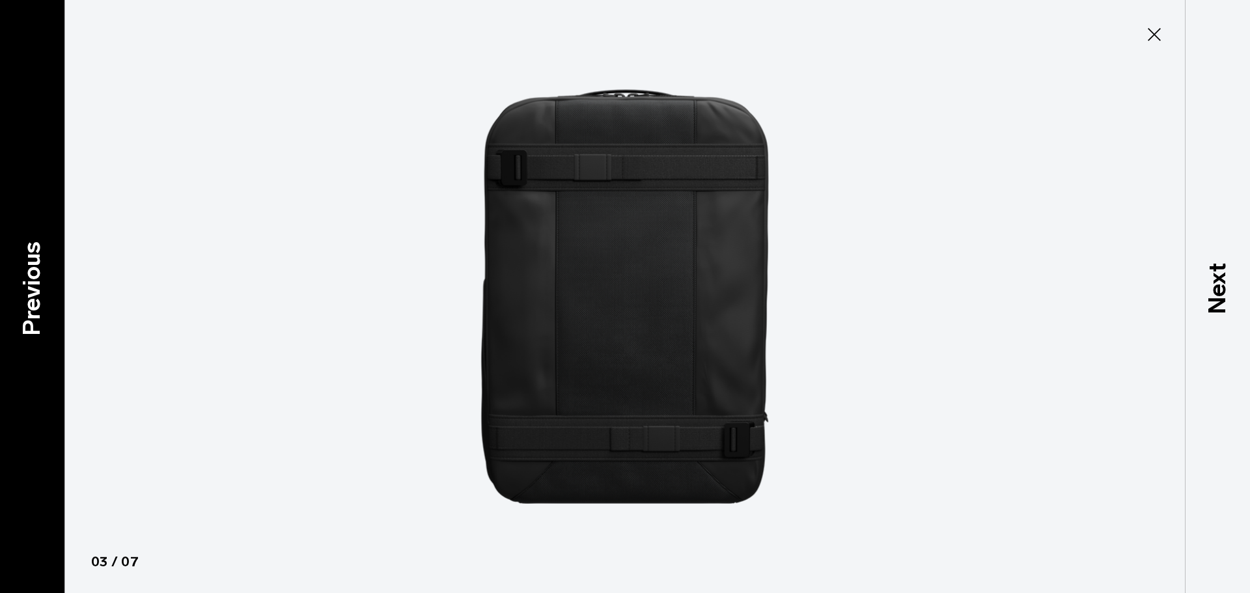
click at [32, 306] on p "Previous" at bounding box center [31, 289] width 35 height 94
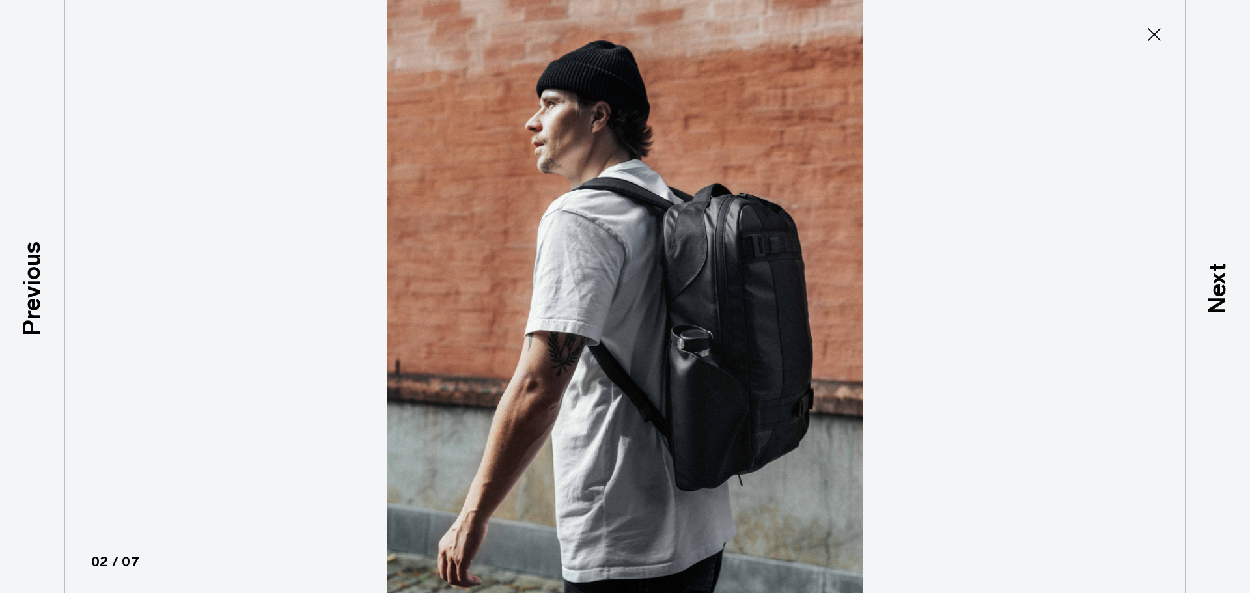
click at [1149, 35] on icon at bounding box center [1154, 34] width 21 height 21
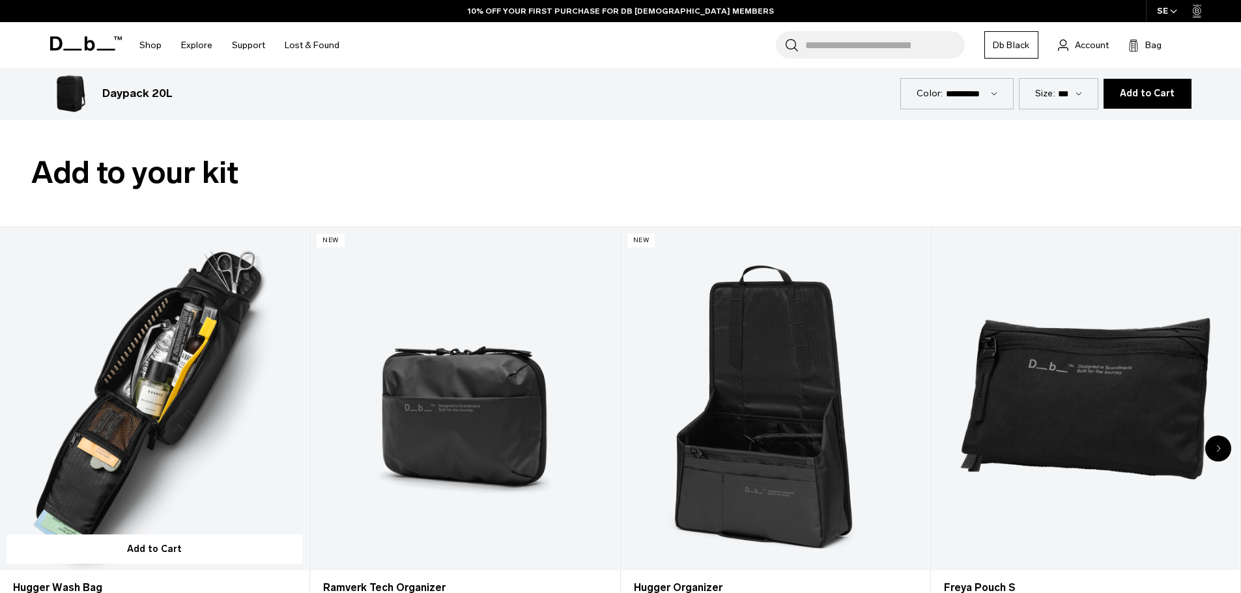
scroll to position [3452, 0]
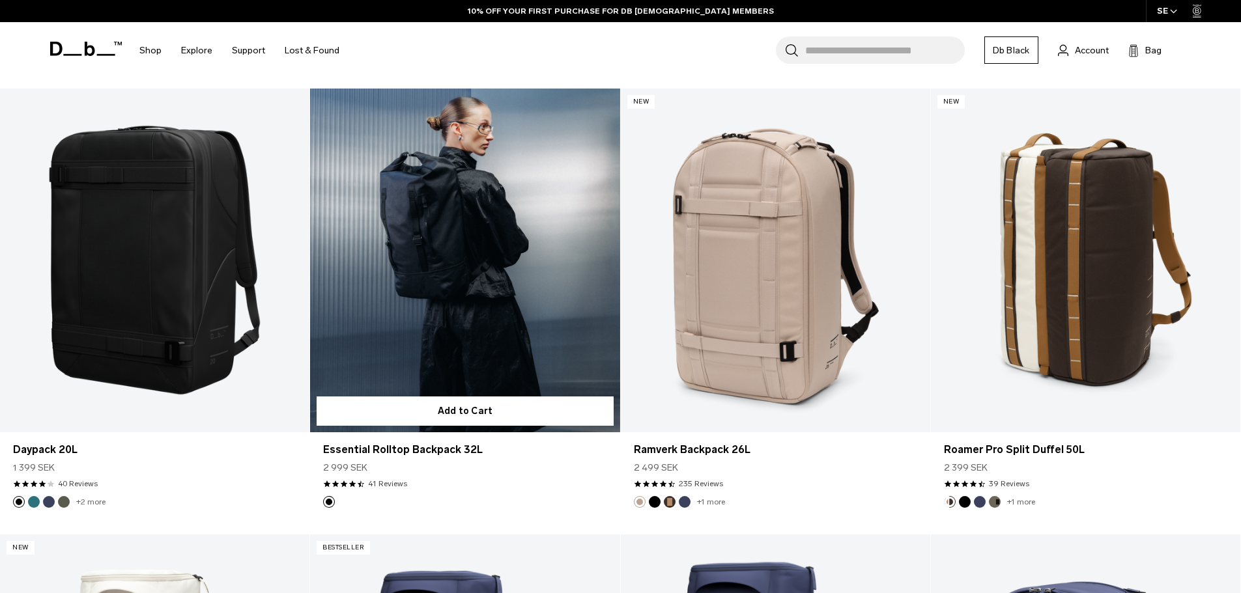
scroll to position [2083, 0]
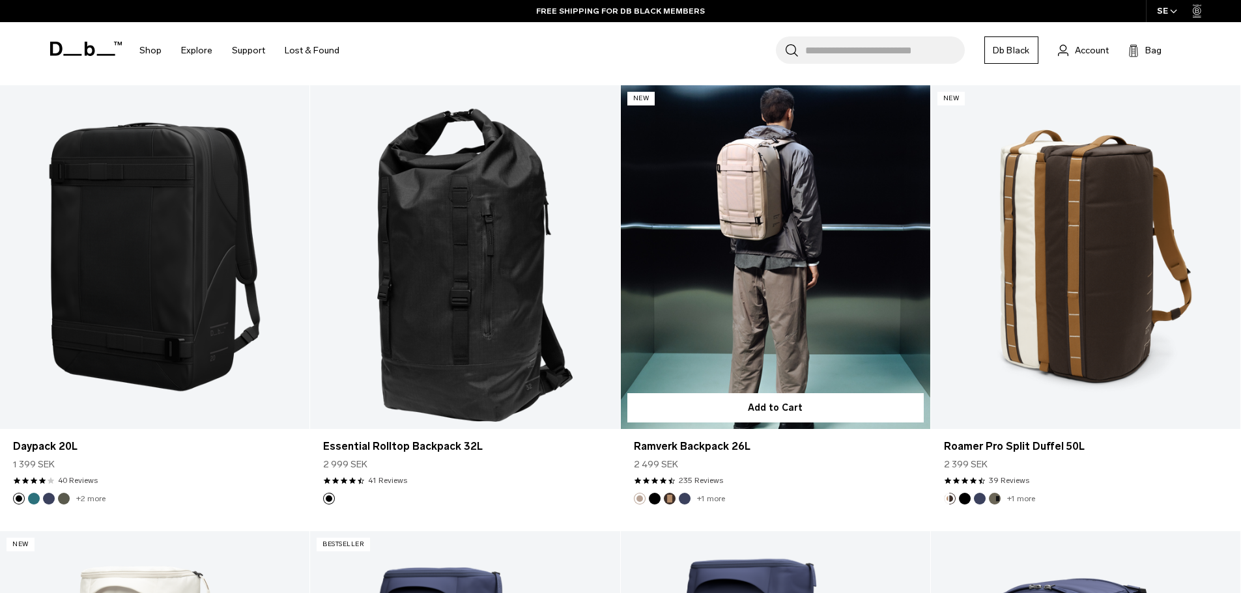
click at [765, 265] on link "Ramverk Backpack 26L" at bounding box center [775, 257] width 309 height 344
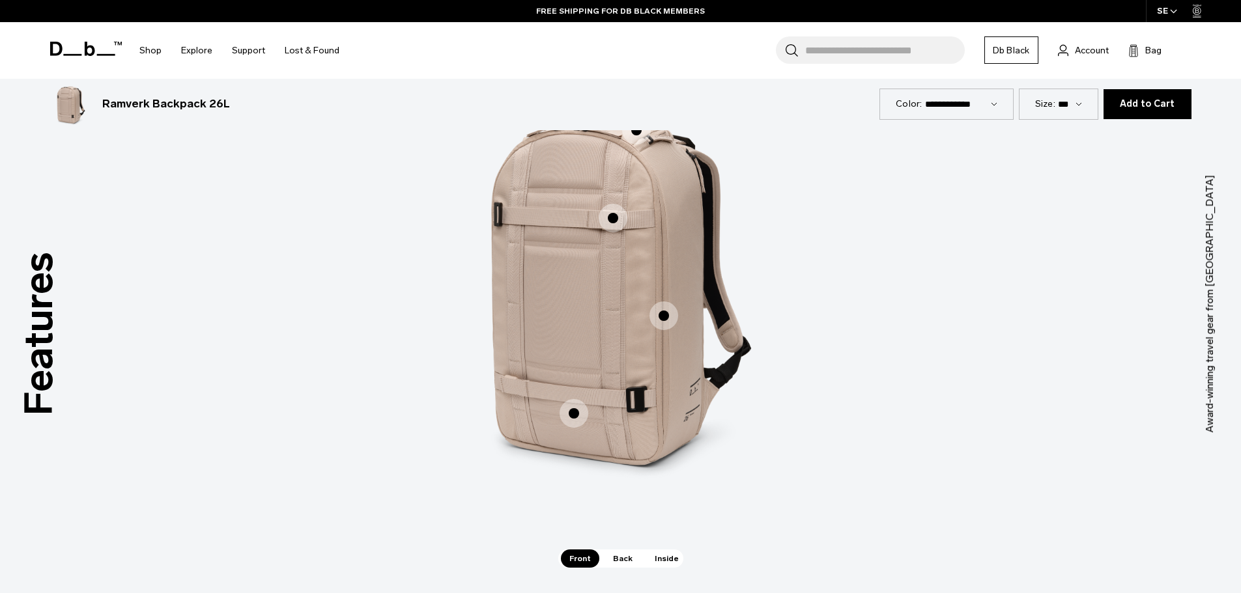
scroll to position [1824, 0]
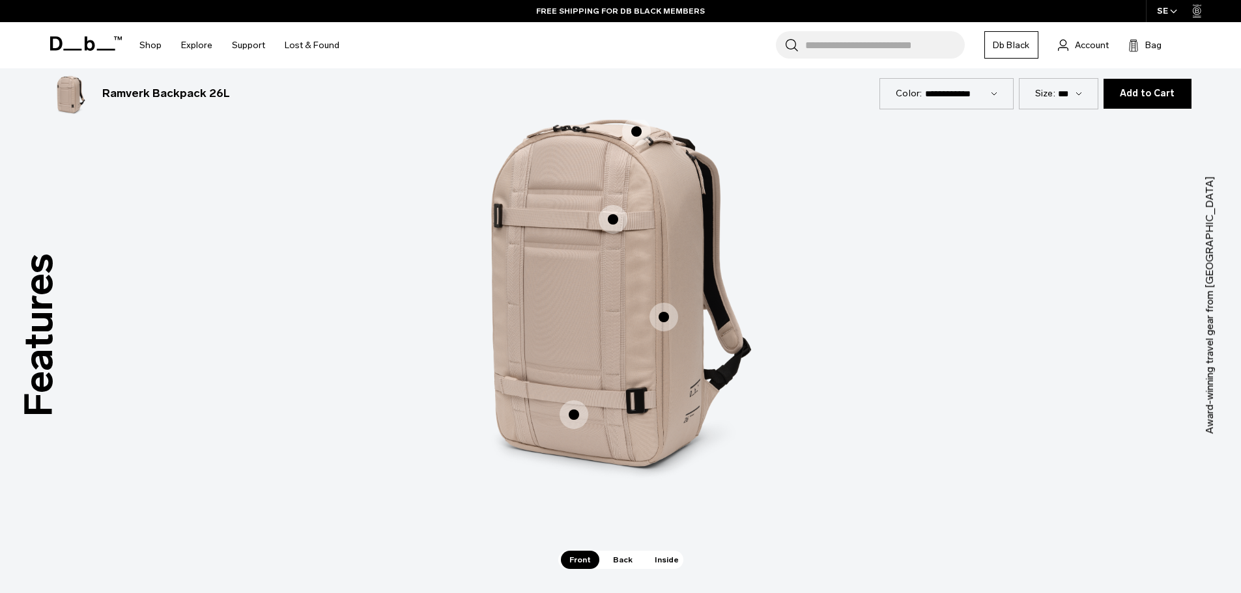
click at [623, 560] on span "Back" at bounding box center [622, 560] width 36 height 18
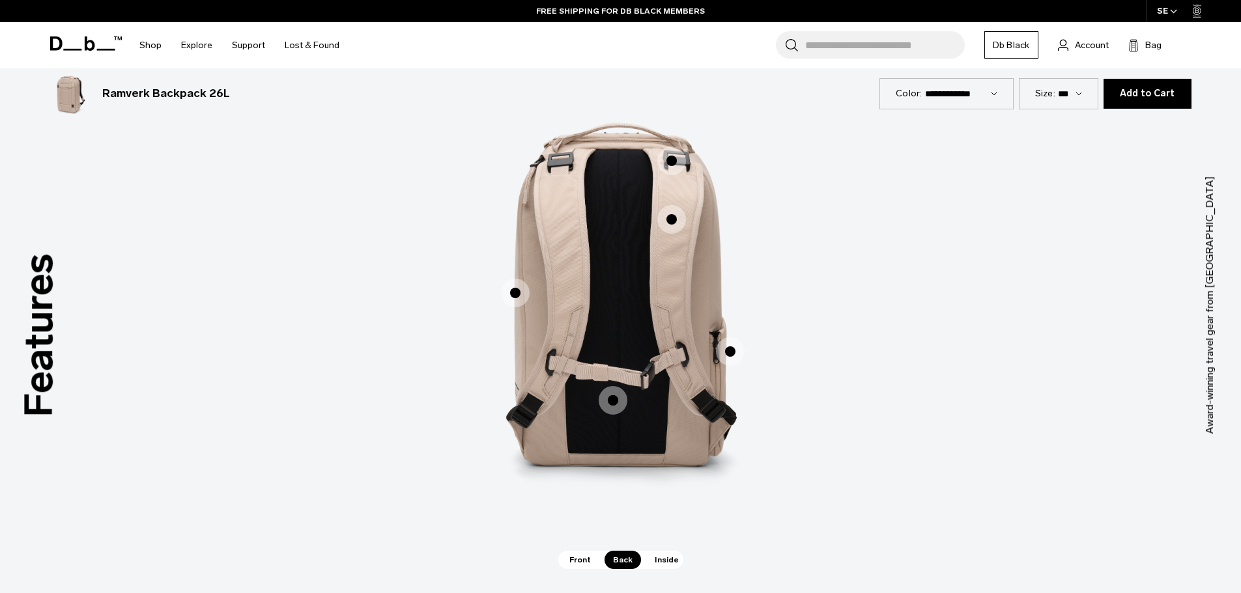
click at [666, 555] on span "Inside" at bounding box center [666, 560] width 41 height 18
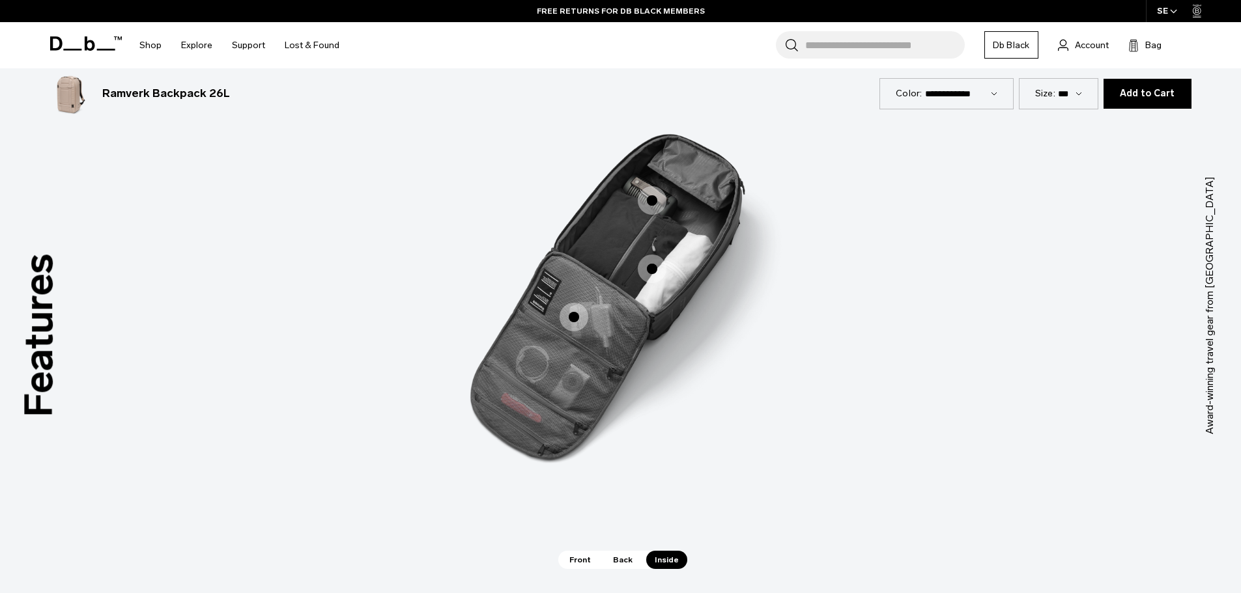
click at [576, 315] on span "3 / 3" at bounding box center [573, 317] width 29 height 29
drag, startPoint x: 569, startPoint y: 315, endPoint x: 591, endPoint y: 307, distance: 23.1
click at [569, 315] on span "3 / 3" at bounding box center [573, 317] width 29 height 29
click at [651, 259] on span "3 / 3" at bounding box center [652, 269] width 29 height 29
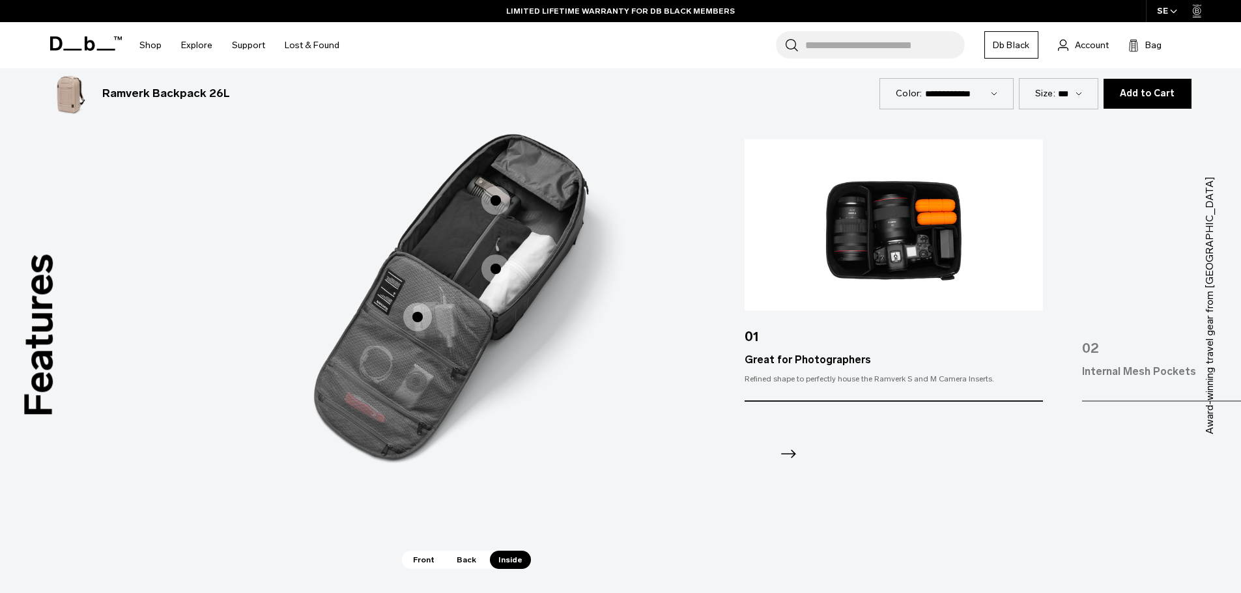
click at [494, 193] on span "3 / 3" at bounding box center [495, 200] width 29 height 29
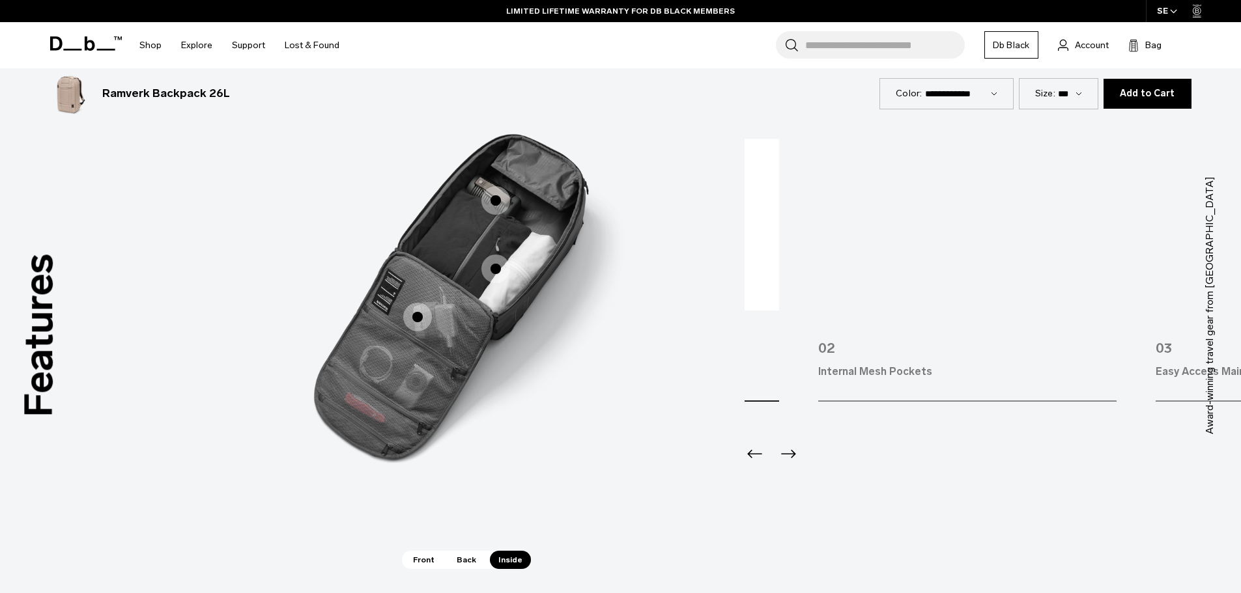
click at [863, 294] on img at bounding box center [967, 225] width 298 height 172
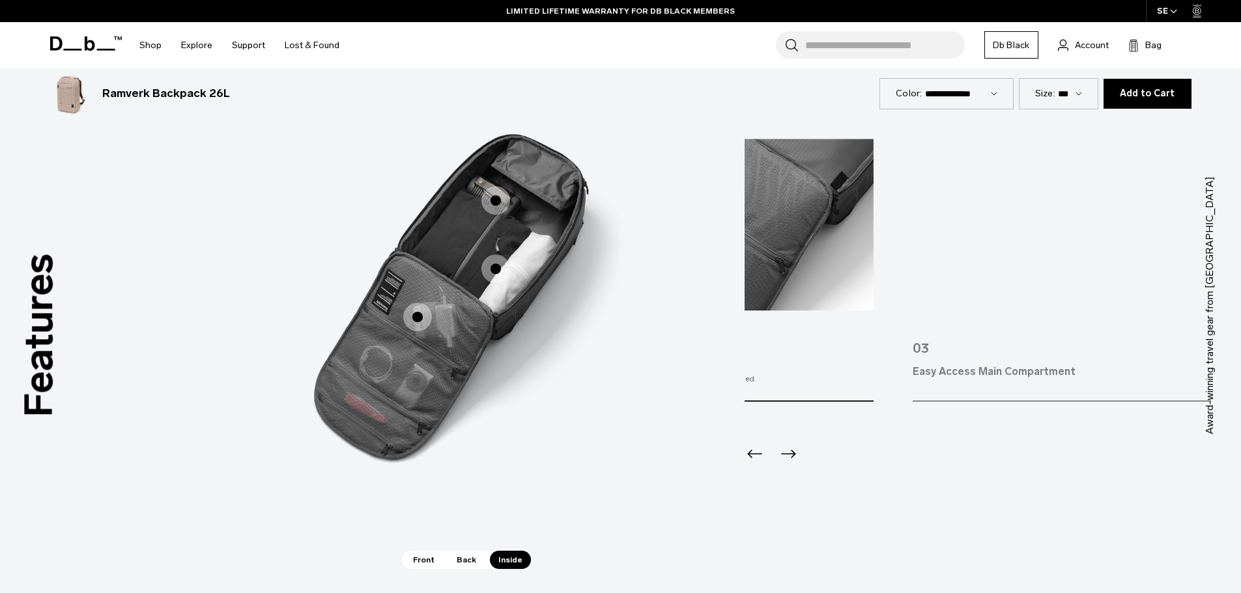
click at [937, 305] on img at bounding box center [1061, 225] width 298 height 172
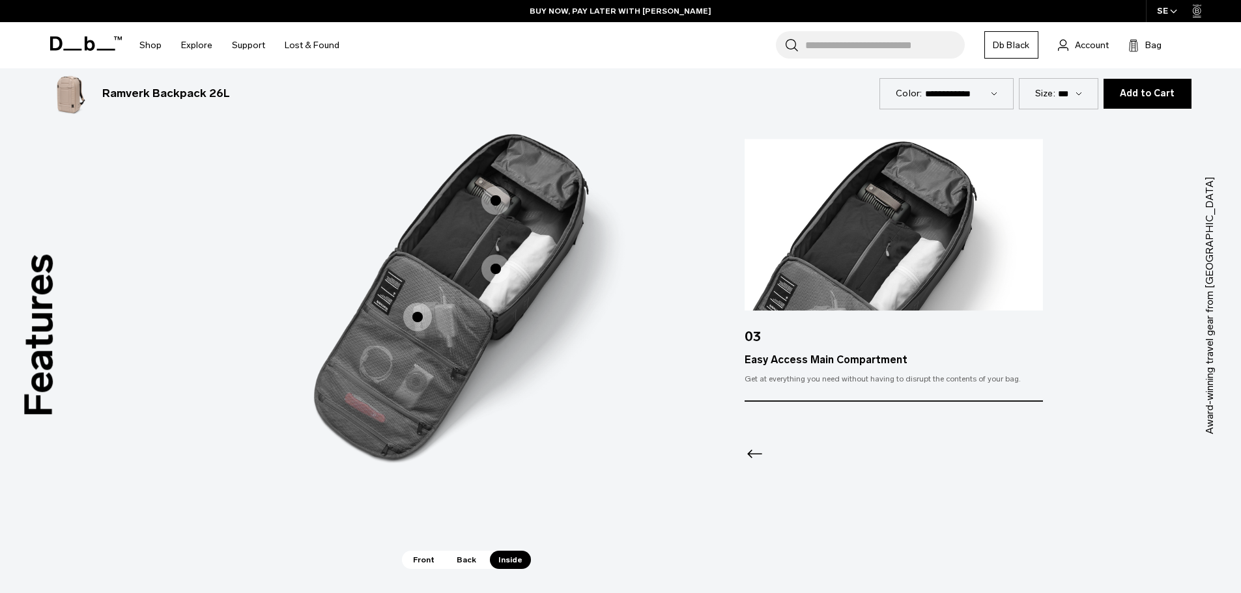
click at [751, 458] on icon "Previous slide" at bounding box center [754, 454] width 21 height 21
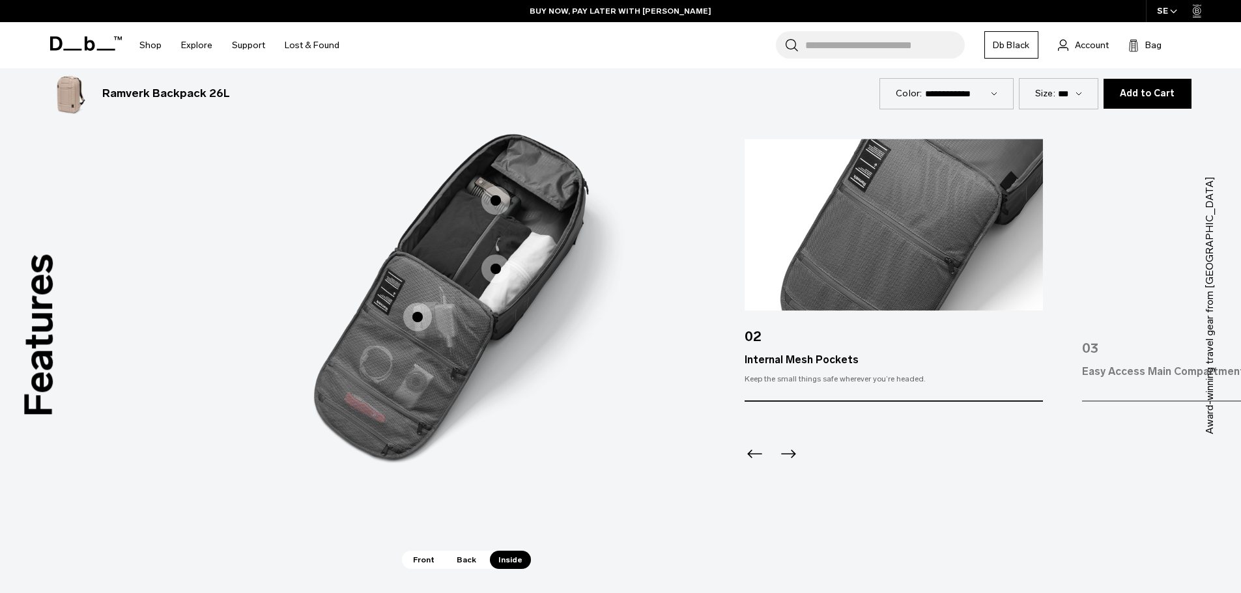
click at [753, 458] on icon "Previous slide" at bounding box center [754, 454] width 21 height 21
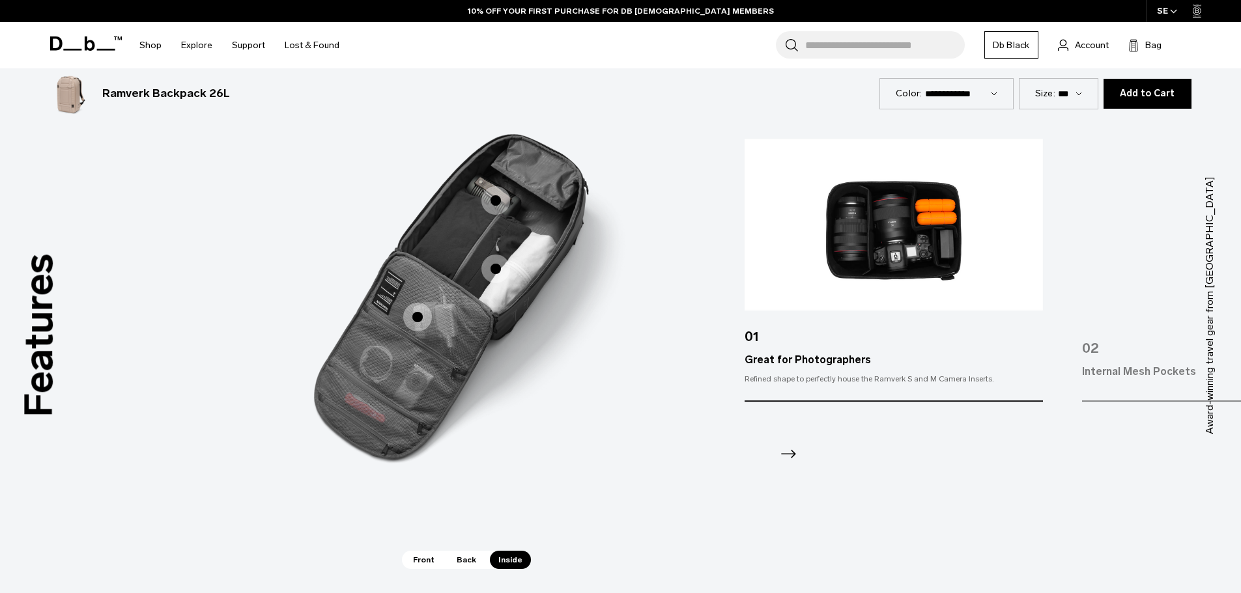
click at [464, 560] on span "Back" at bounding box center [466, 560] width 36 height 18
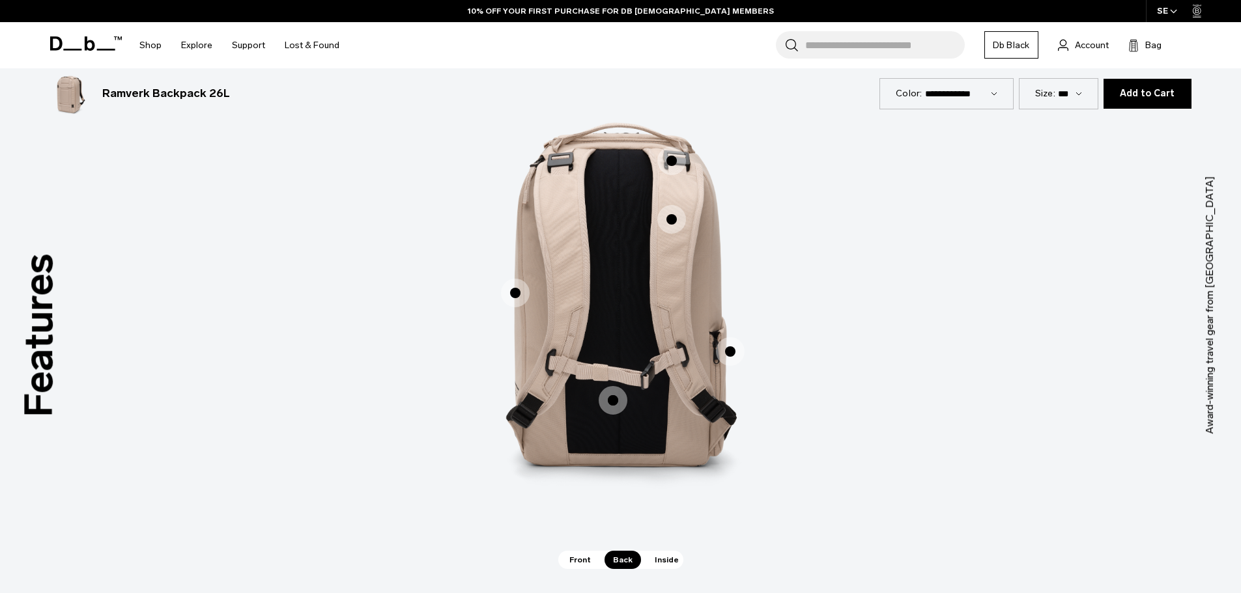
click at [586, 558] on span "Front" at bounding box center [580, 560] width 38 height 18
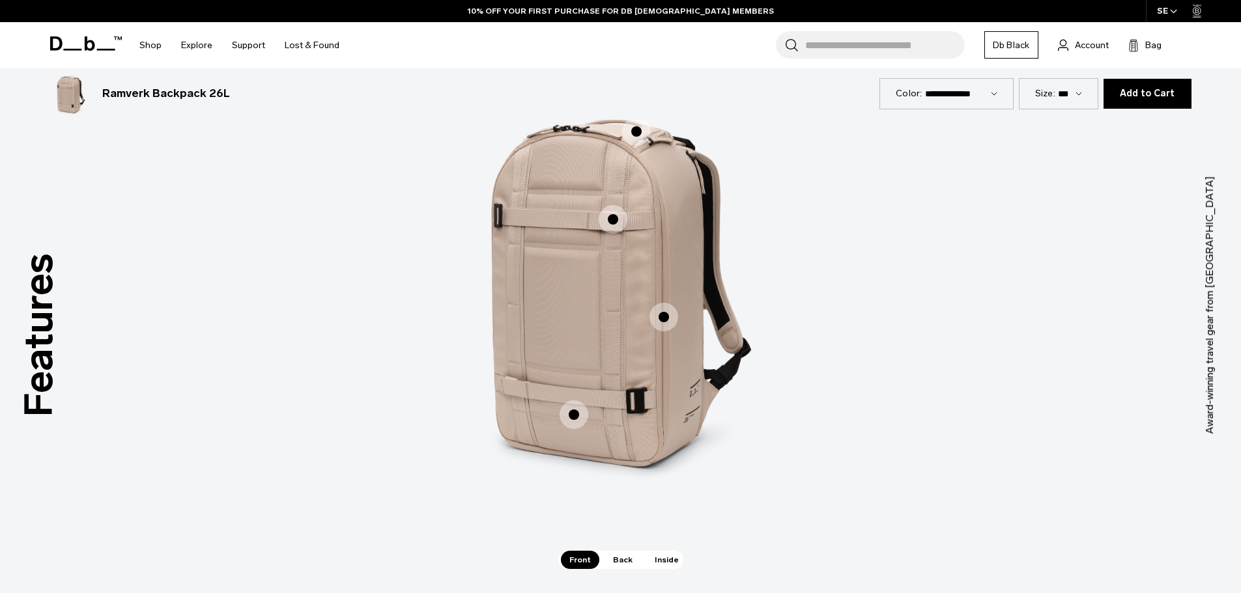
click at [656, 318] on span "1 / 3" at bounding box center [663, 317] width 29 height 29
click at [659, 316] on span "1 / 3" at bounding box center [663, 317] width 29 height 29
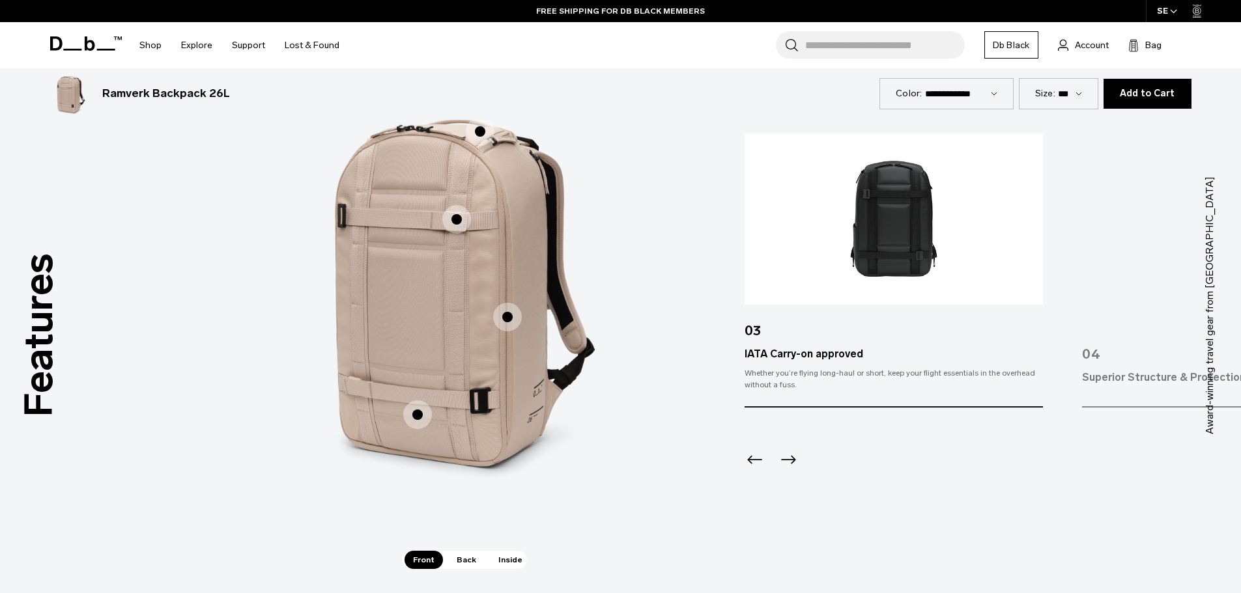
click at [791, 463] on icon "Next slide" at bounding box center [788, 459] width 15 height 8
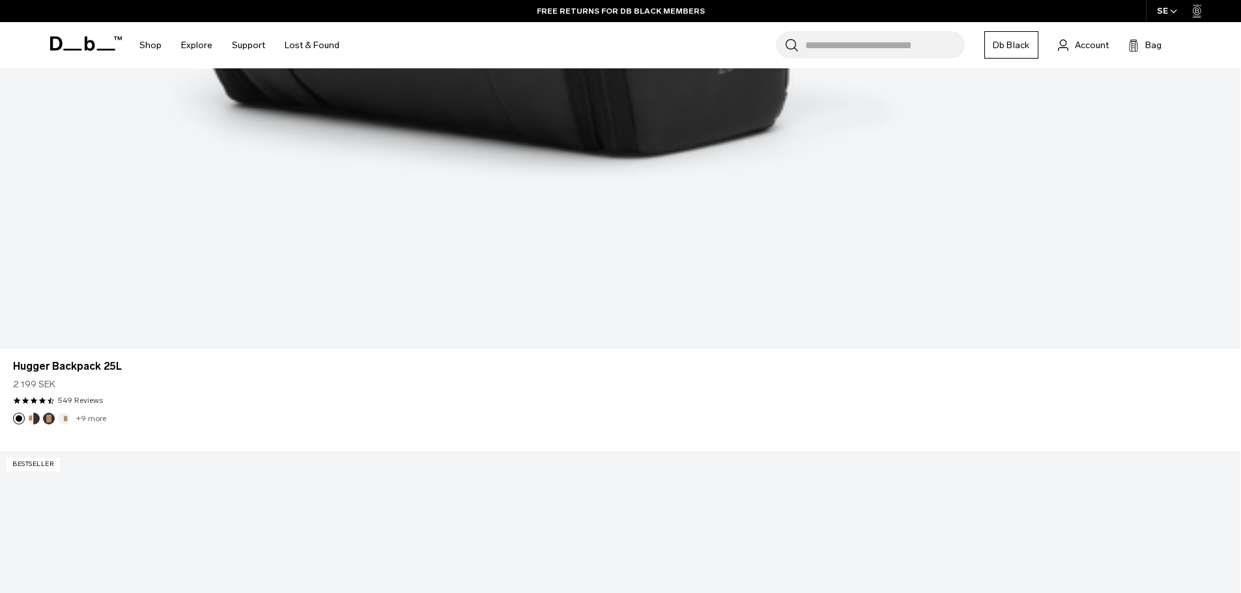
scroll to position [1495, 0]
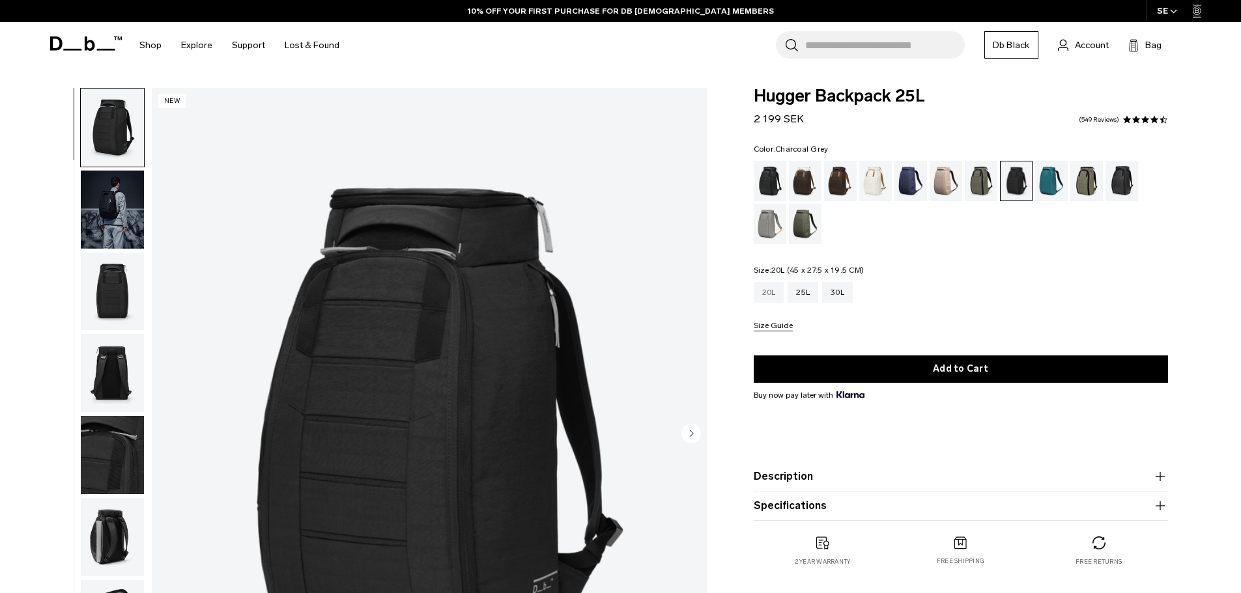
click at [773, 289] on div "20L" at bounding box center [769, 292] width 31 height 21
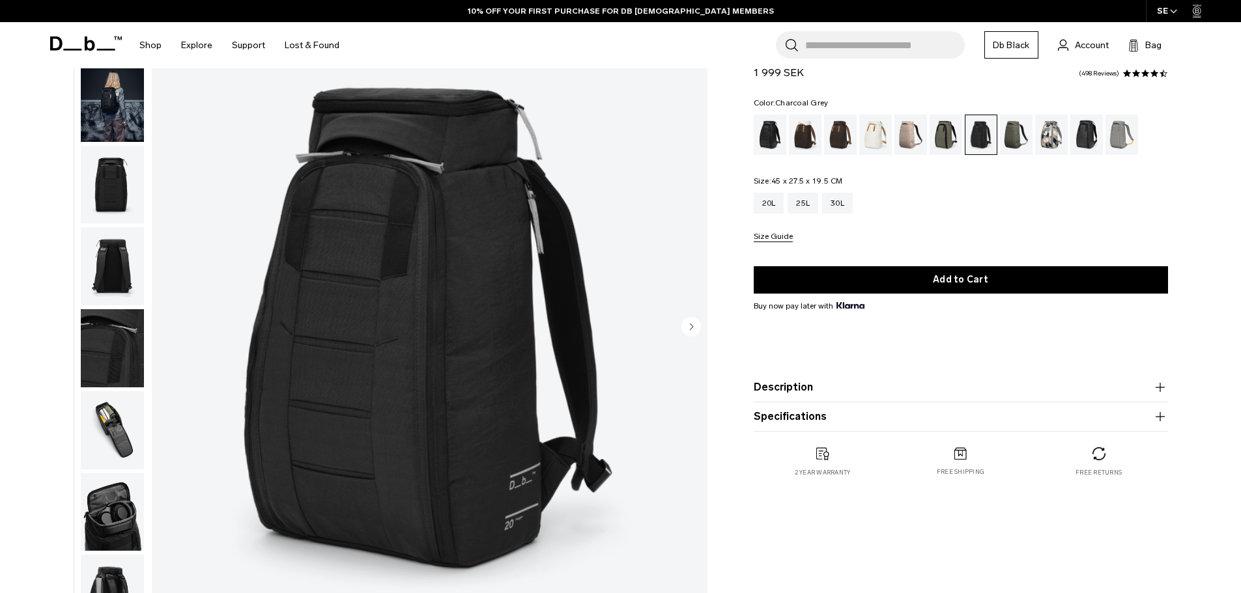
scroll to position [130, 0]
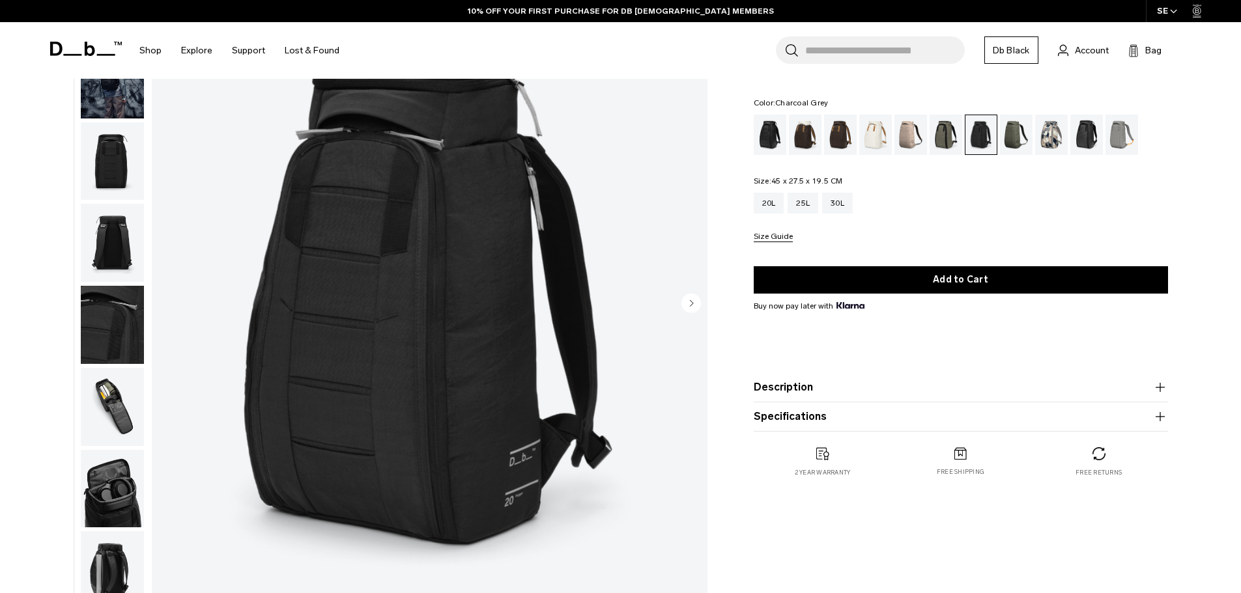
click at [1163, 390] on icon "button" at bounding box center [1160, 388] width 16 height 16
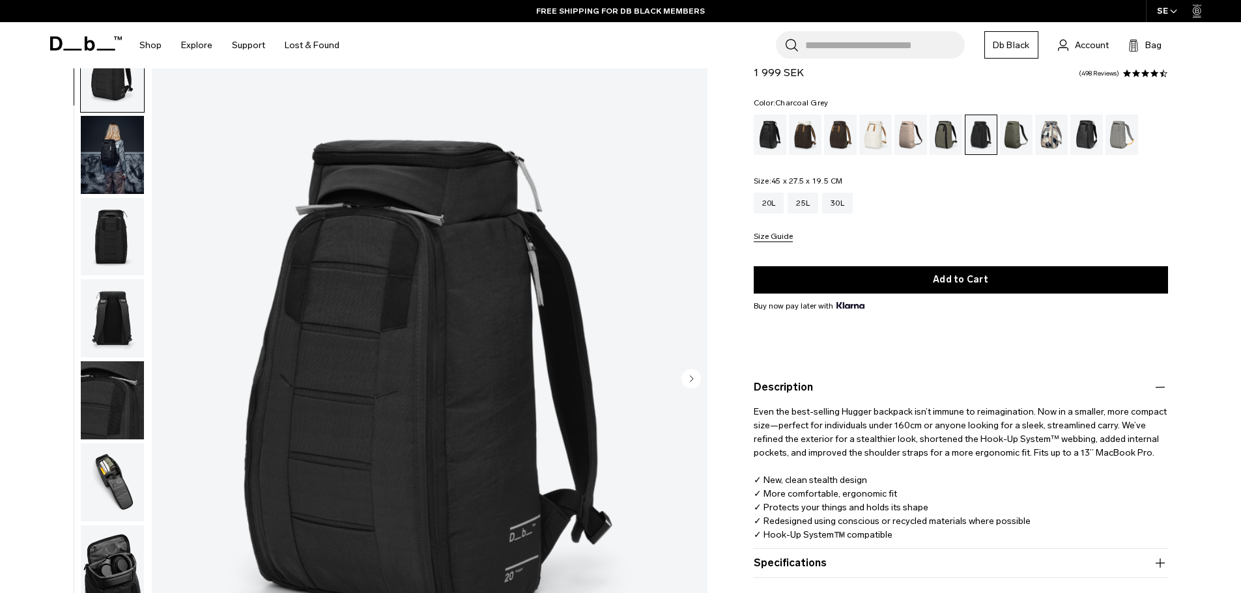
scroll to position [0, 0]
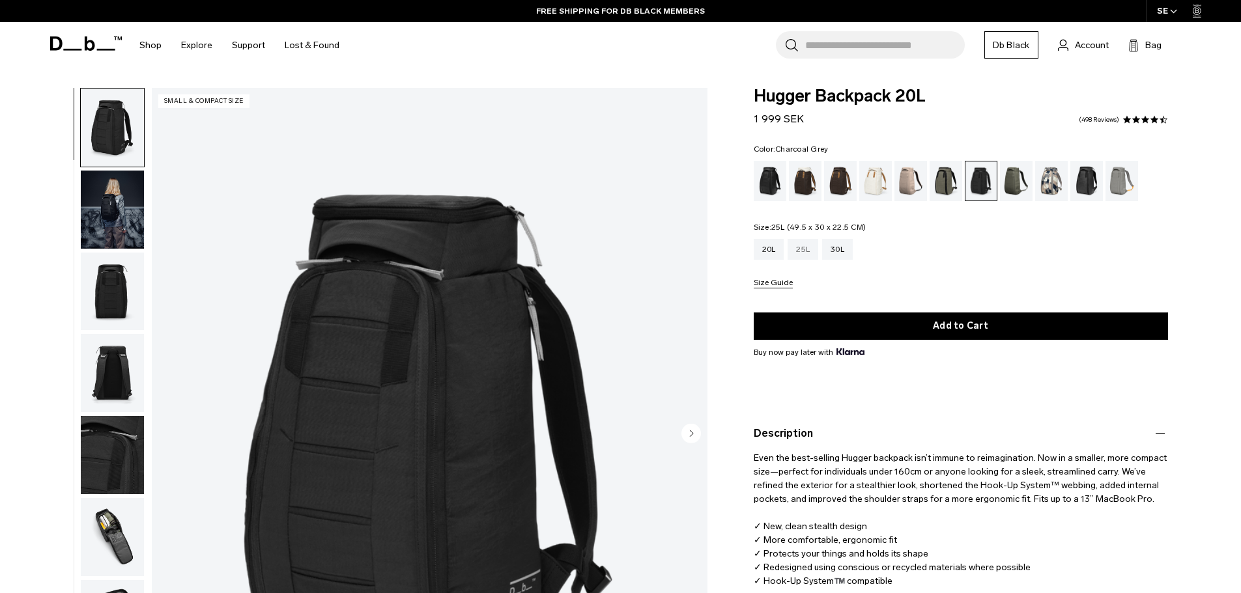
click at [801, 246] on div "25L" at bounding box center [802, 249] width 31 height 21
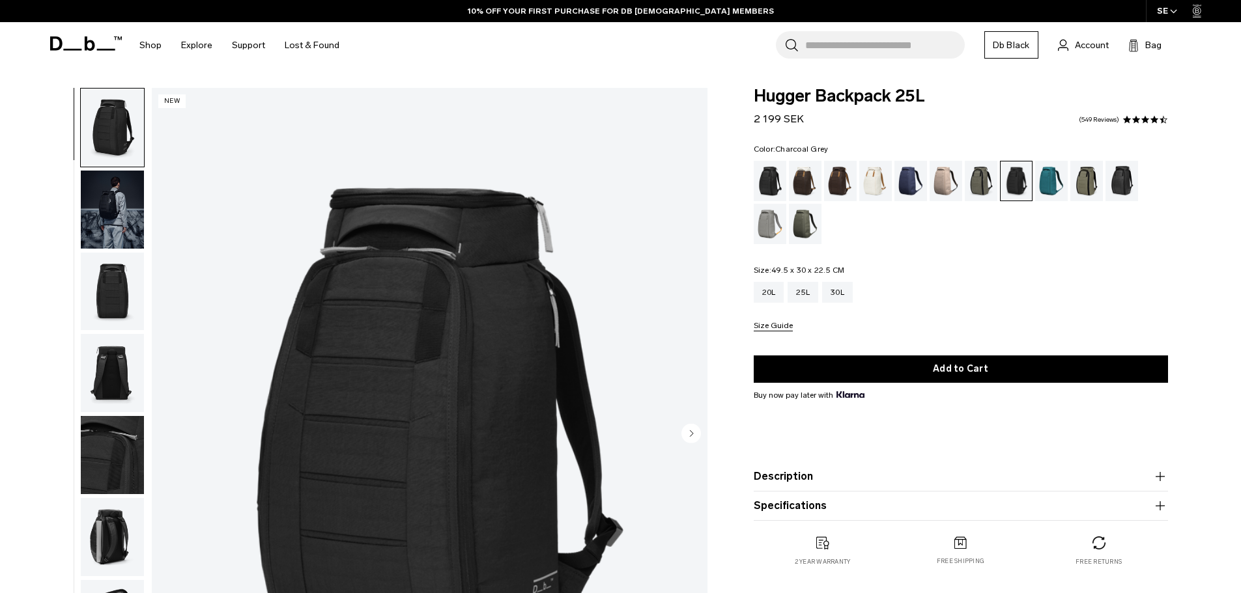
click at [1162, 475] on icon "button" at bounding box center [1160, 477] width 16 height 16
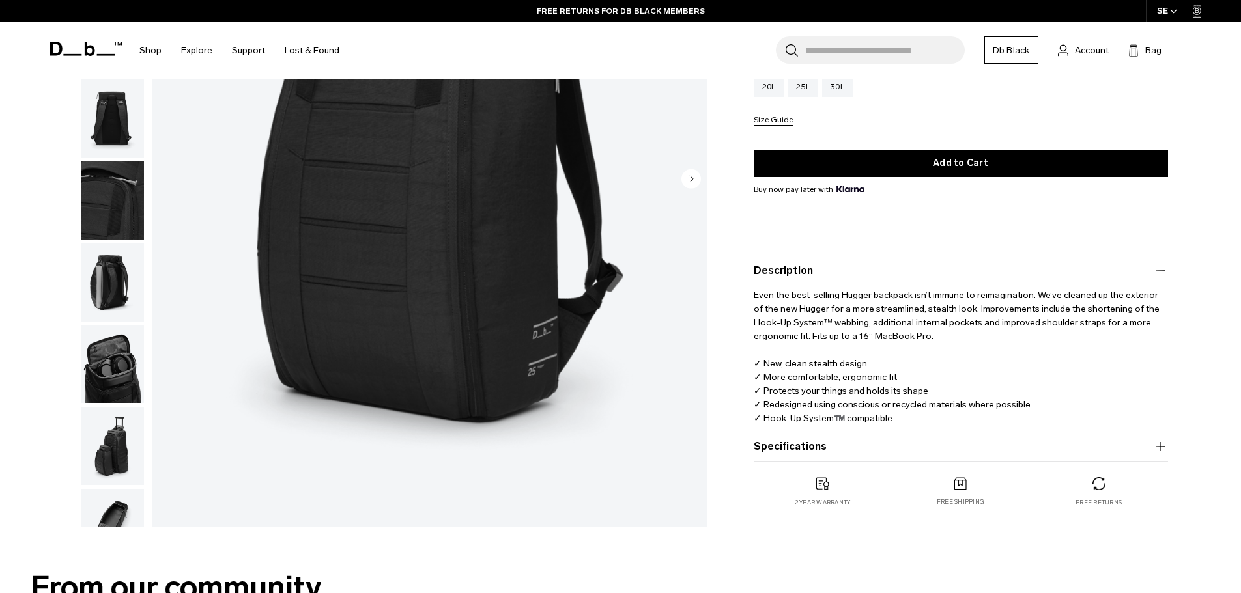
scroll to position [326, 0]
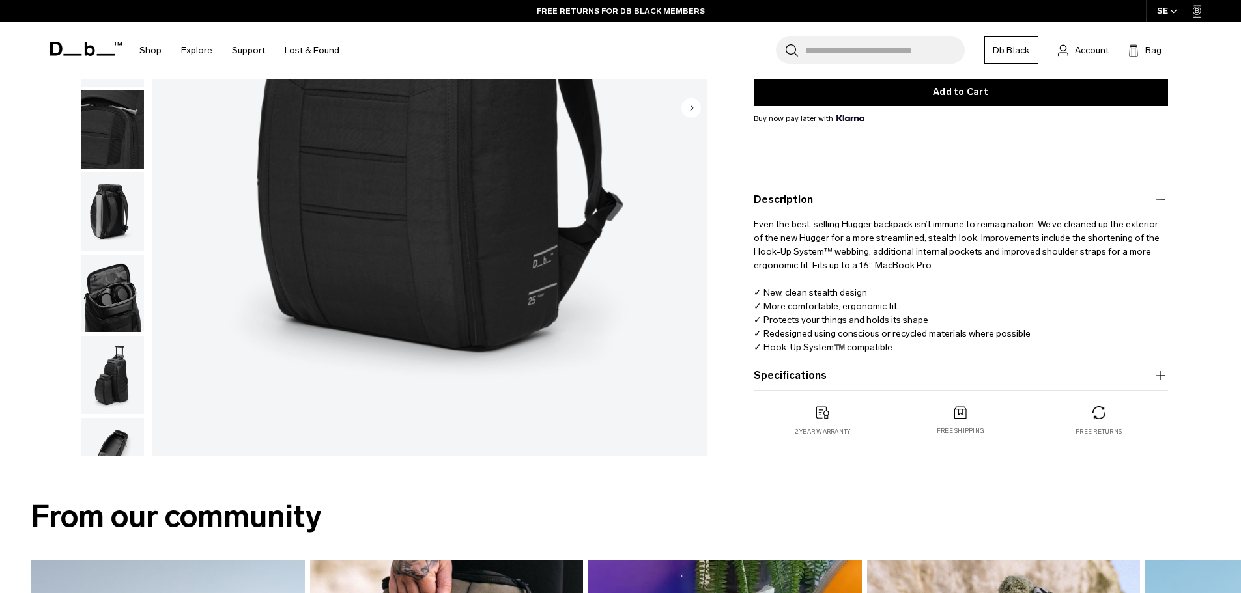
click at [103, 208] on img "button" at bounding box center [112, 212] width 63 height 78
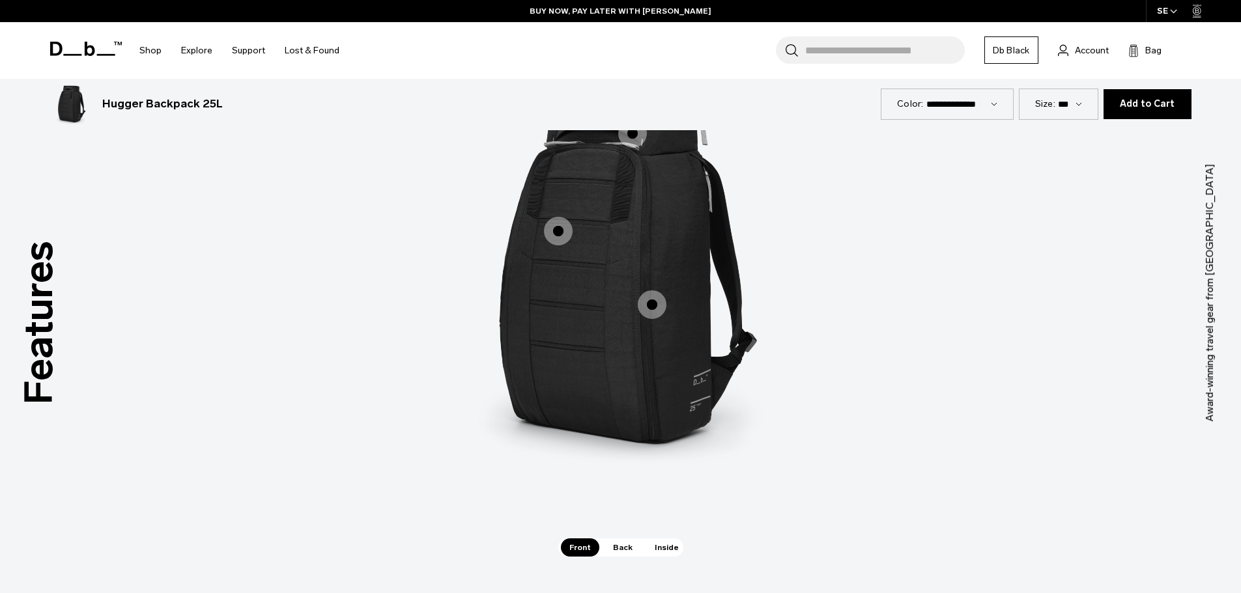
scroll to position [1954, 0]
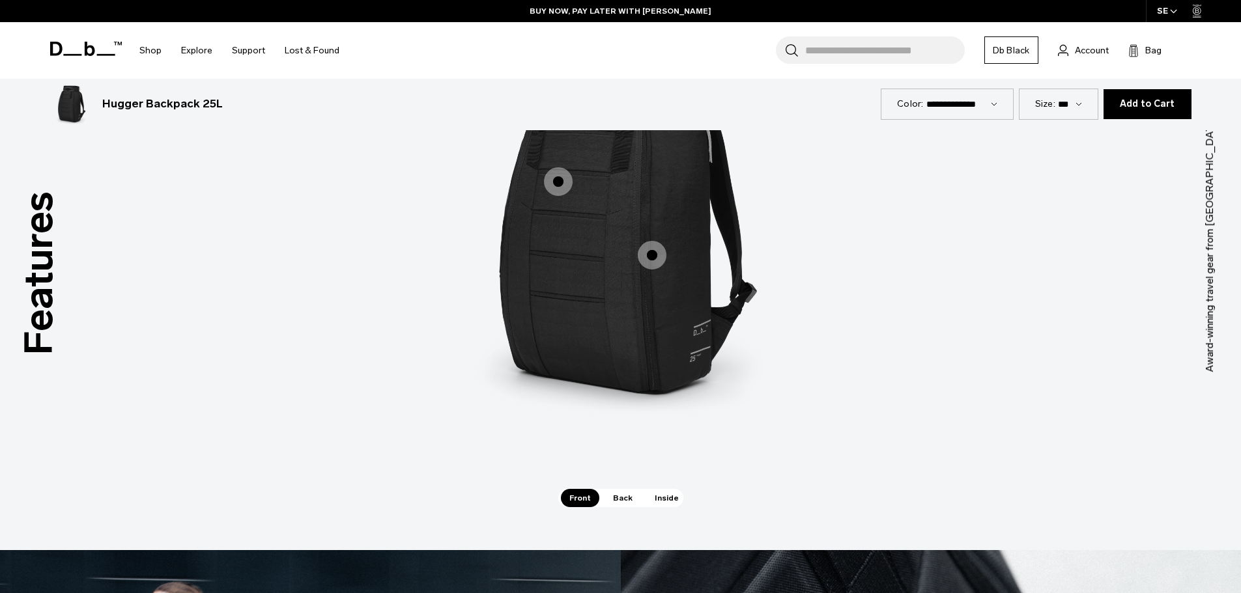
click at [620, 500] on span "Back" at bounding box center [622, 498] width 36 height 18
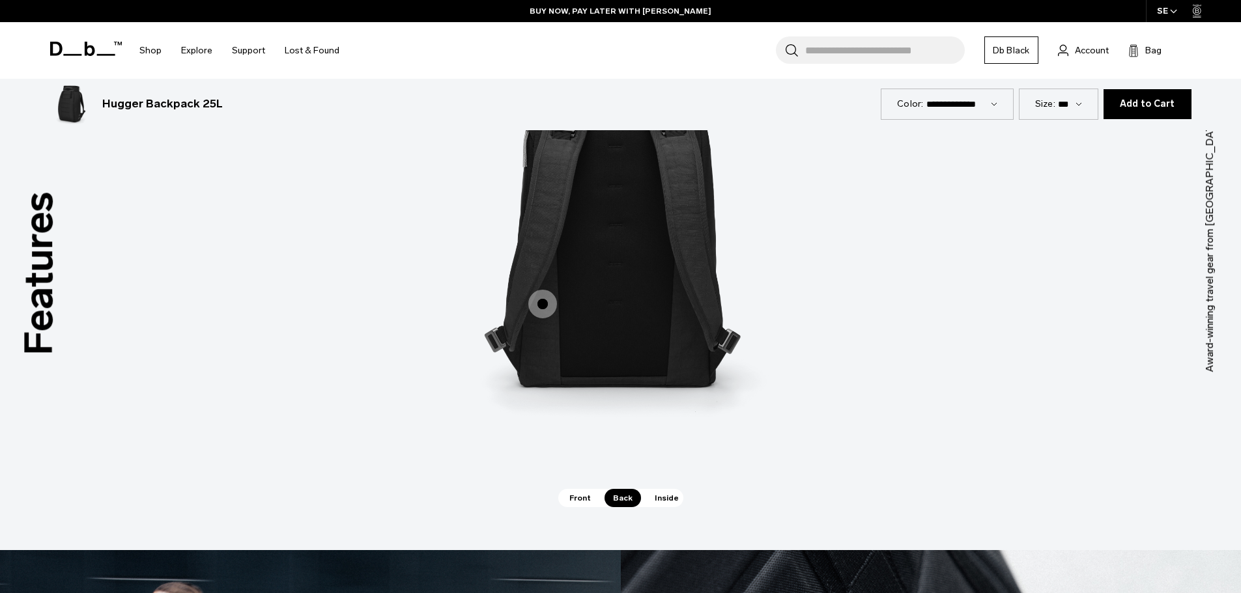
click at [663, 496] on span "Inside" at bounding box center [666, 498] width 41 height 18
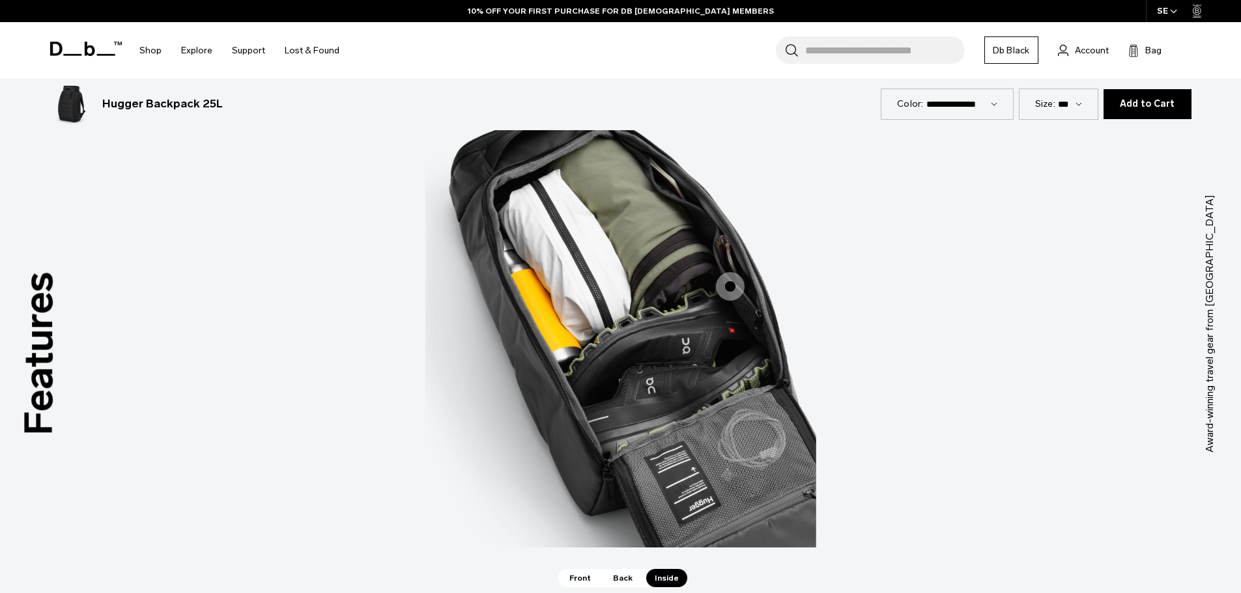
scroll to position [1889, 0]
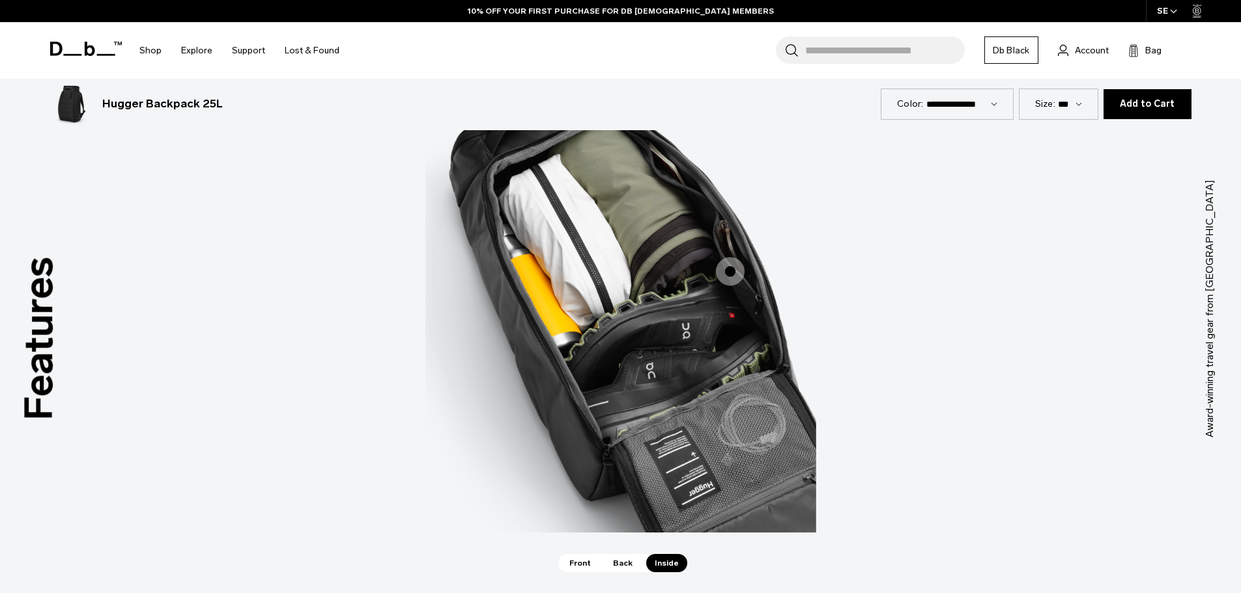
click at [728, 267] on span "3 / 3" at bounding box center [730, 271] width 29 height 29
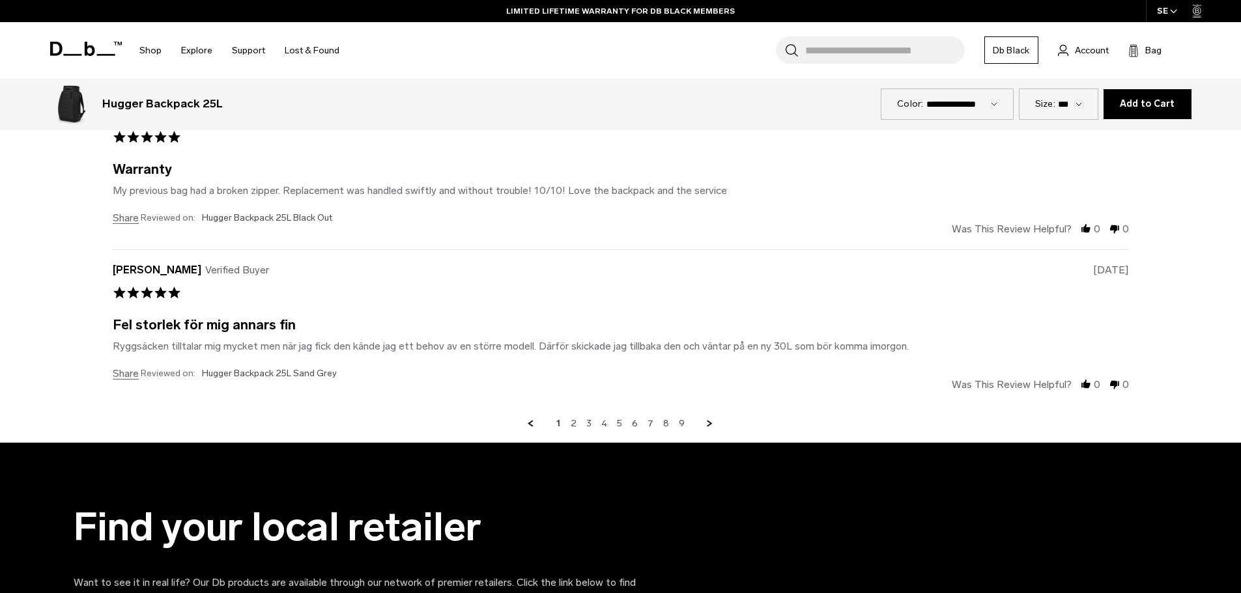
scroll to position [5340, 0]
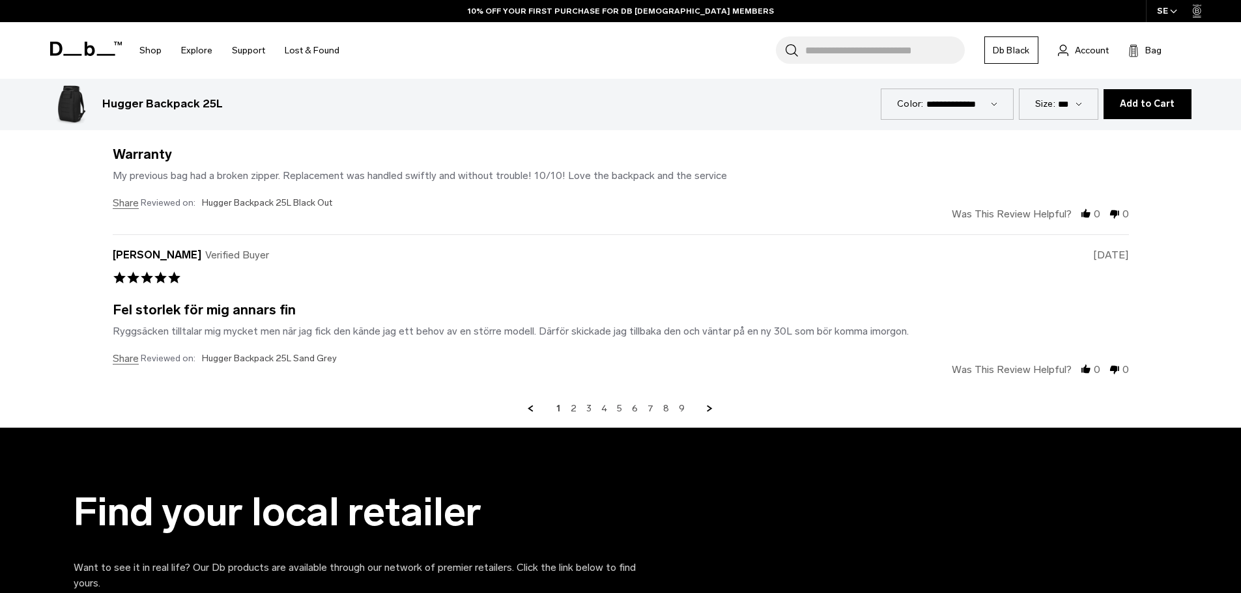
click at [708, 406] on link "Next Page" at bounding box center [710, 409] width 12 height 12
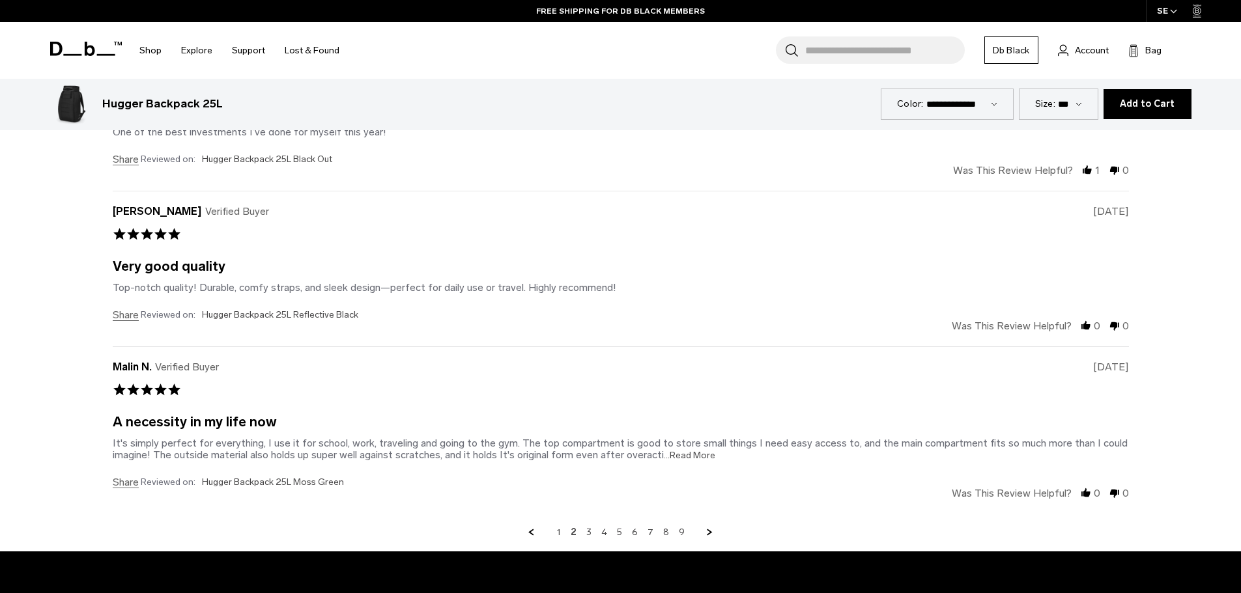
scroll to position [5305, 0]
